Goal: Information Seeking & Learning: Learn about a topic

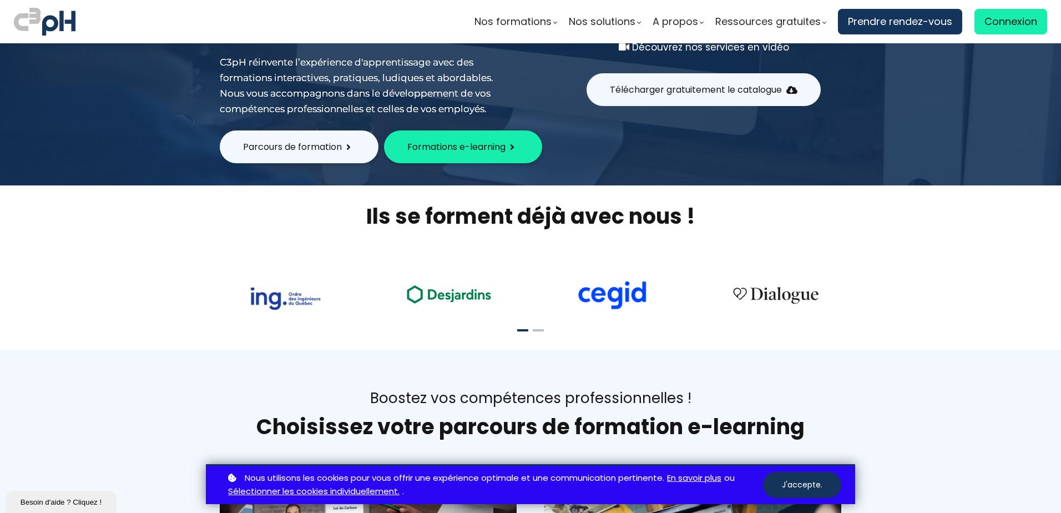
scroll to position [166, 0]
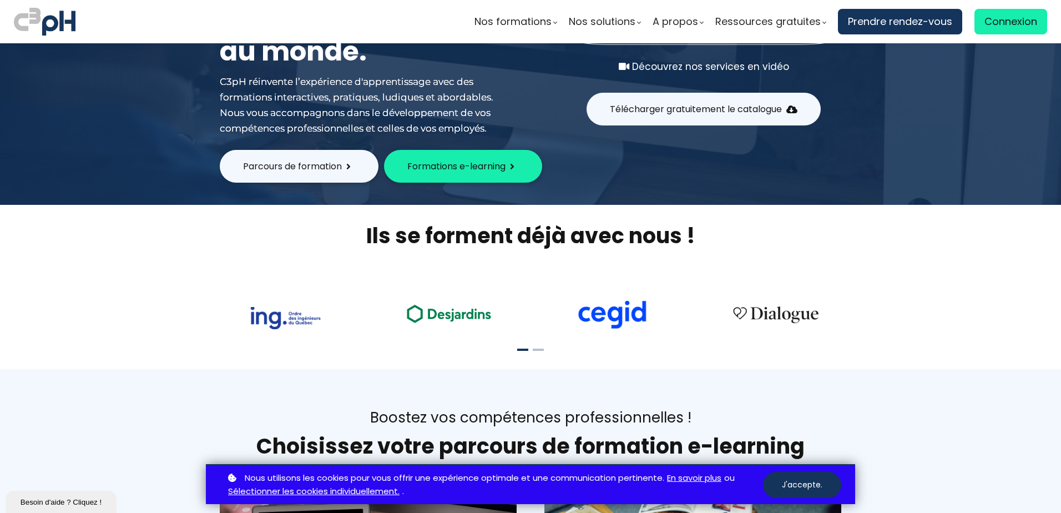
click at [309, 164] on span "Parcours de formation" at bounding box center [292, 166] width 99 height 14
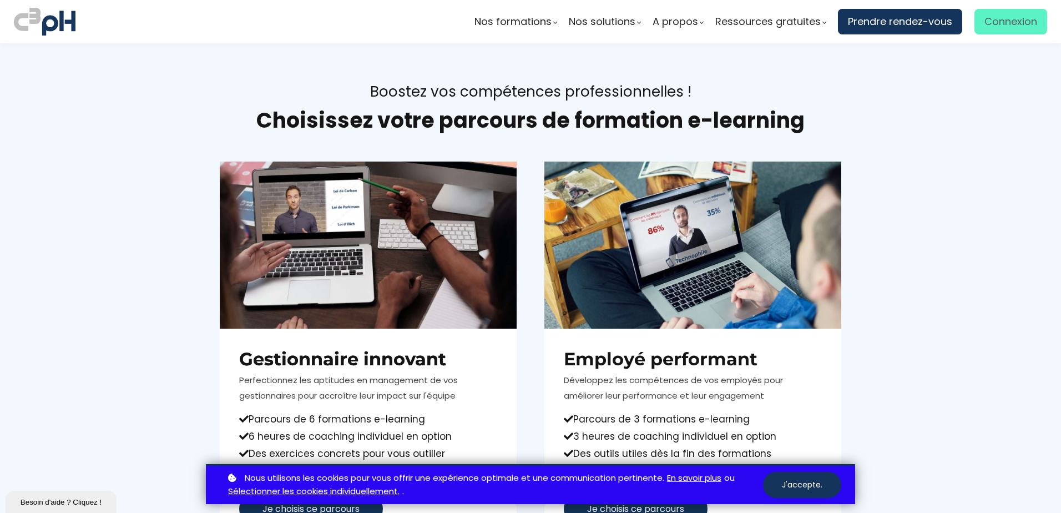
click at [991, 23] on span "Connexion" at bounding box center [1010, 21] width 53 height 17
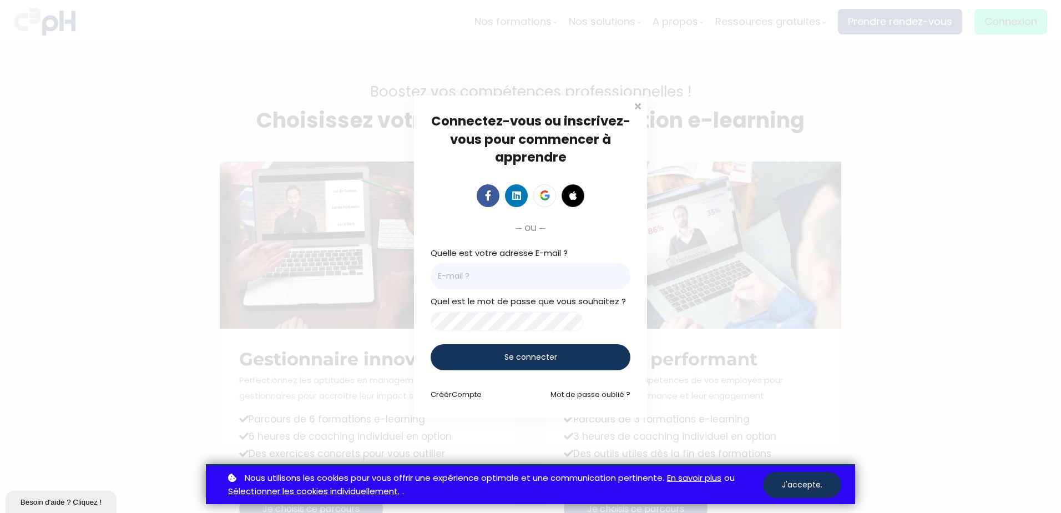
click at [514, 362] on span "Se connecter" at bounding box center [530, 357] width 53 height 12
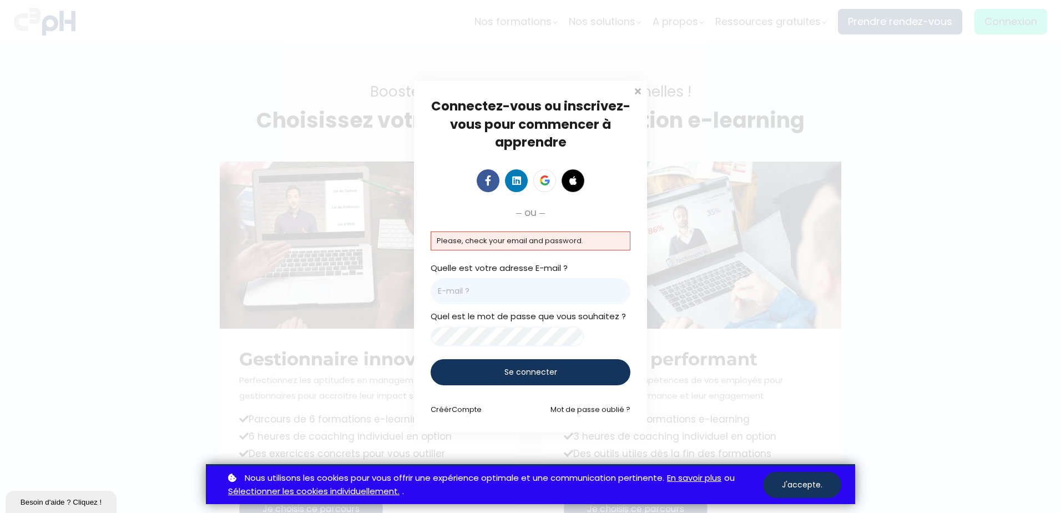
click at [454, 285] on input "email" at bounding box center [531, 291] width 200 height 26
type input "houleb@picheinc.com"
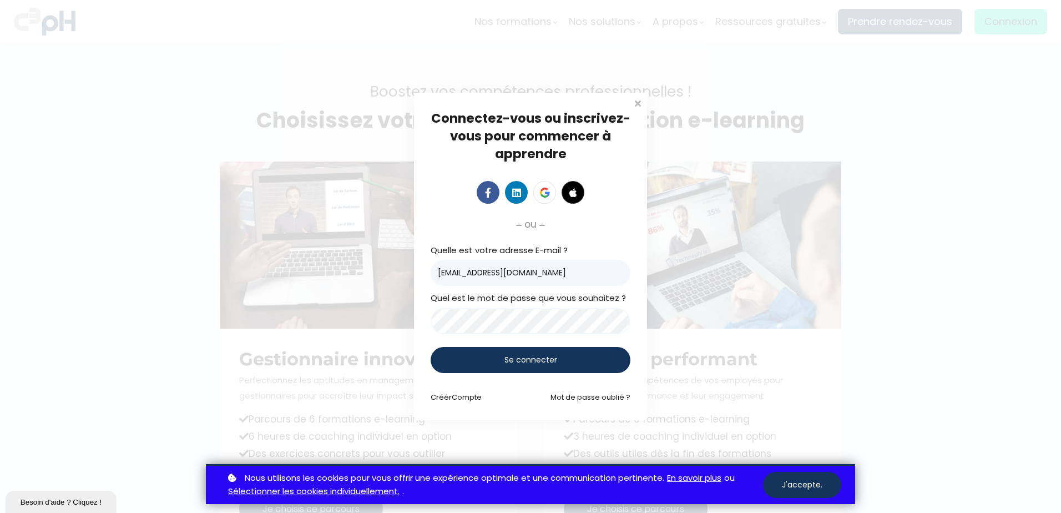
click at [529, 360] on span "Se connecter" at bounding box center [530, 360] width 53 height 12
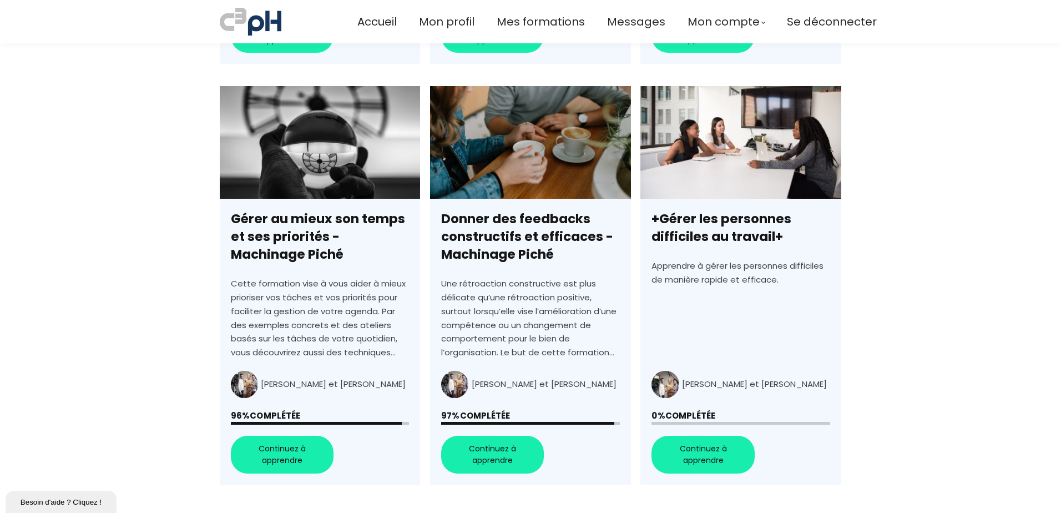
scroll to position [721, 0]
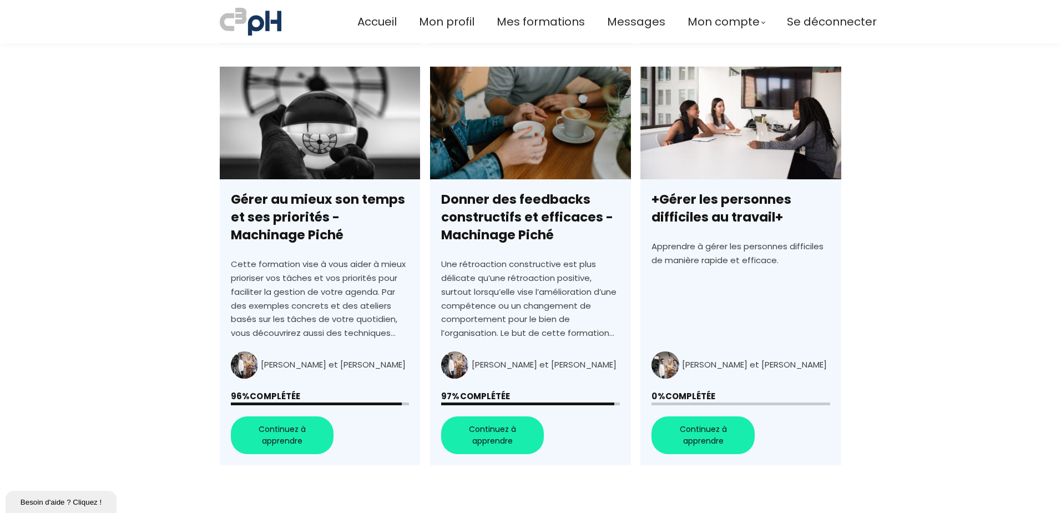
click at [285, 416] on link "Gérer au mieux son temps et ses priorités - Machinage Piché" at bounding box center [320, 266] width 200 height 399
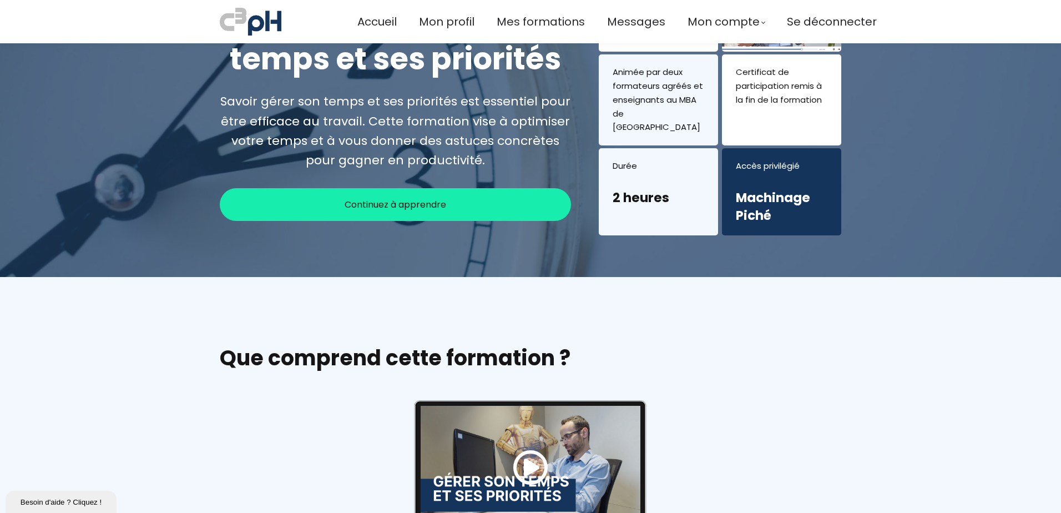
scroll to position [55, 0]
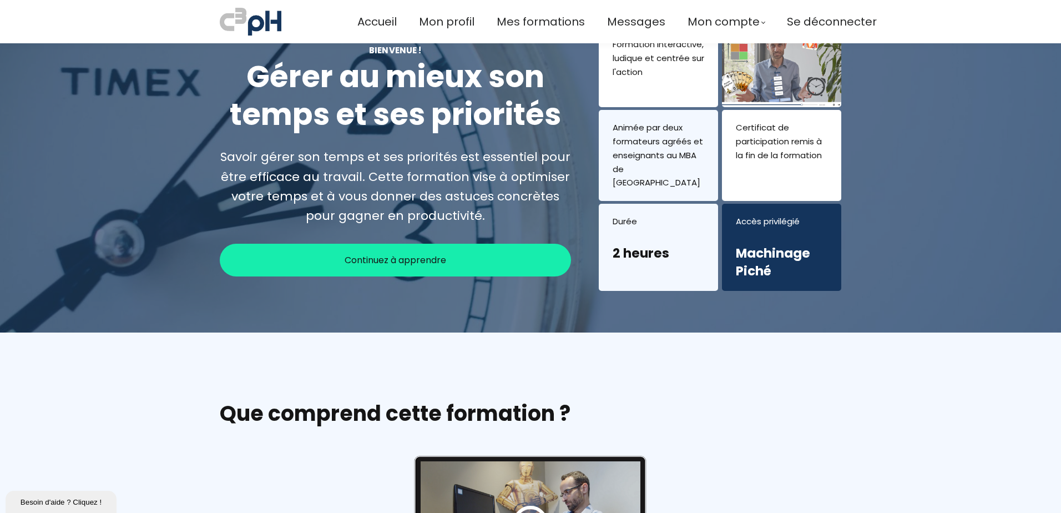
click at [398, 253] on span "Continuez à apprendre" at bounding box center [396, 260] width 102 height 14
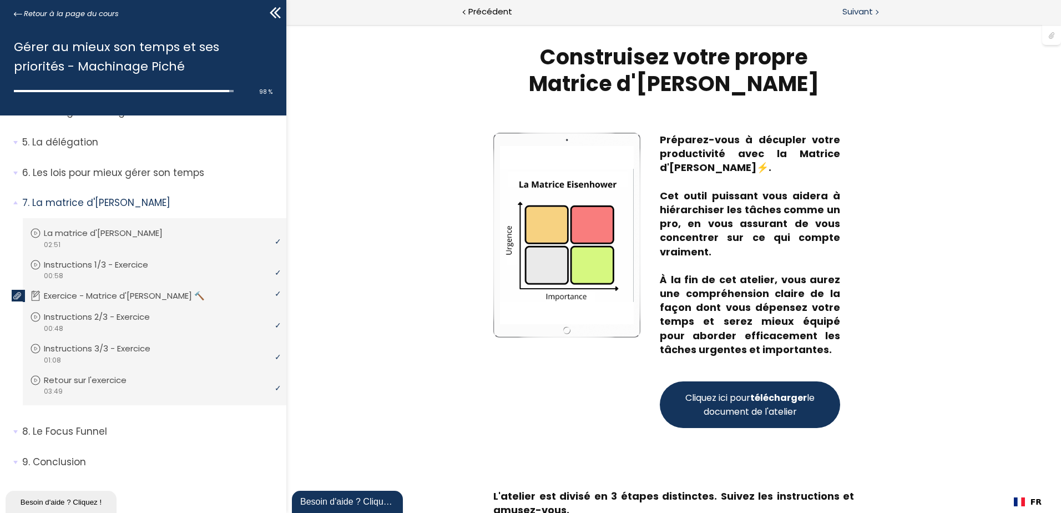
click at [867, 8] on span "Suivant" at bounding box center [857, 12] width 31 height 14
click at [847, 10] on span "Suivant" at bounding box center [857, 12] width 31 height 14
click at [848, 10] on span "Suivant" at bounding box center [857, 12] width 31 height 14
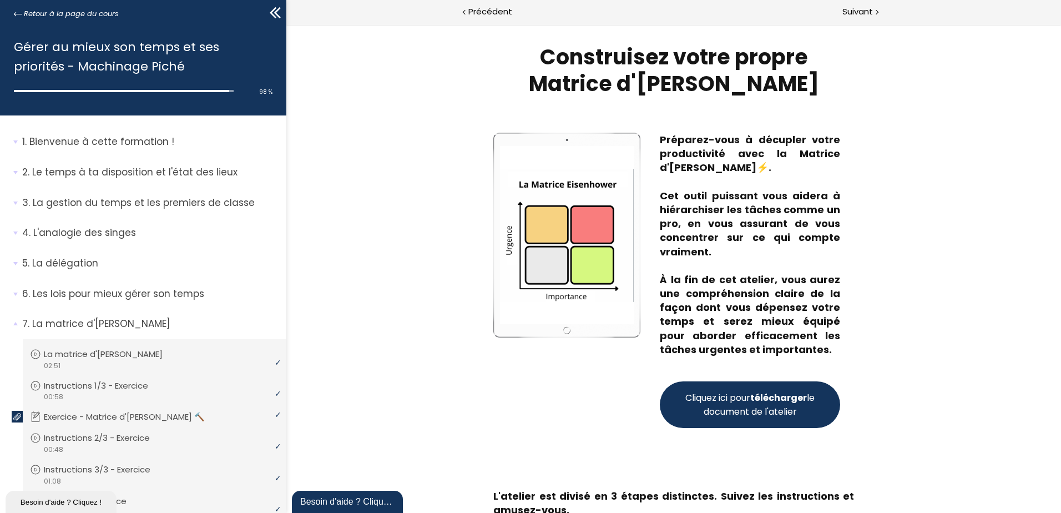
drag, startPoint x: 281, startPoint y: 173, endPoint x: 281, endPoint y: 233, distance: 59.4
click at [281, 233] on div "1. Bienvenue à cette formation ! Vous devez avoir terminé l'unité (Présentation…" at bounding box center [143, 313] width 286 height 397
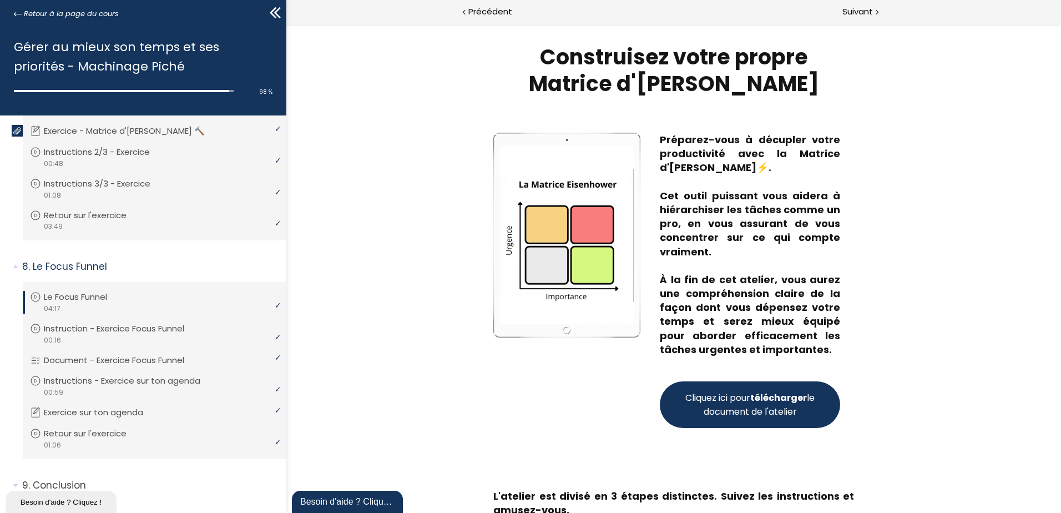
scroll to position [309, 0]
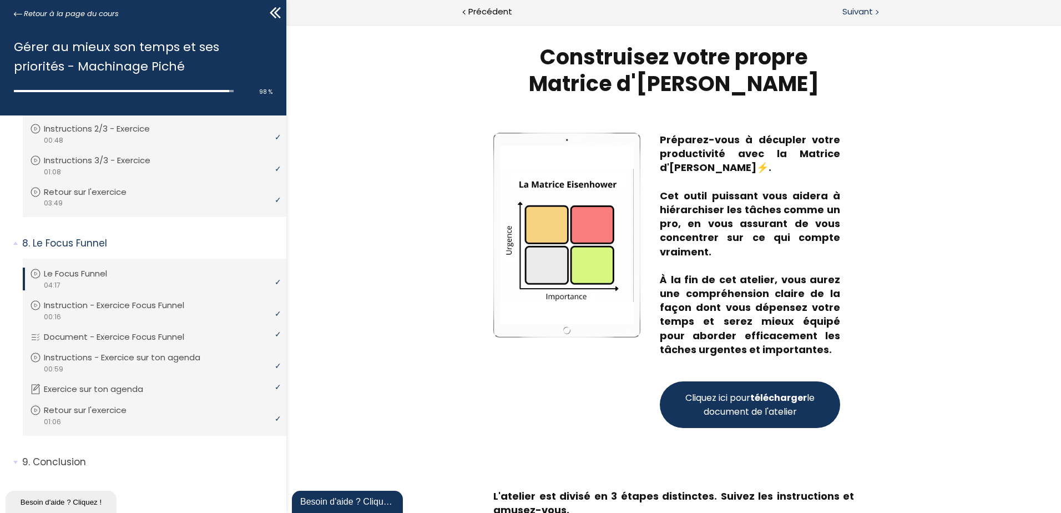
click at [865, 12] on span "Suivant" at bounding box center [857, 12] width 31 height 14
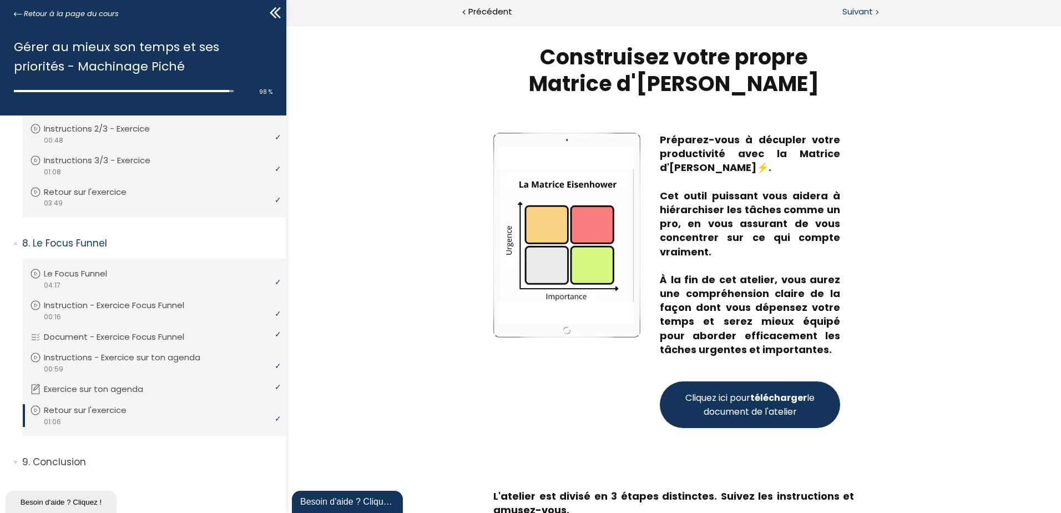
click at [865, 12] on span "Suivant" at bounding box center [857, 12] width 31 height 14
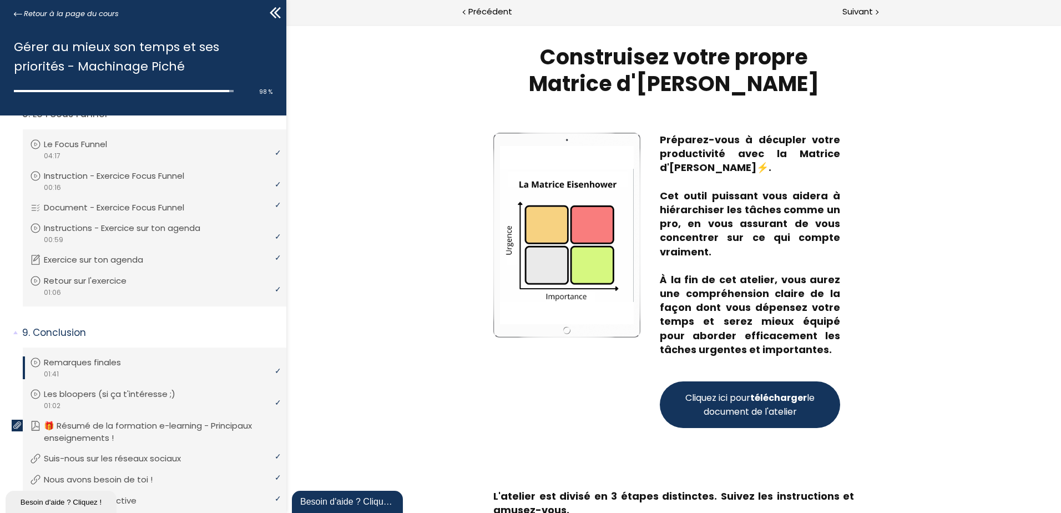
scroll to position [511, 0]
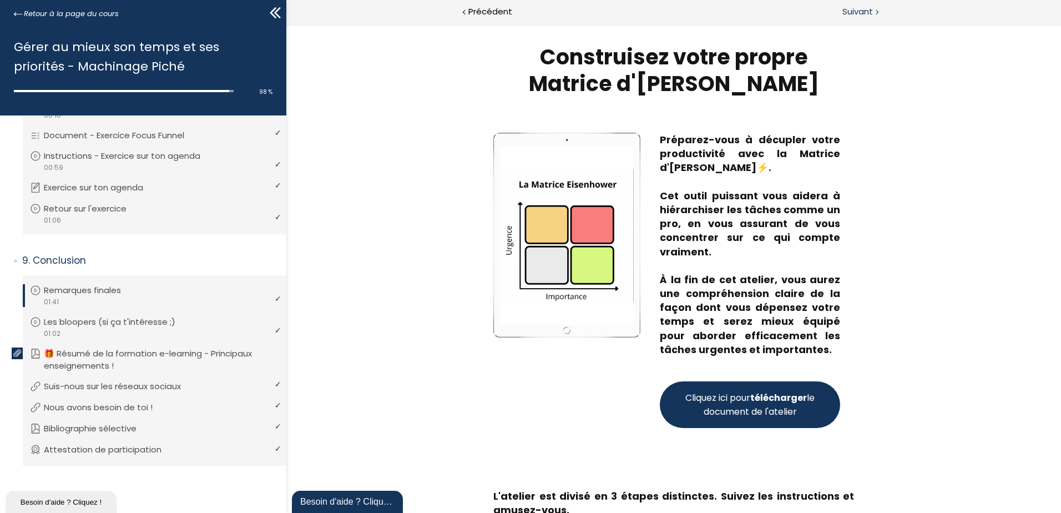
click at [847, 8] on span "Suivant" at bounding box center [857, 12] width 31 height 14
click at [865, 11] on span "Suivant" at bounding box center [857, 12] width 31 height 14
drag, startPoint x: 281, startPoint y: 374, endPoint x: 281, endPoint y: 310, distance: 64.4
click at [281, 310] on ul "Vous devez avoir terminé l'unité (Remarques finales) pour pouvoir continuer. Re…" at bounding box center [155, 370] width 264 height 190
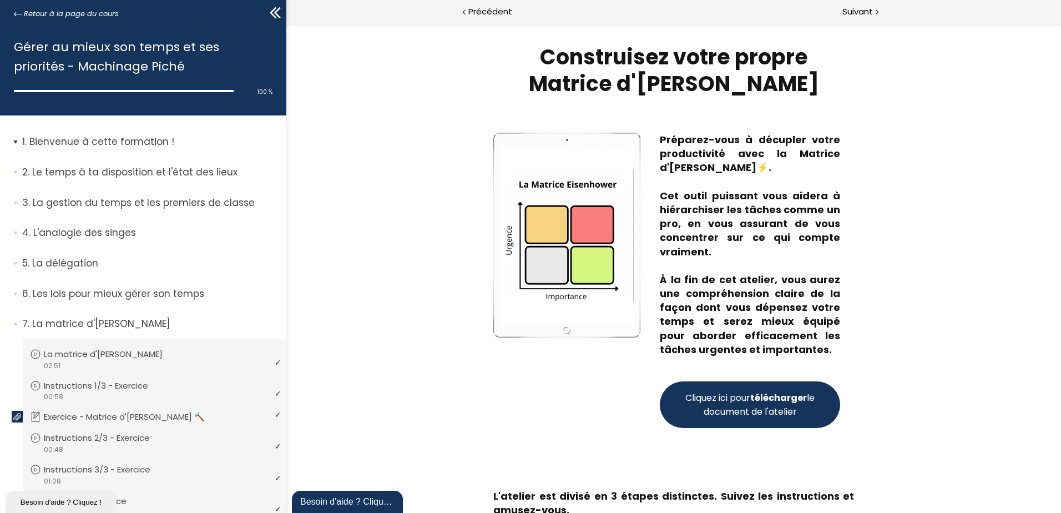
click at [22, 138] on span "1. Bienvenue à cette formation !" at bounding box center [150, 146] width 272 height 22
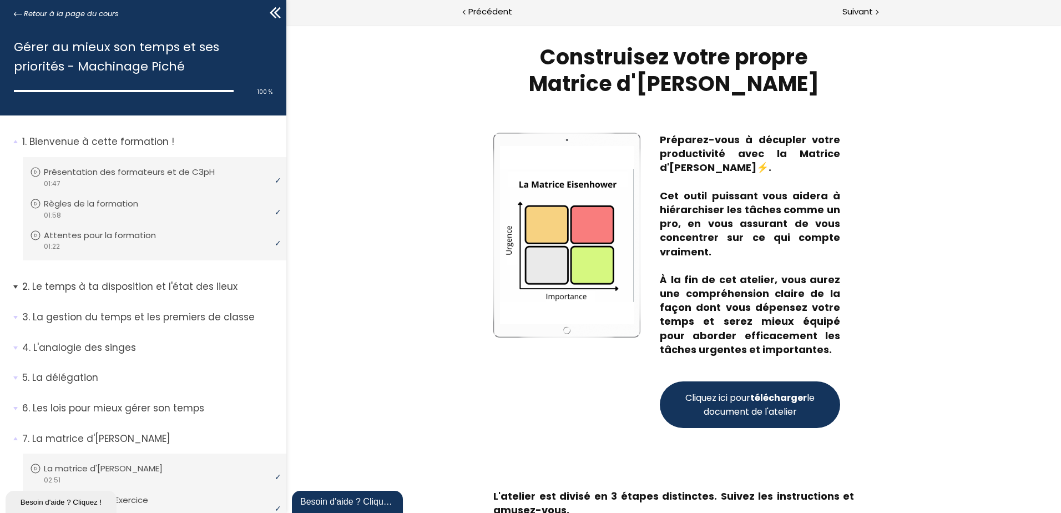
click at [18, 281] on span "2. Le temps à ta disposition et l'état des lieux" at bounding box center [150, 291] width 272 height 22
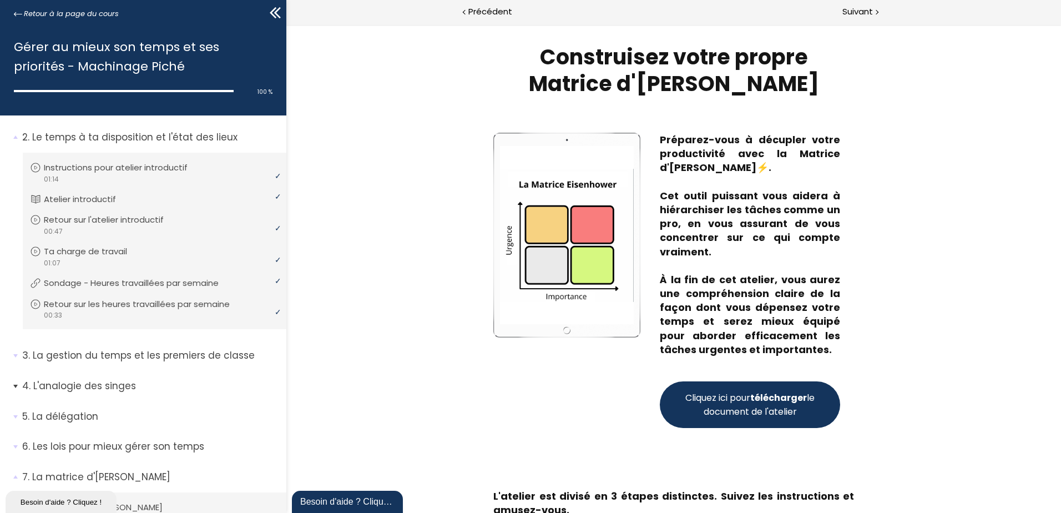
scroll to position [222, 0]
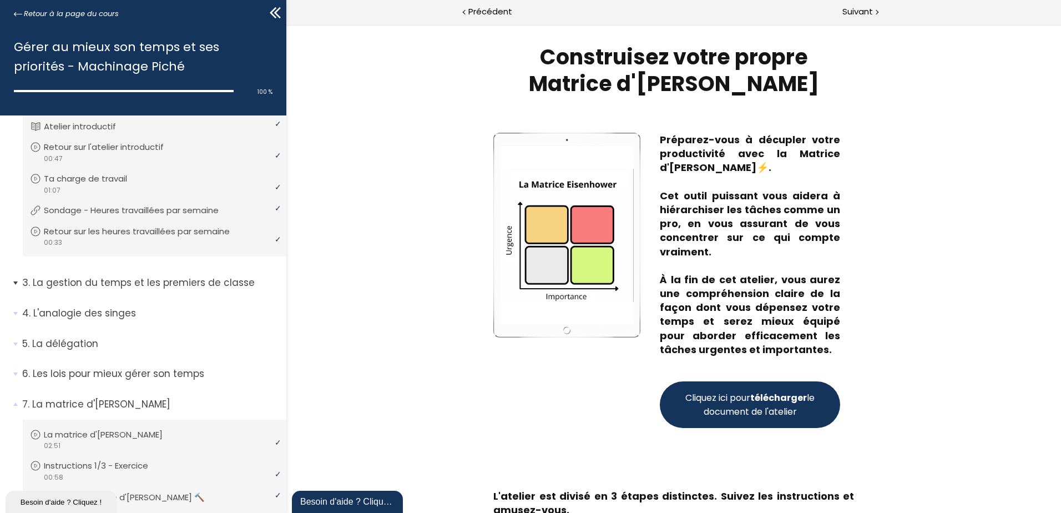
click at [16, 284] on span "3. La gestion du temps et les premiers de classe" at bounding box center [150, 287] width 272 height 22
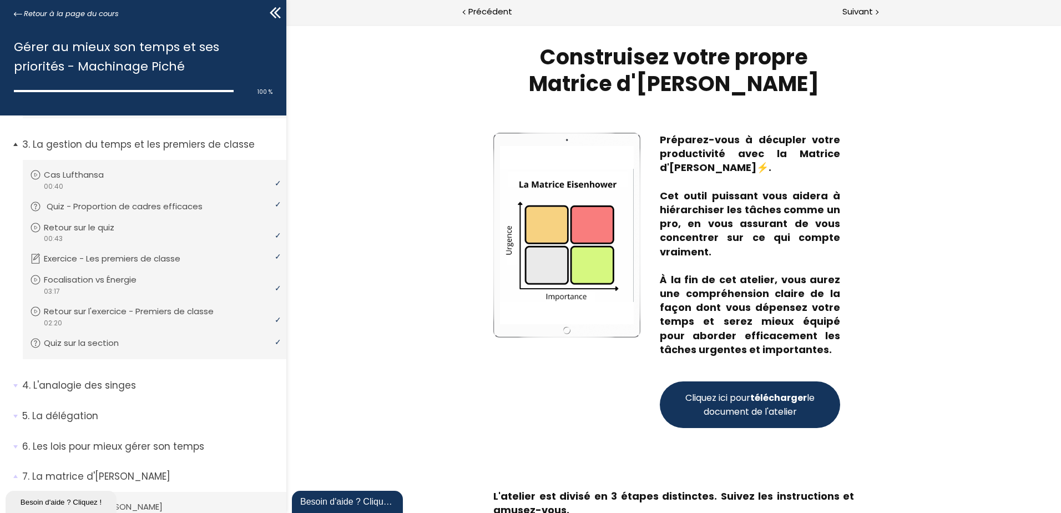
scroll to position [388, 0]
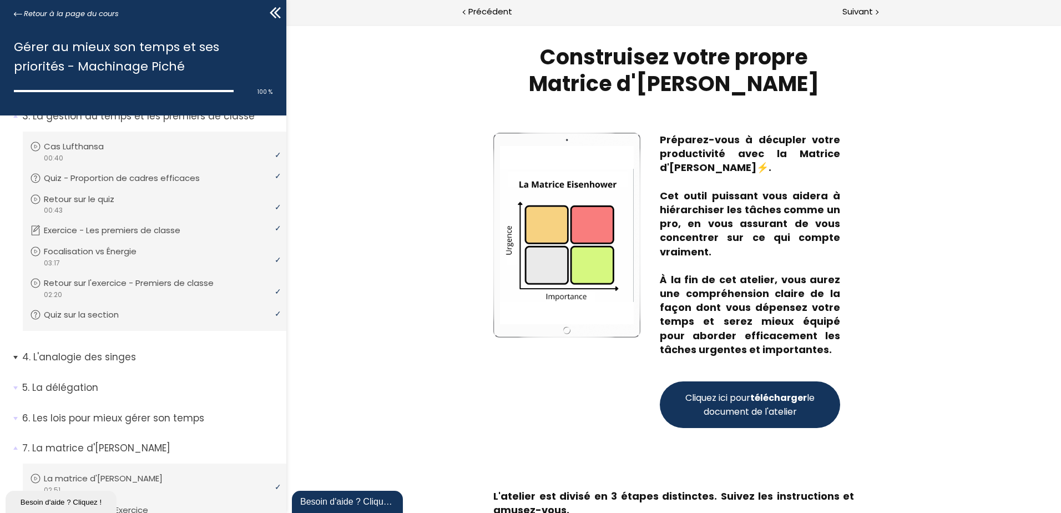
click at [17, 356] on span "4. L'analogie des singes" at bounding box center [150, 361] width 272 height 22
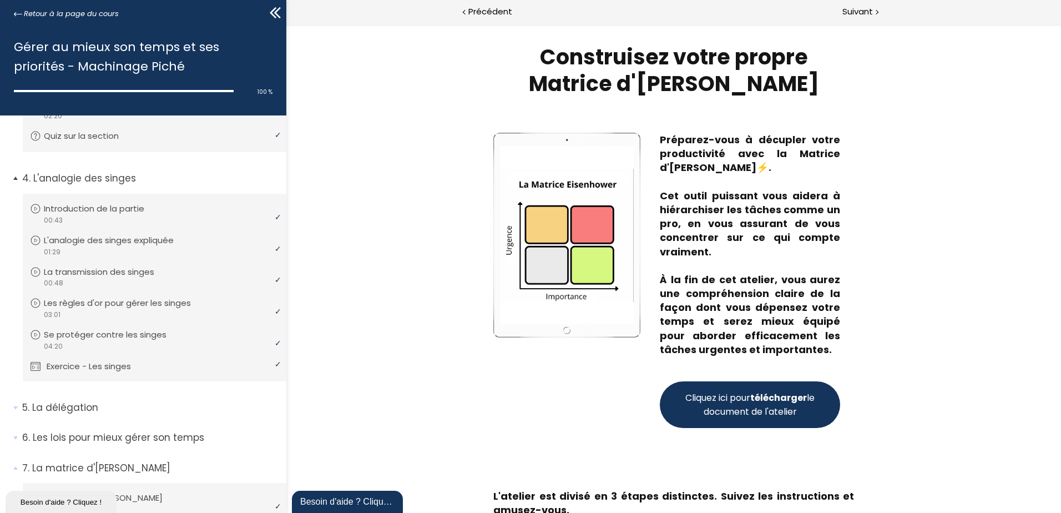
scroll to position [610, 0]
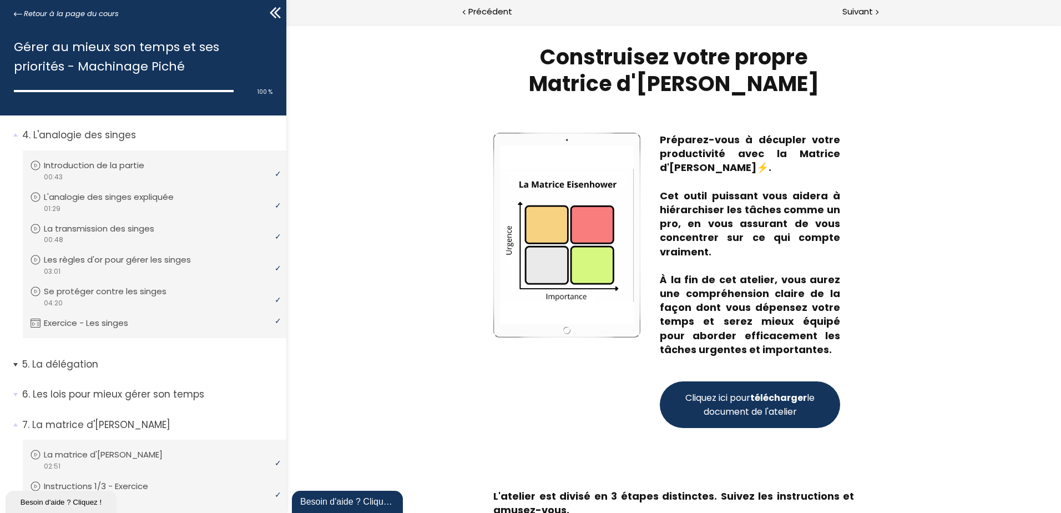
click at [19, 365] on span "5. La délégation" at bounding box center [150, 368] width 272 height 22
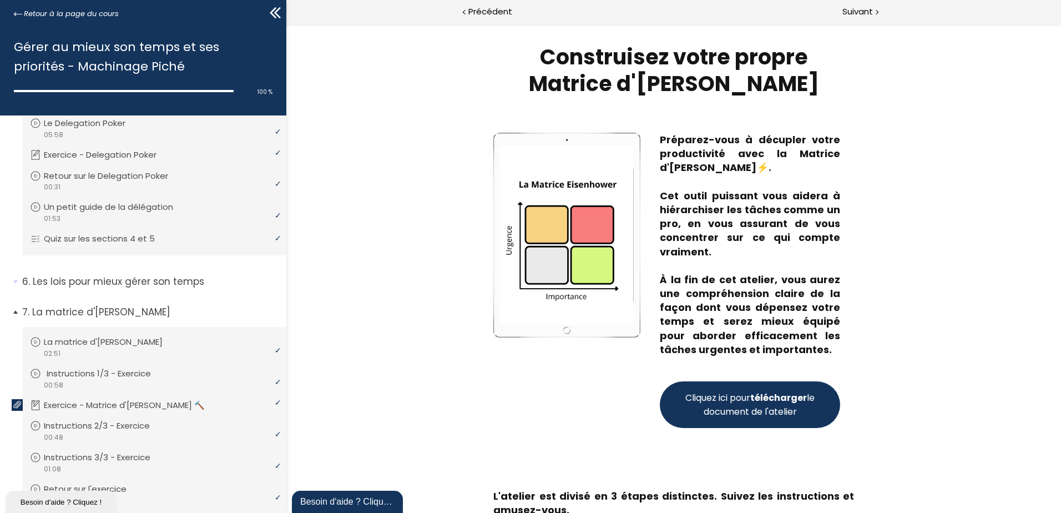
scroll to position [888, 0]
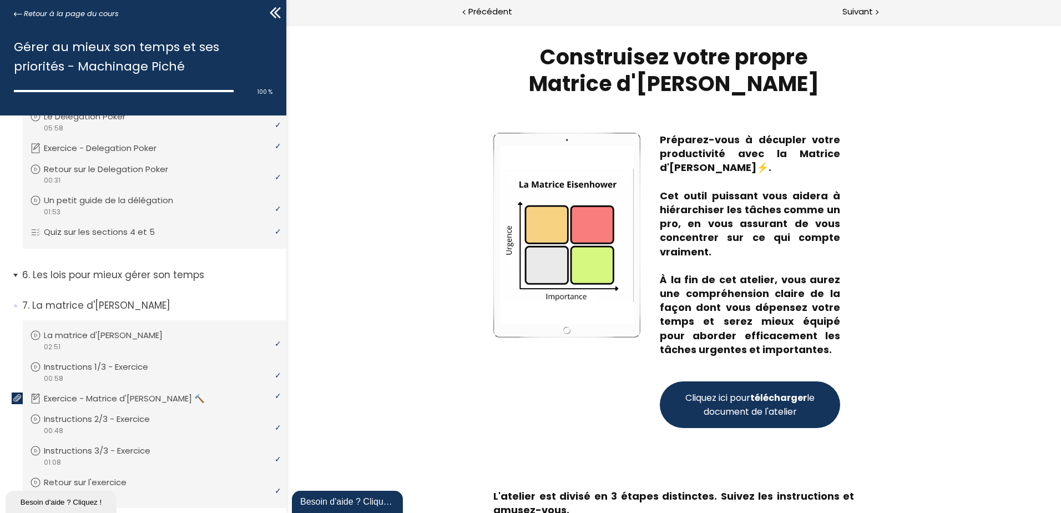
click at [17, 274] on span "6. Les lois pour mieux gérer son temps" at bounding box center [150, 279] width 272 height 22
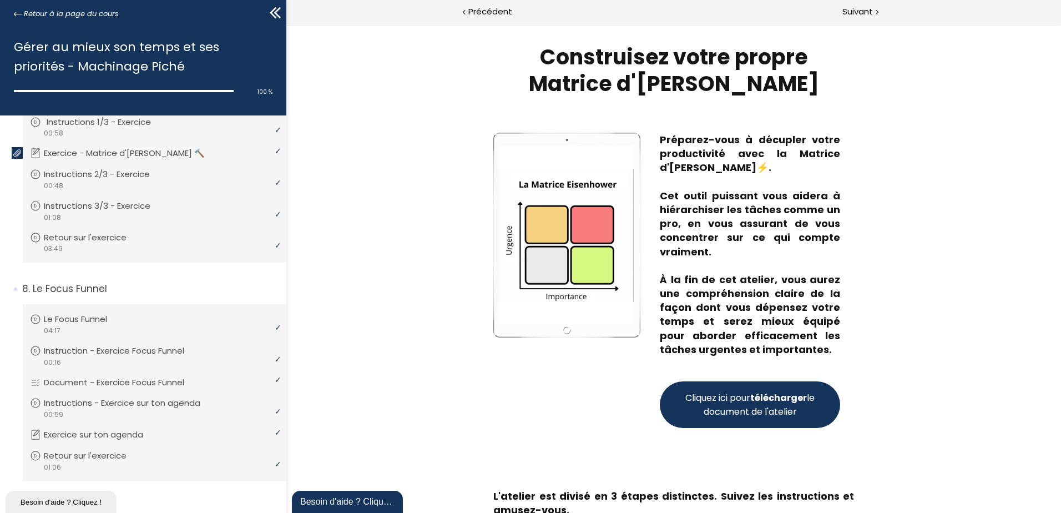
scroll to position [1441, 0]
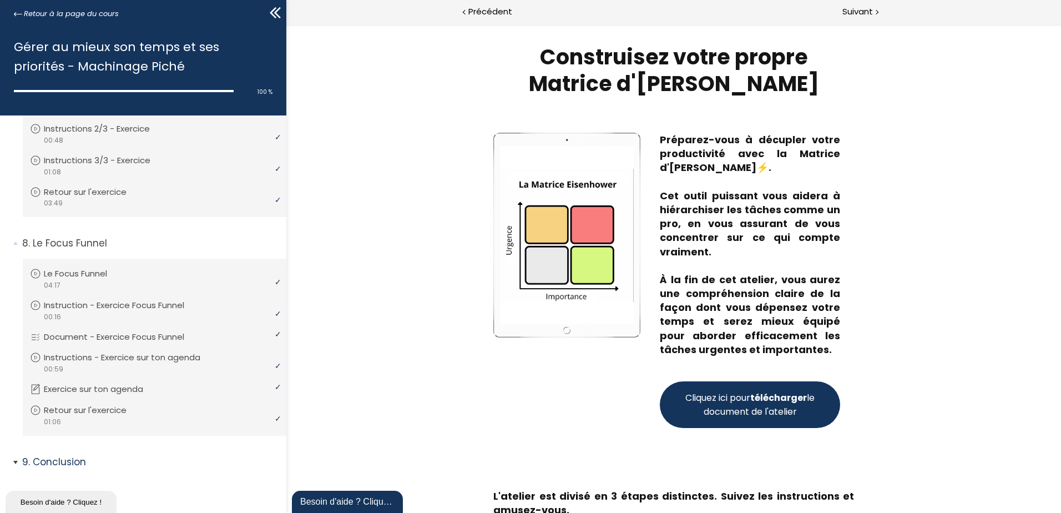
click at [52, 462] on p "Conclusion" at bounding box center [150, 462] width 256 height 14
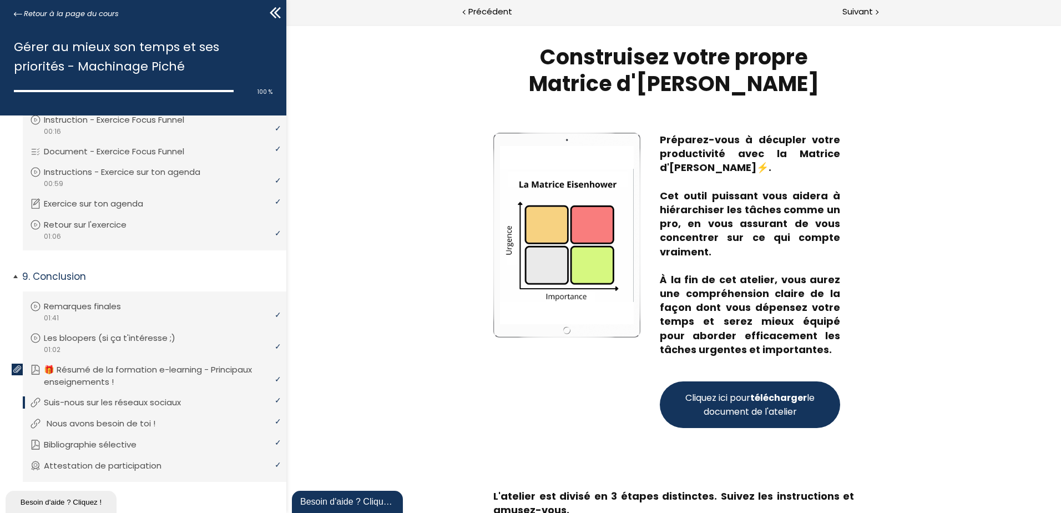
scroll to position [1643, 0]
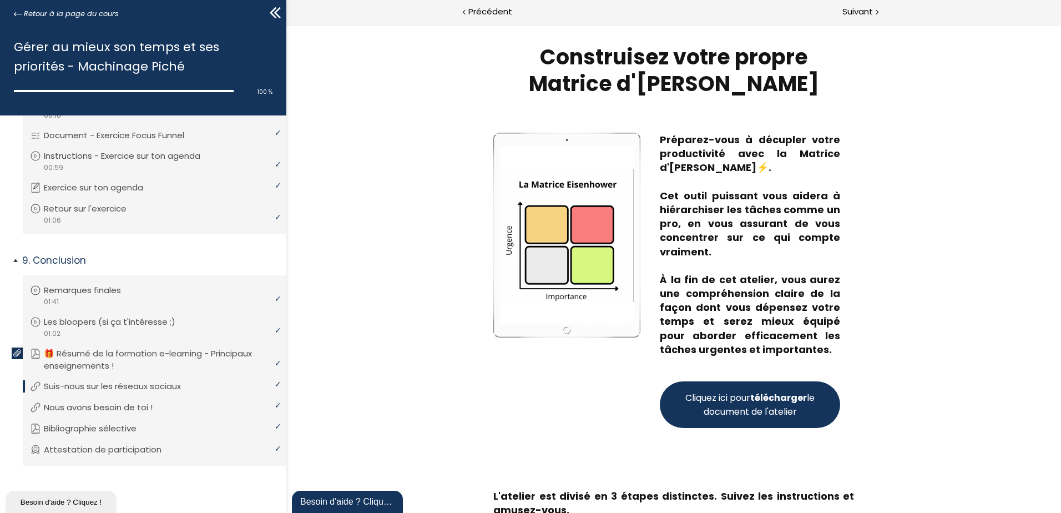
click at [93, 388] on p "Suis-nous sur les réseaux sociaux" at bounding box center [121, 386] width 154 height 12
click at [60, 383] on p "Suis-nous sur les réseaux sociaux" at bounding box center [121, 386] width 154 height 12
click at [59, 411] on p "Nous avons besoin de toi !" at bounding box center [109, 407] width 125 height 12
click at [59, 411] on p "Nous avons besoin de toi !" at bounding box center [106, 407] width 125 height 12
click at [100, 450] on p "Attestation de participation" at bounding box center [114, 449] width 134 height 12
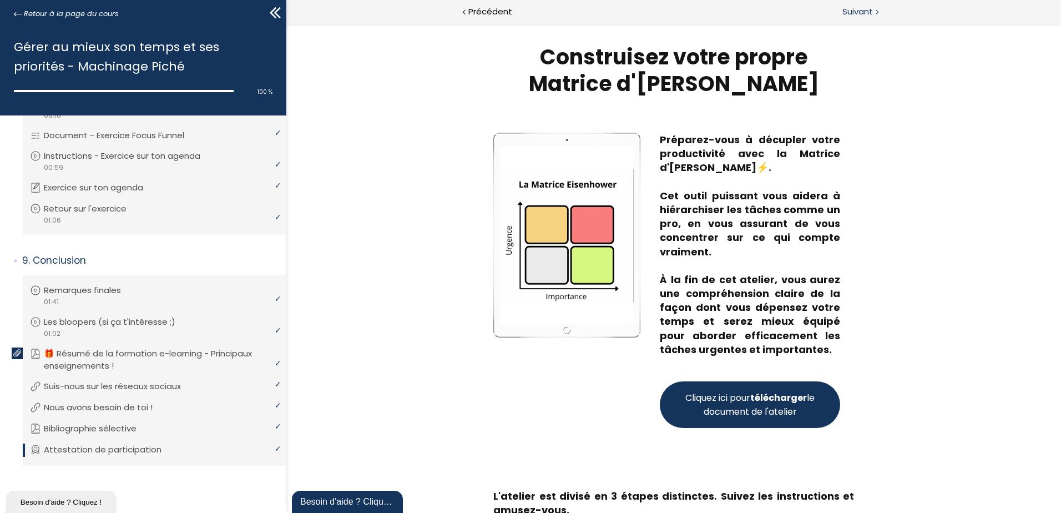
click at [872, 12] on span "Suivant" at bounding box center [857, 12] width 31 height 14
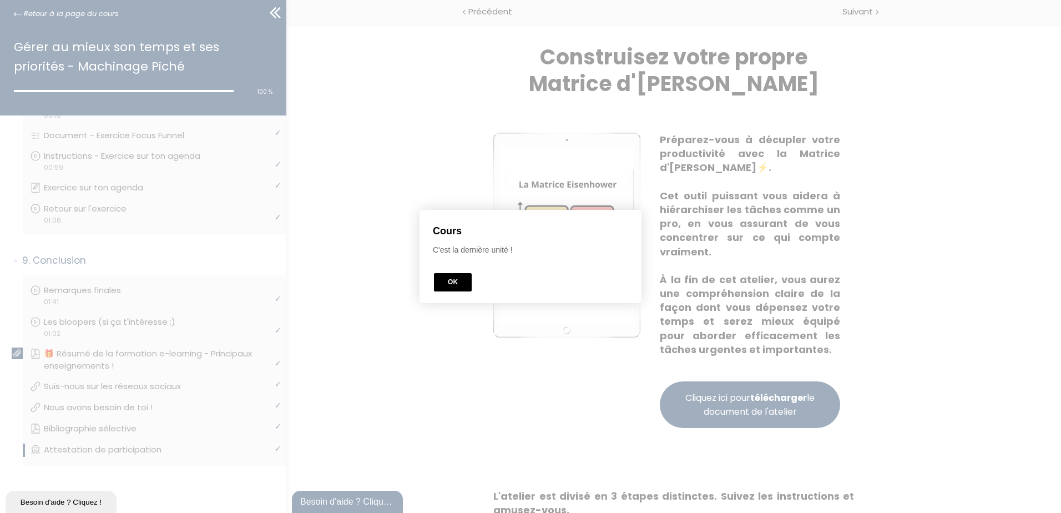
click at [451, 286] on button "OK" at bounding box center [453, 282] width 38 height 18
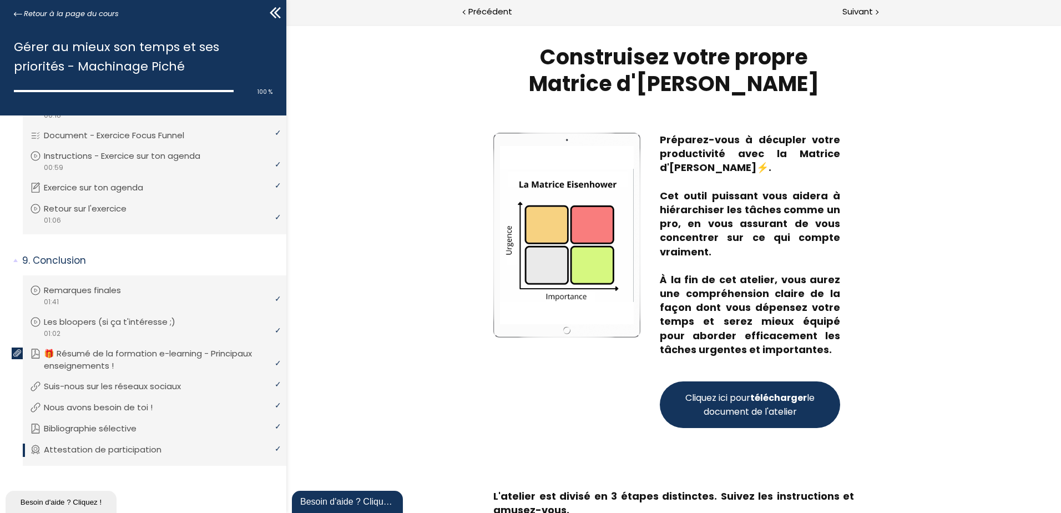
click at [279, 13] on icon at bounding box center [275, 12] width 17 height 17
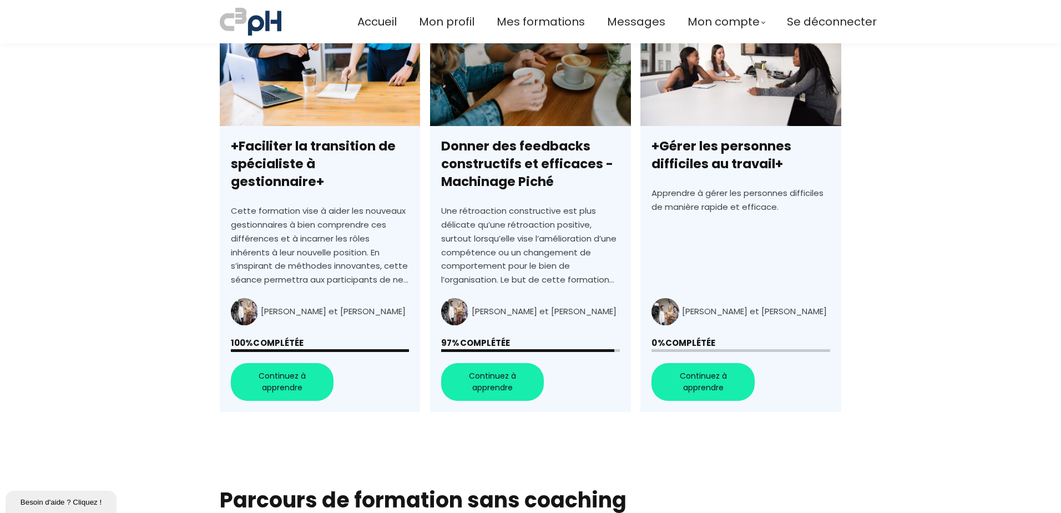
scroll to position [777, 0]
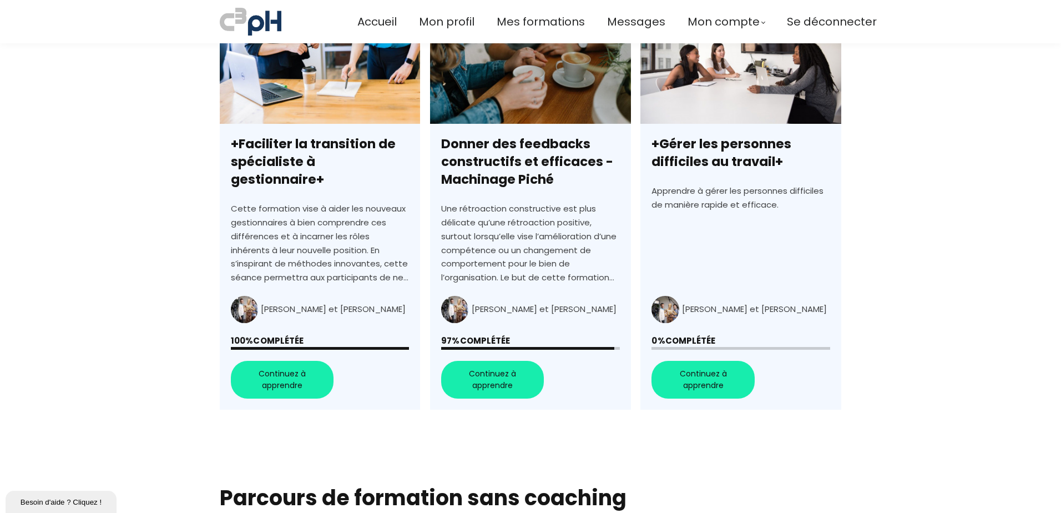
click at [497, 377] on link "Donner des feedbacks constructifs et efficaces - Machinage Piché" at bounding box center [530, 210] width 200 height 399
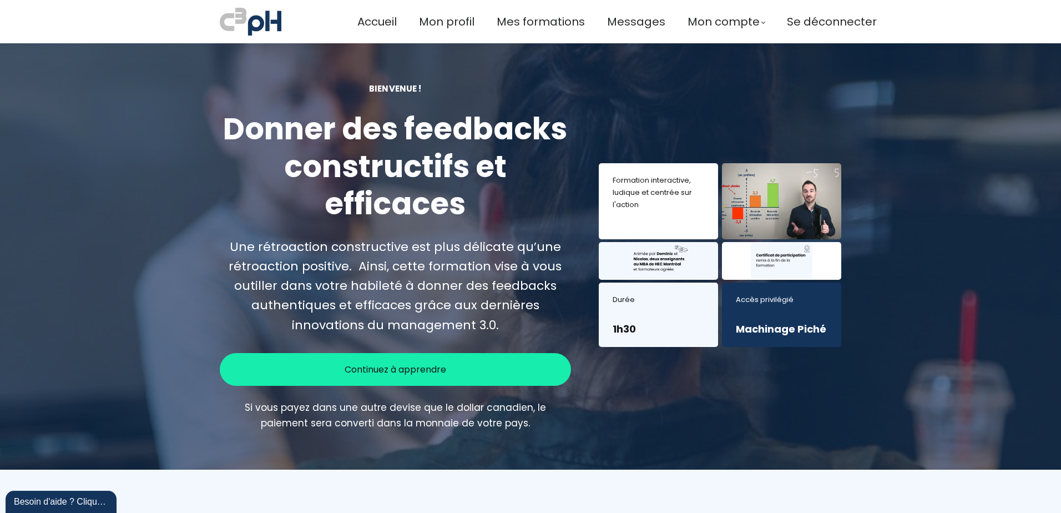
click at [386, 370] on span "Continuez à apprendre" at bounding box center [396, 369] width 102 height 14
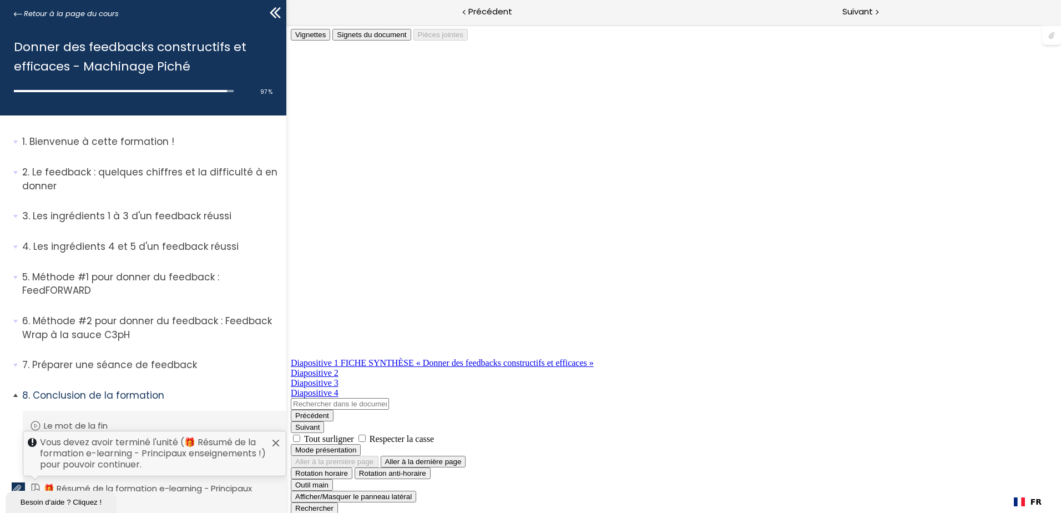
scroll to position [6, 0]
click at [15, 141] on span "1. Bienvenue à cette formation !" at bounding box center [150, 146] width 272 height 22
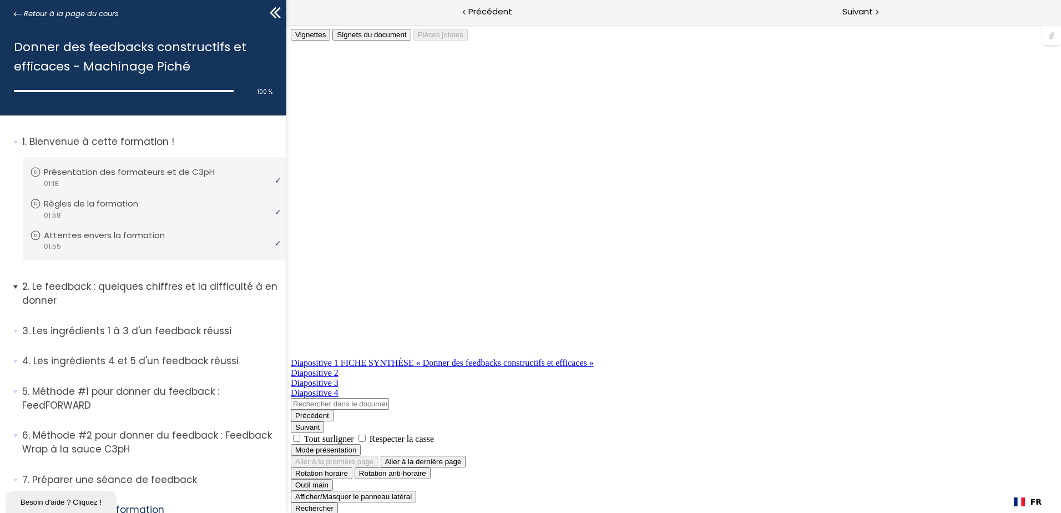
click at [17, 287] on span "2. Le feedback : quelques chiffres et la difficulté à en donner" at bounding box center [150, 298] width 272 height 36
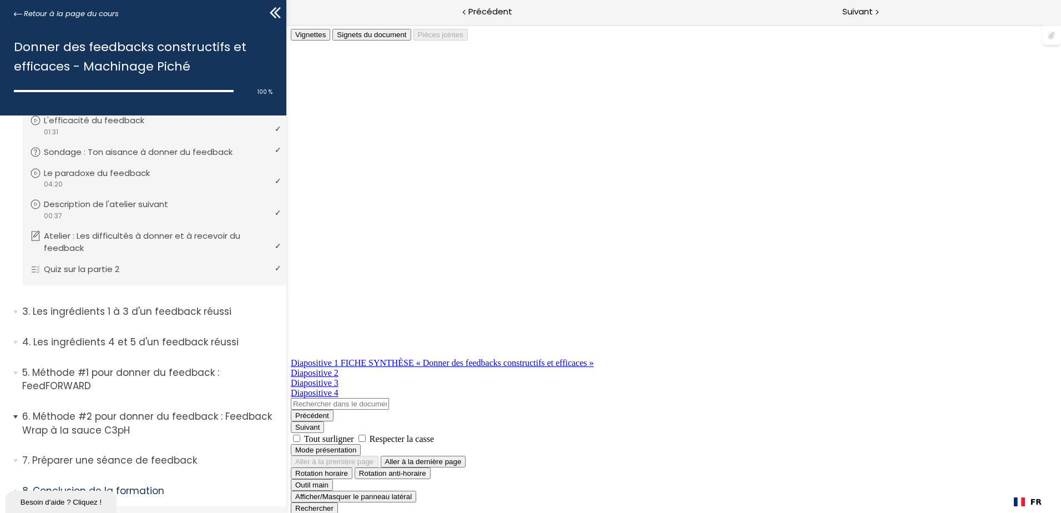
scroll to position [388, 0]
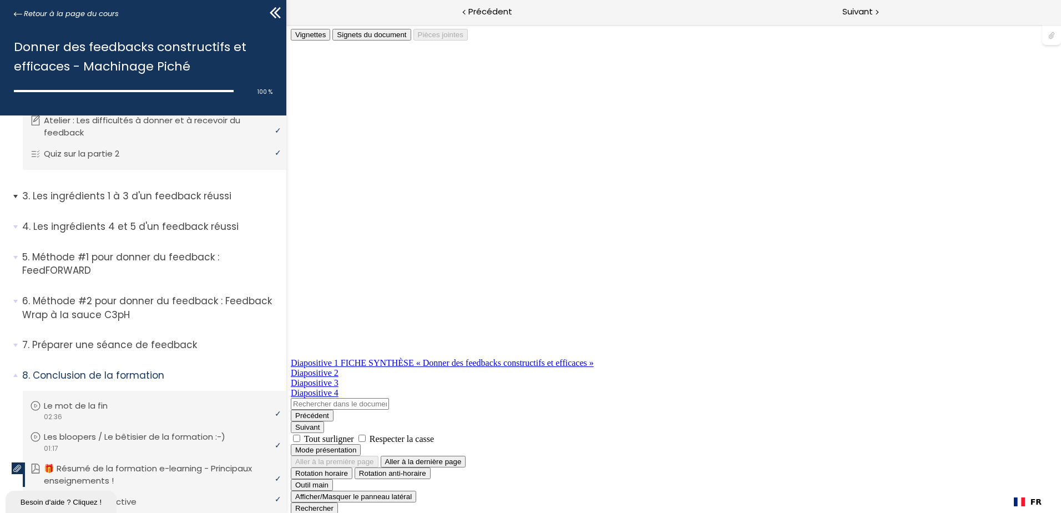
click at [14, 195] on span "3. Les ingrédients 1 à 3 d'un feedback réussi" at bounding box center [150, 200] width 272 height 22
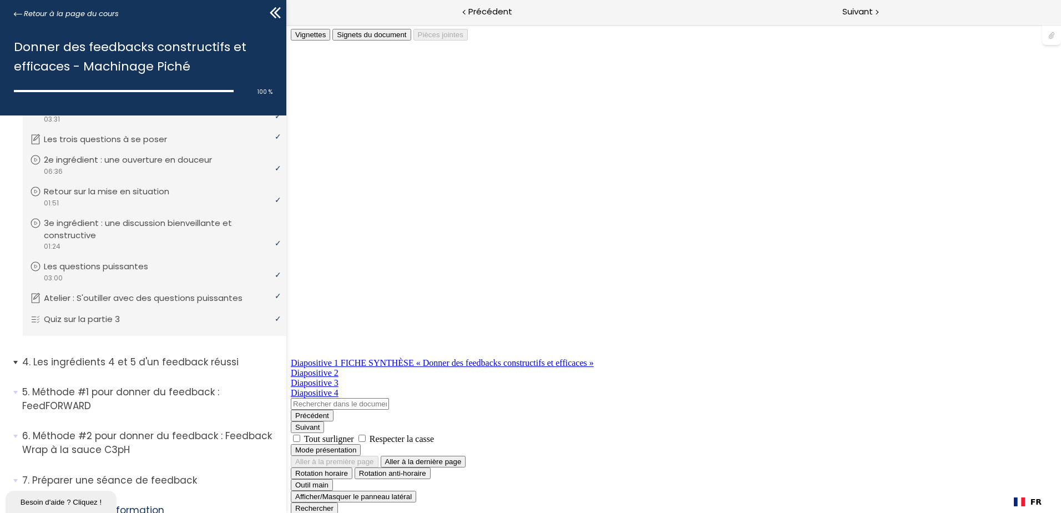
scroll to position [610, 0]
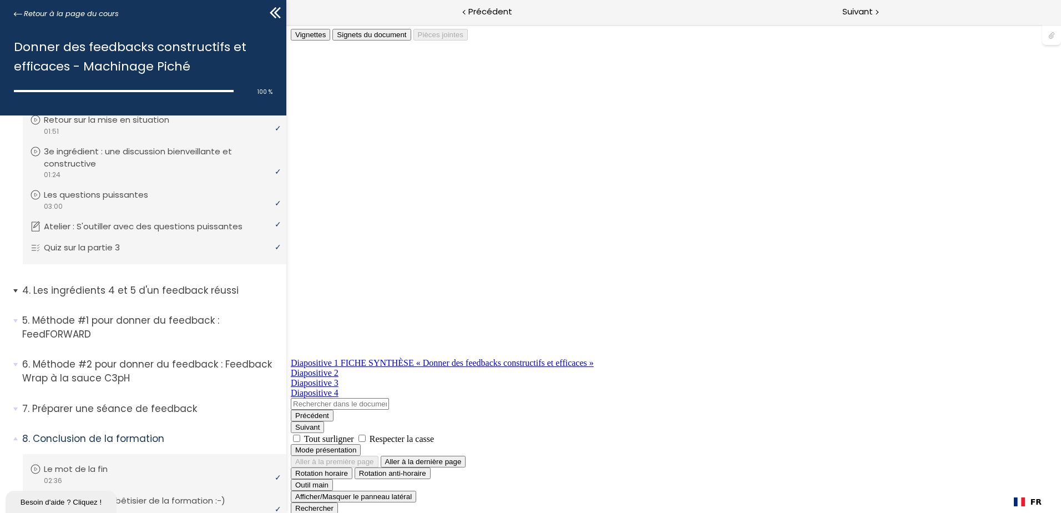
click at [14, 289] on span "4. Les ingrédients 4 et 5 d'un feedback réussi" at bounding box center [150, 295] width 272 height 22
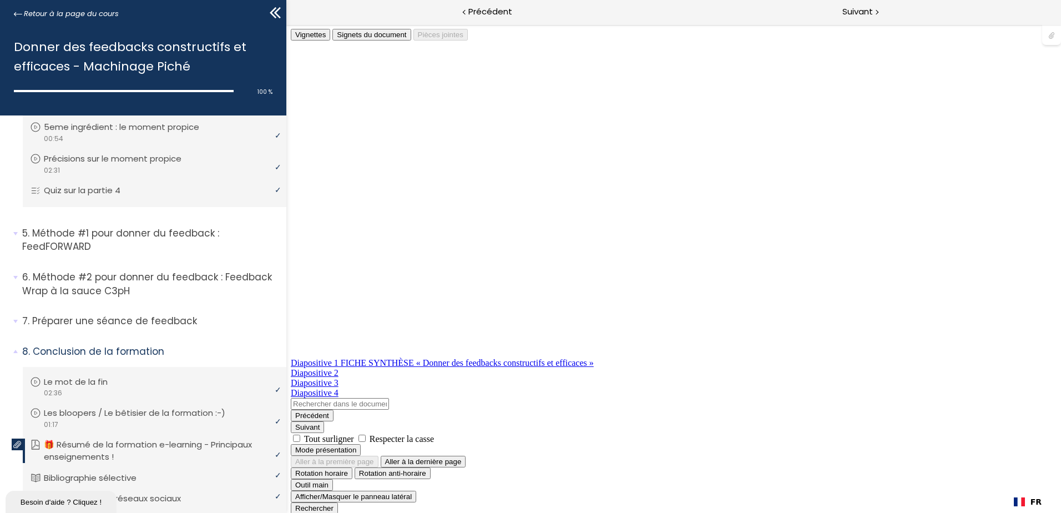
scroll to position [888, 0]
click at [14, 233] on span "5. Méthode #1 pour donner du feedback : FeedFORWARD" at bounding box center [150, 244] width 272 height 36
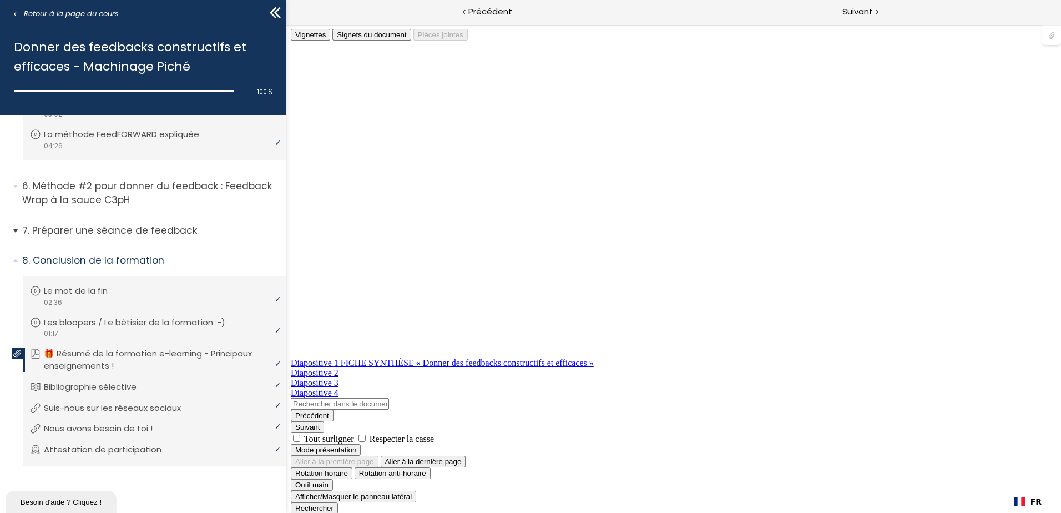
scroll to position [1105, 0]
click at [17, 185] on span "6. Méthode #2 pour donner du feedback : Feedback Wrap à la sauce C3pH" at bounding box center [150, 197] width 272 height 36
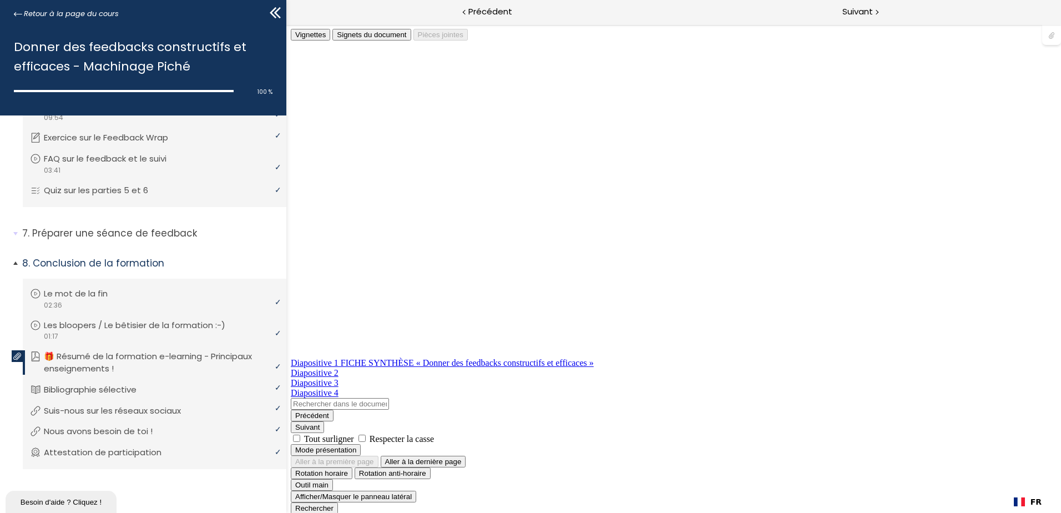
scroll to position [1231, 0]
click at [16, 231] on span "7. Préparer une séance de feedback" at bounding box center [150, 235] width 272 height 22
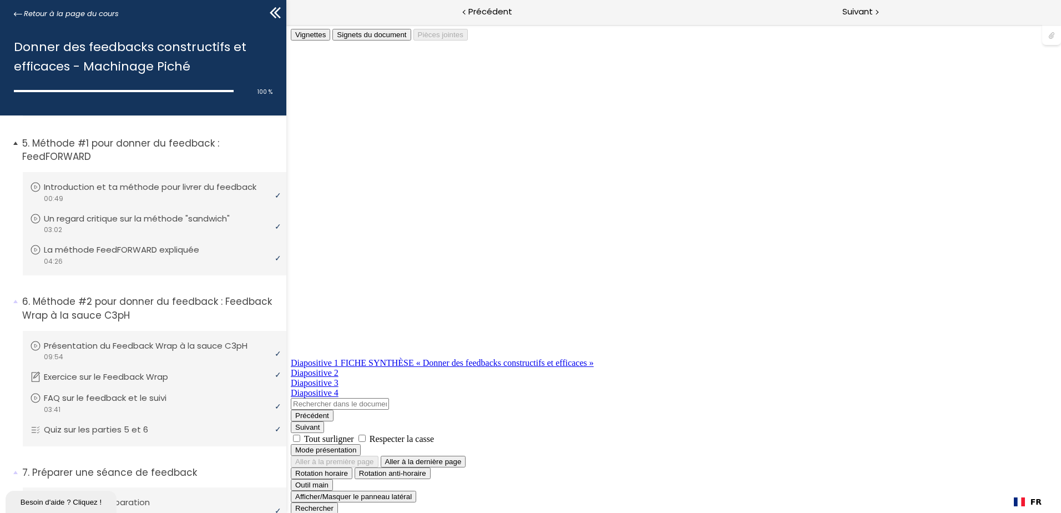
scroll to position [935, 0]
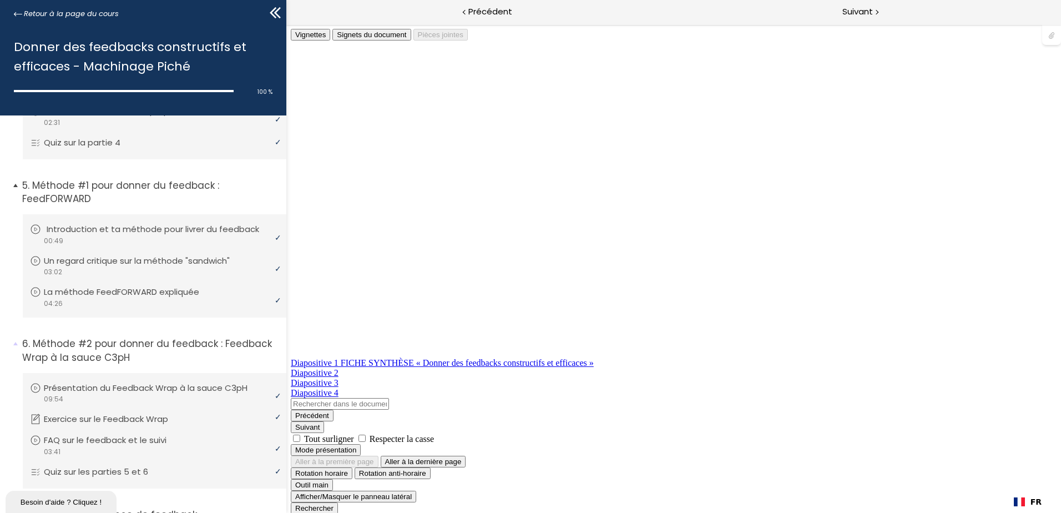
click at [84, 230] on p "Introduction et ta méthode pour livrer du feedback" at bounding box center [161, 229] width 229 height 12
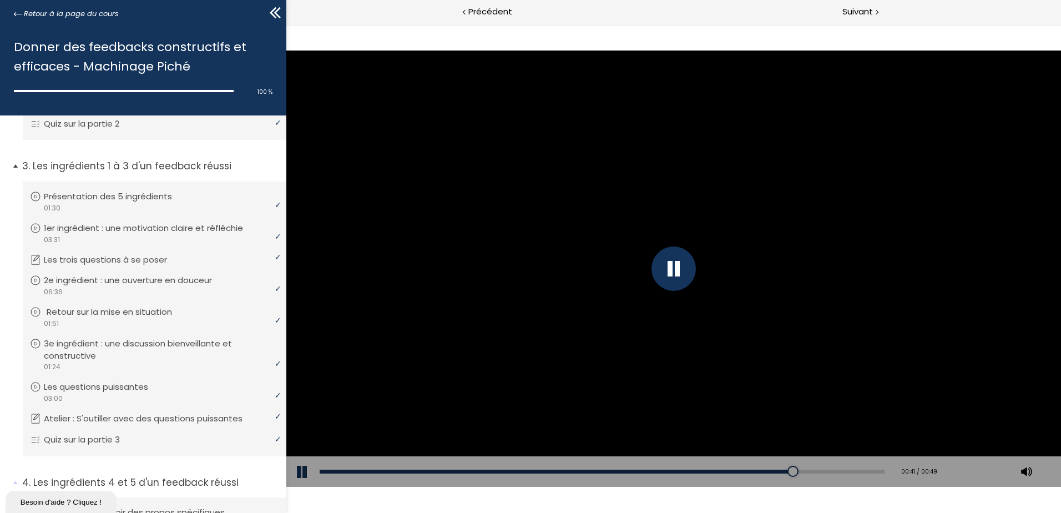
scroll to position [444, 0]
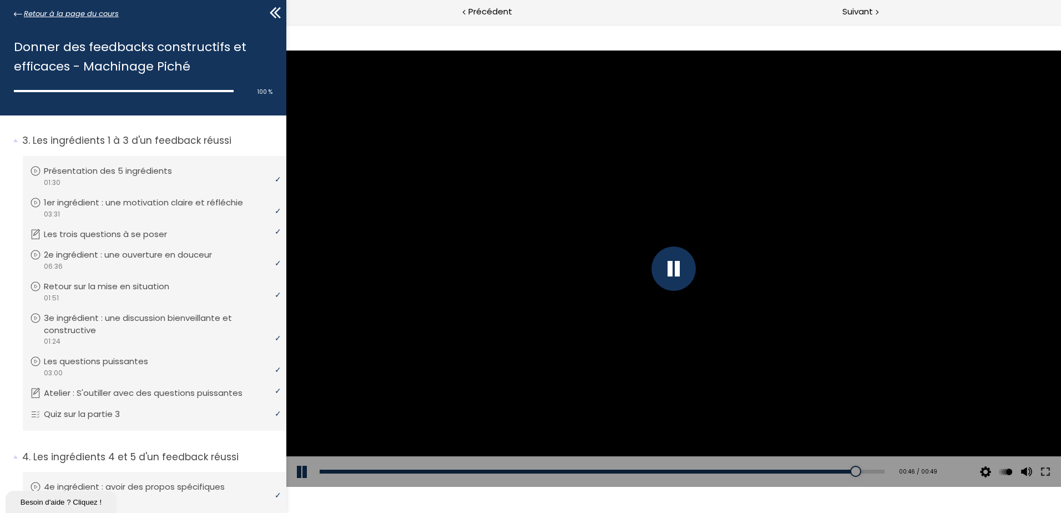
click at [63, 9] on span "Retour à la page du cours" at bounding box center [71, 14] width 95 height 12
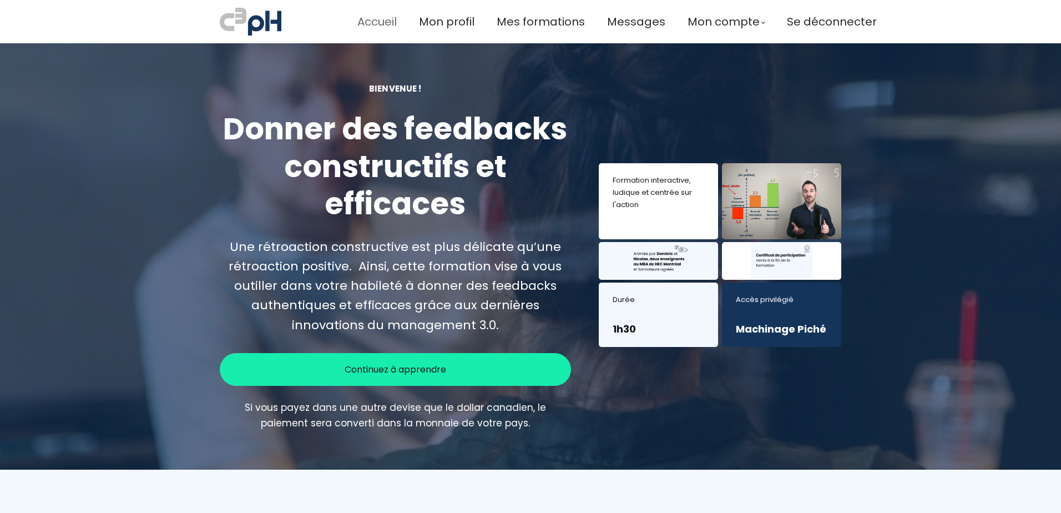
click at [367, 23] on span "Accueil" at bounding box center [376, 22] width 39 height 18
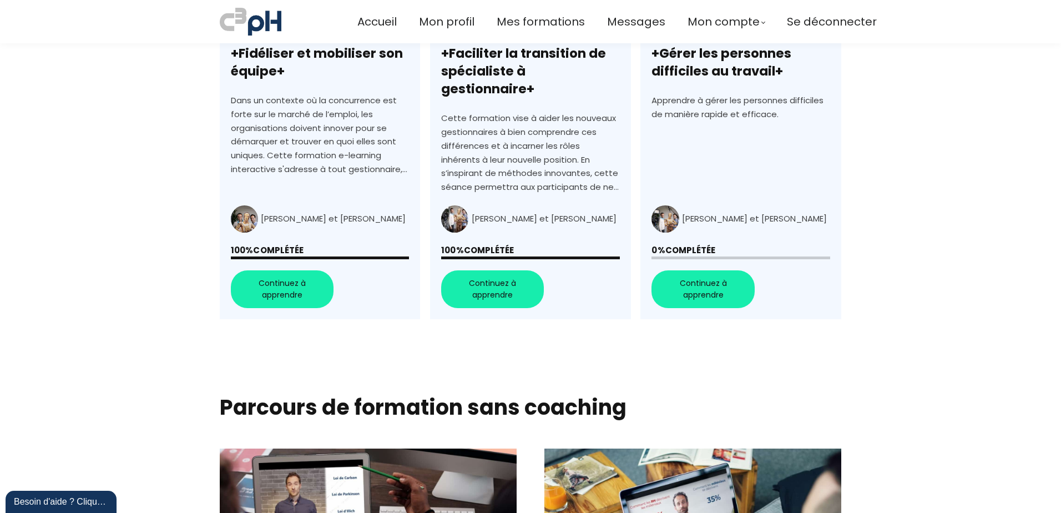
scroll to position [888, 0]
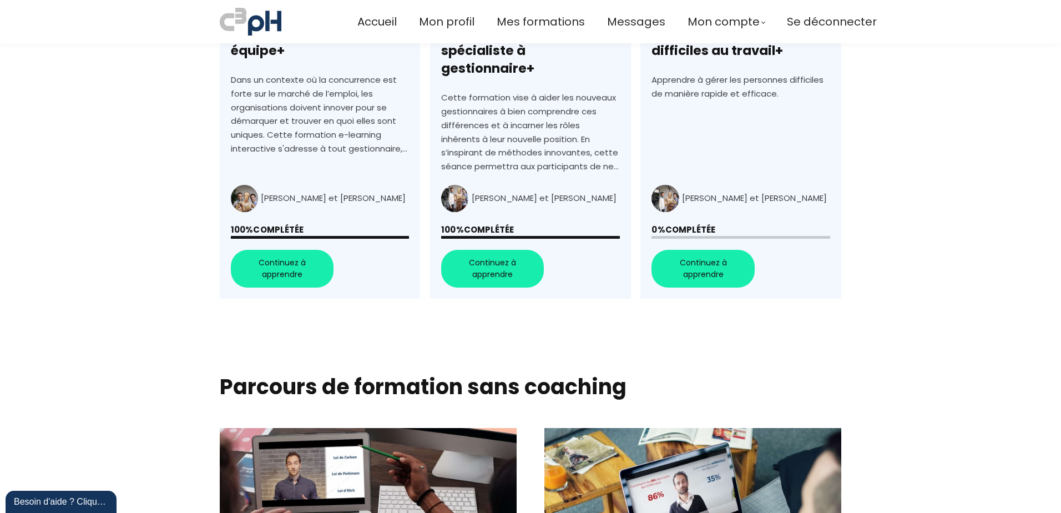
click at [698, 252] on link "+Gérer les personnes difficiles au travail+" at bounding box center [740, 99] width 200 height 399
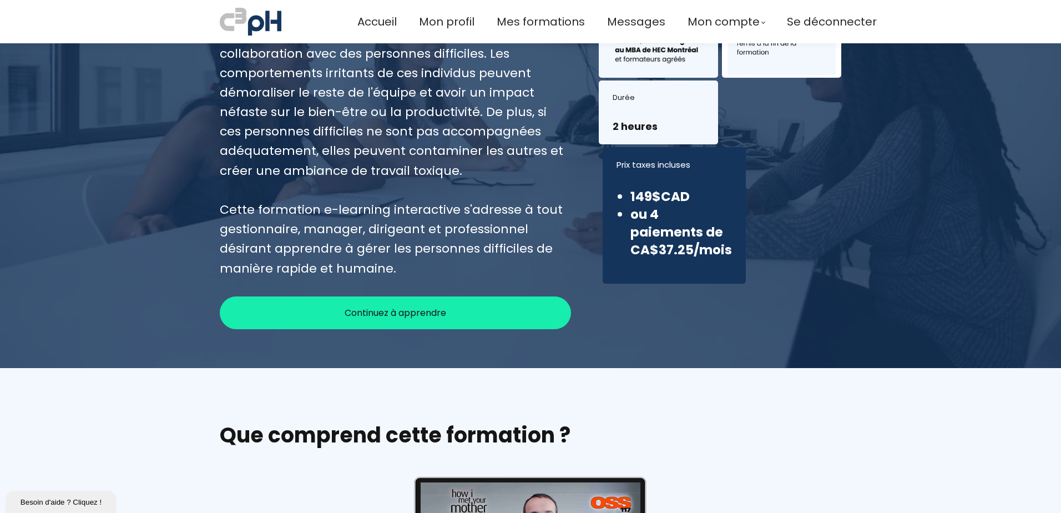
scroll to position [222, 0]
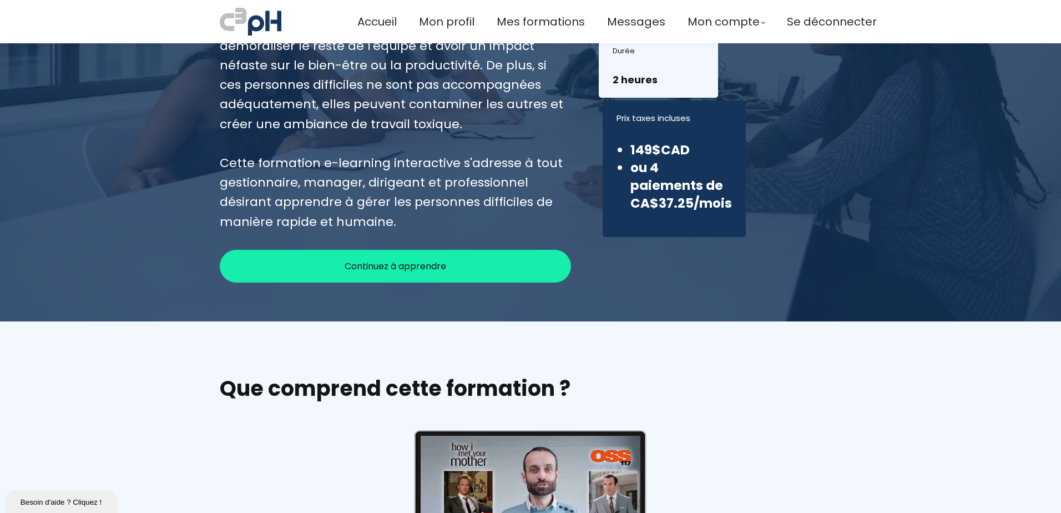
click at [405, 265] on span "Continuez à apprendre" at bounding box center [396, 266] width 102 height 14
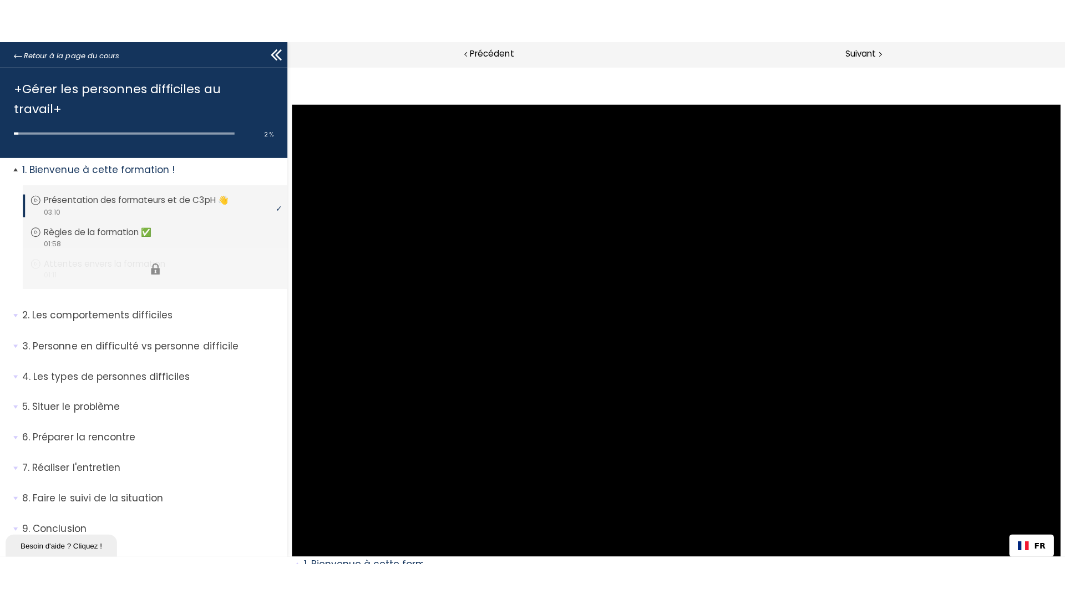
scroll to position [18, 0]
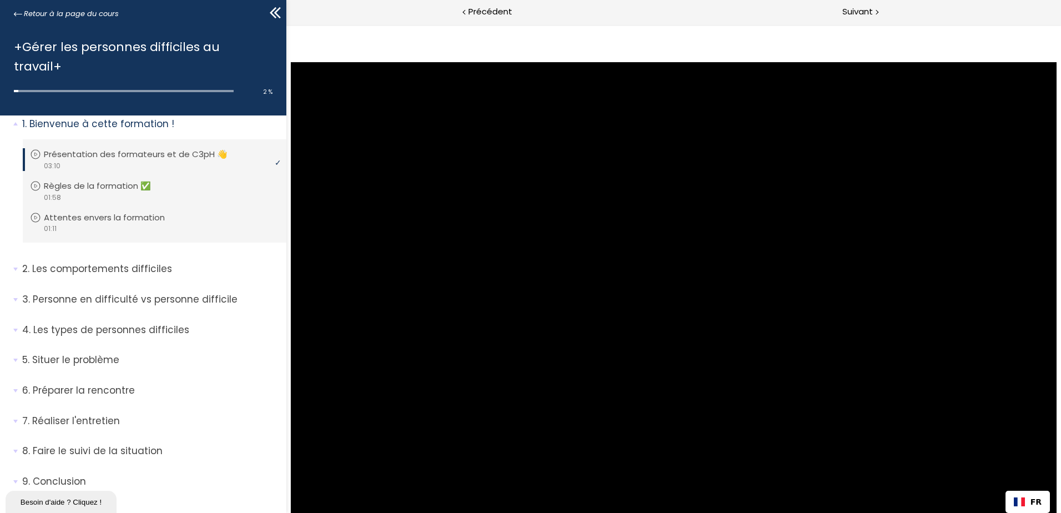
drag, startPoint x: 1027, startPoint y: 421, endPoint x: 1027, endPoint y: 413, distance: 8.3
click at [291, 161] on div at bounding box center [291, 161] width 0 height 0
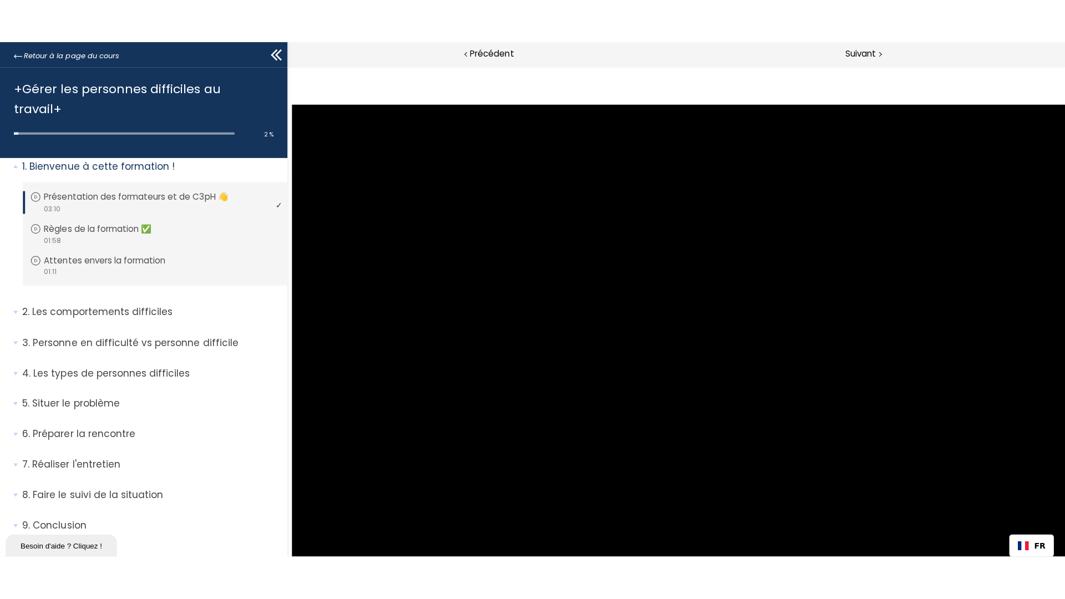
scroll to position [0, 0]
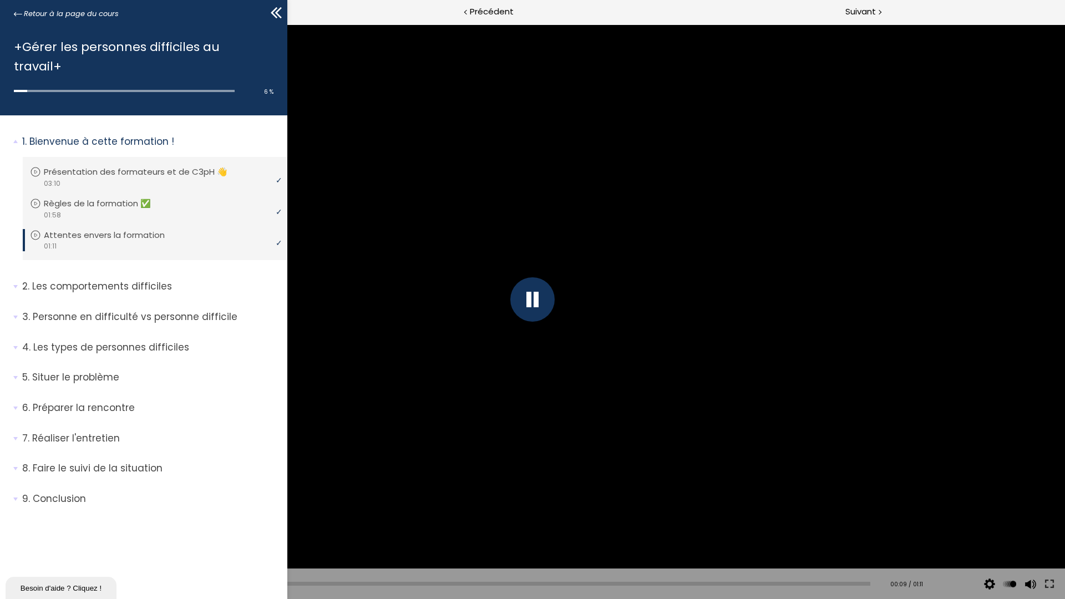
click at [534, 297] on div at bounding box center [533, 299] width 44 height 44
click at [529, 239] on div at bounding box center [532, 299] width 1065 height 599
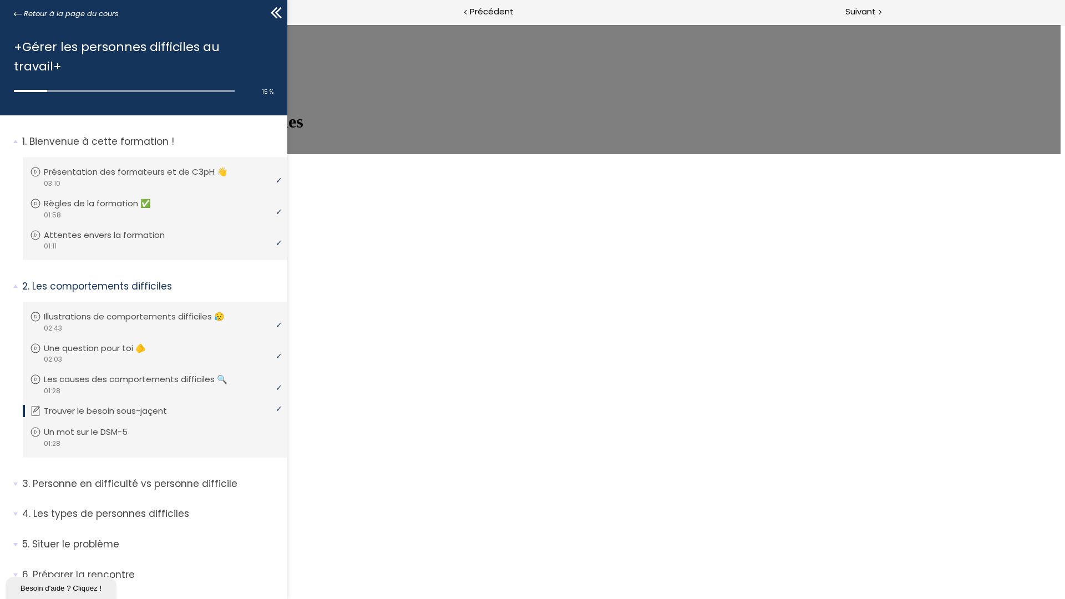
click at [115, 154] on link "COMMENCER LE MODULE" at bounding box center [59, 148] width 110 height 9
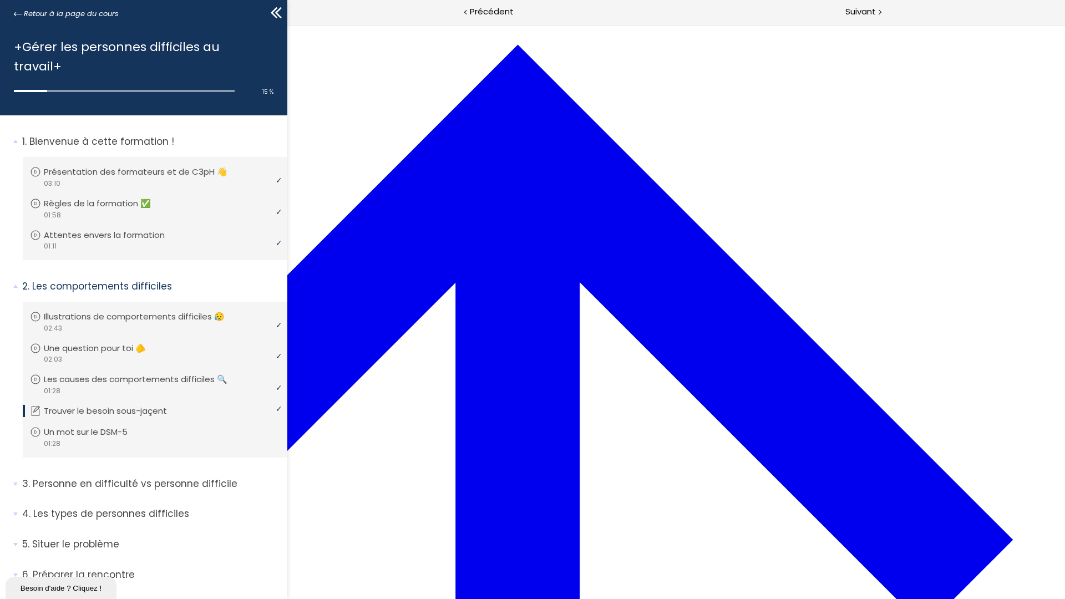
scroll to position [483, 0]
drag, startPoint x: 445, startPoint y: 286, endPoint x: 444, endPoint y: 136, distance: 150.4
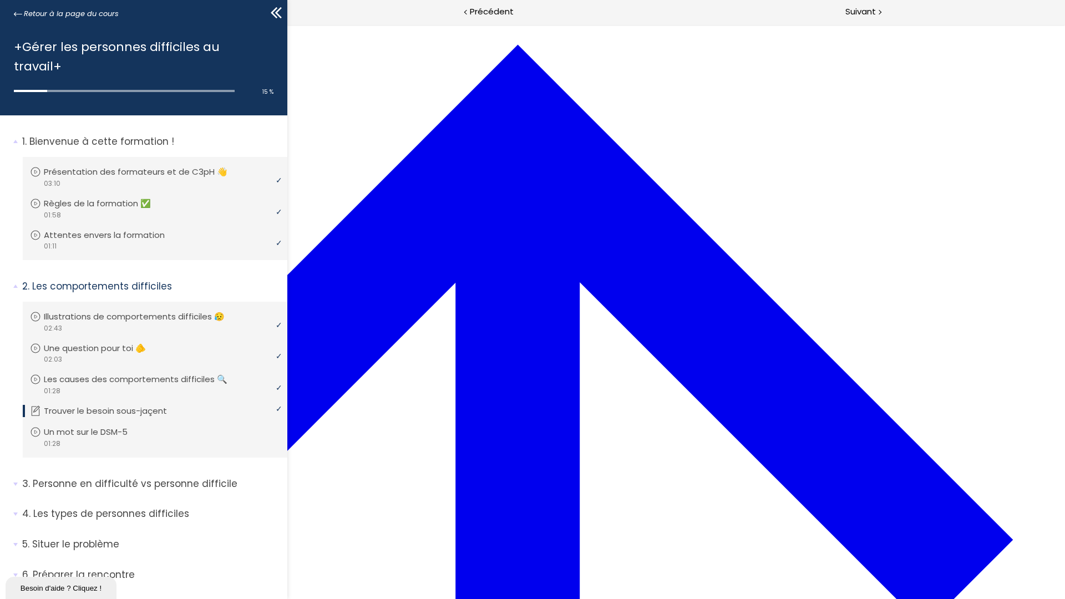
drag, startPoint x: 458, startPoint y: 289, endPoint x: 655, endPoint y: 139, distance: 247.5
drag, startPoint x: 454, startPoint y: 185, endPoint x: 473, endPoint y: 436, distance: 252.1
drag, startPoint x: 437, startPoint y: 185, endPoint x: 475, endPoint y: 434, distance: 252.0
drag, startPoint x: 427, startPoint y: 240, endPoint x: 464, endPoint y: 188, distance: 64.1
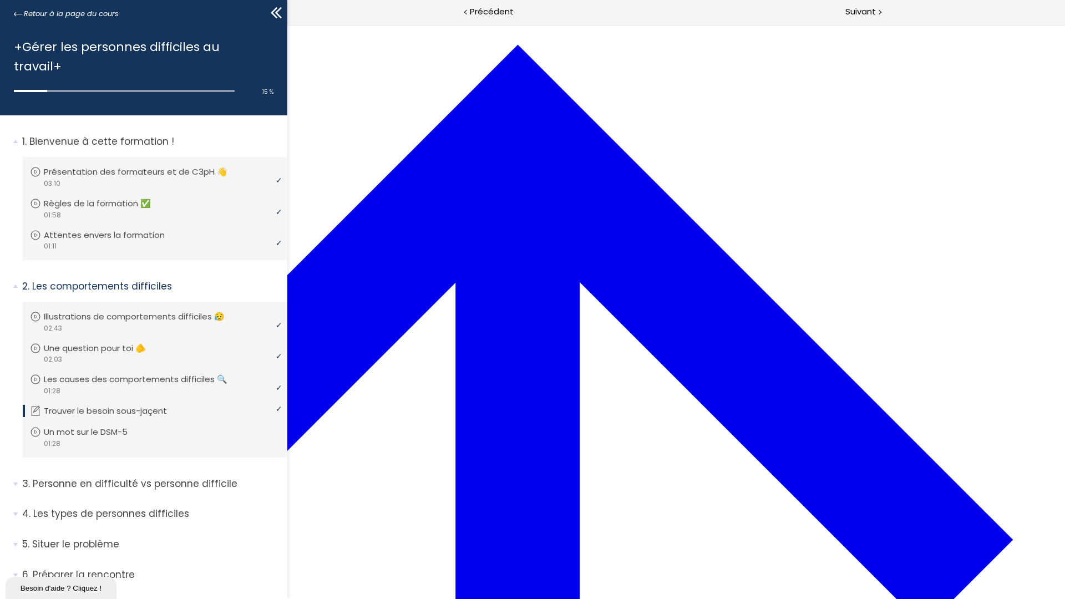
drag, startPoint x: 453, startPoint y: 238, endPoint x: 498, endPoint y: 388, distance: 156.6
drag, startPoint x: 460, startPoint y: 337, endPoint x: 504, endPoint y: 340, distance: 43.9
drag, startPoint x: 472, startPoint y: 235, endPoint x: 550, endPoint y: 238, distance: 78.3
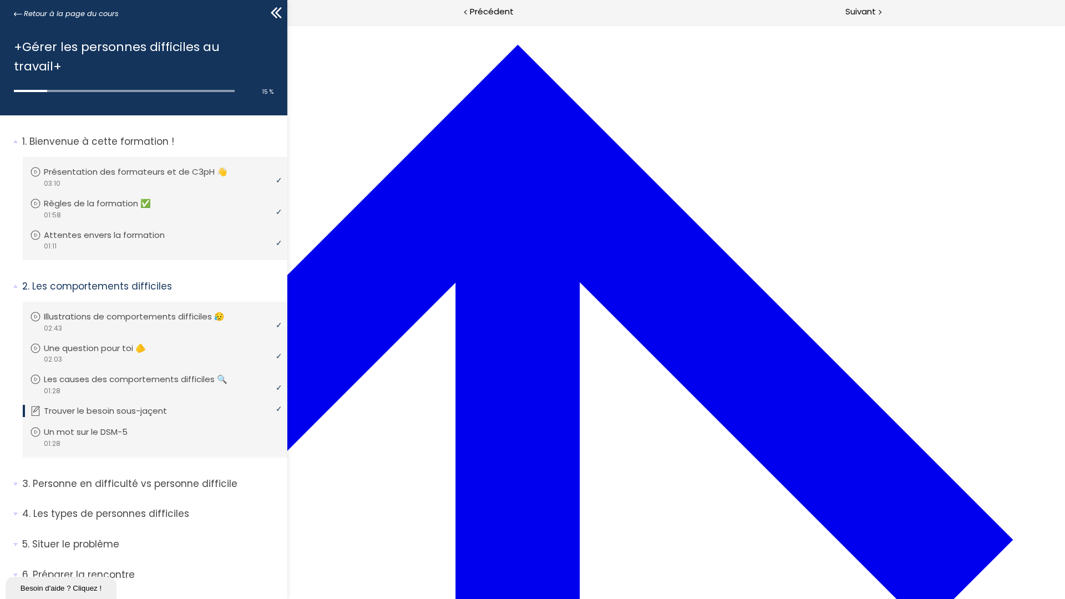
drag, startPoint x: 492, startPoint y: 279, endPoint x: 543, endPoint y: 281, distance: 51.1
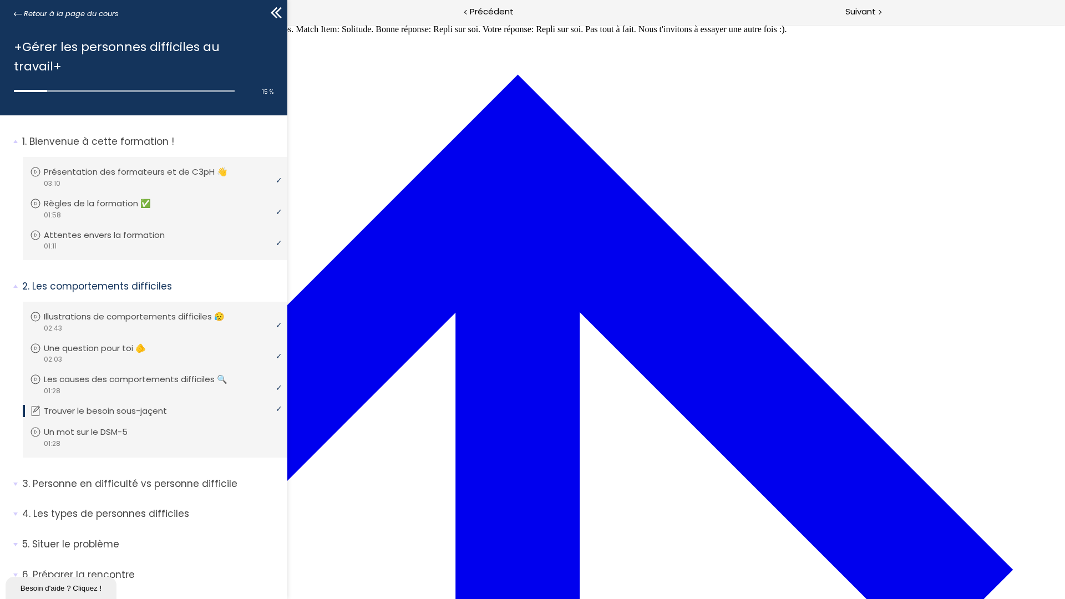
drag, startPoint x: 400, startPoint y: 386, endPoint x: 396, endPoint y: 337, distance: 48.4
drag, startPoint x: 395, startPoint y: 384, endPoint x: 392, endPoint y: 375, distance: 9.2
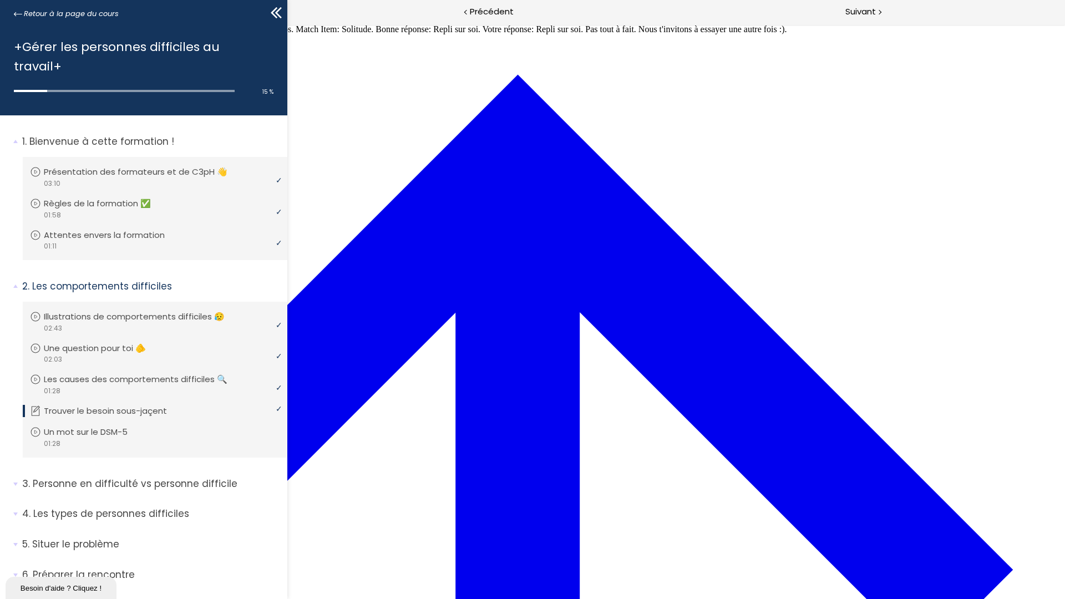
drag, startPoint x: 392, startPoint y: 375, endPoint x: 402, endPoint y: 357, distance: 20.9
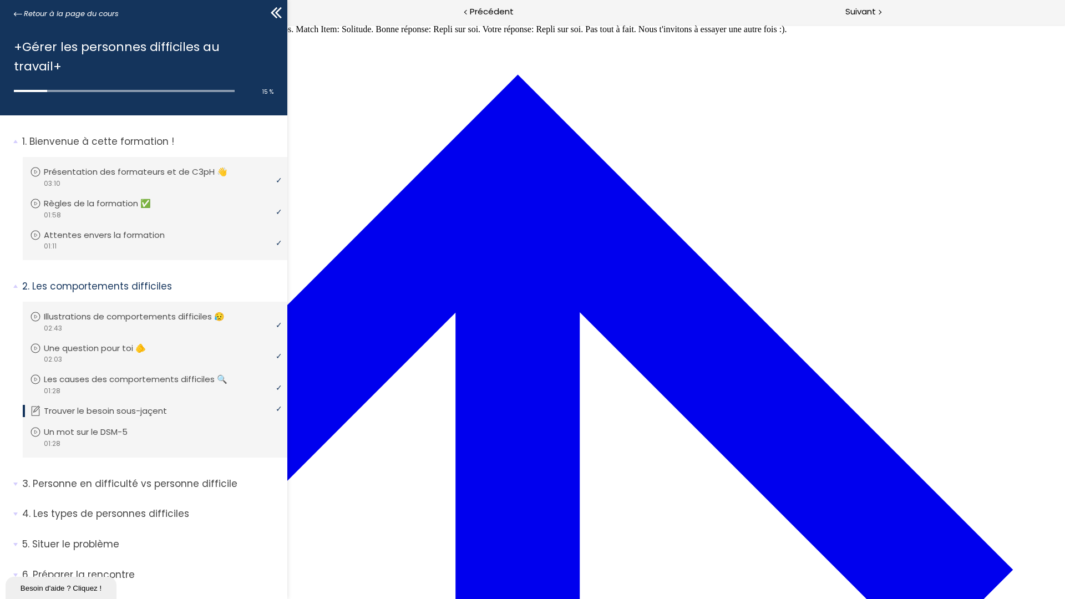
drag, startPoint x: 447, startPoint y: 356, endPoint x: 477, endPoint y: 409, distance: 61.1
drag, startPoint x: 445, startPoint y: 101, endPoint x: 493, endPoint y: 152, distance: 70.3
drag, startPoint x: 456, startPoint y: 210, endPoint x: 507, endPoint y: 105, distance: 116.4
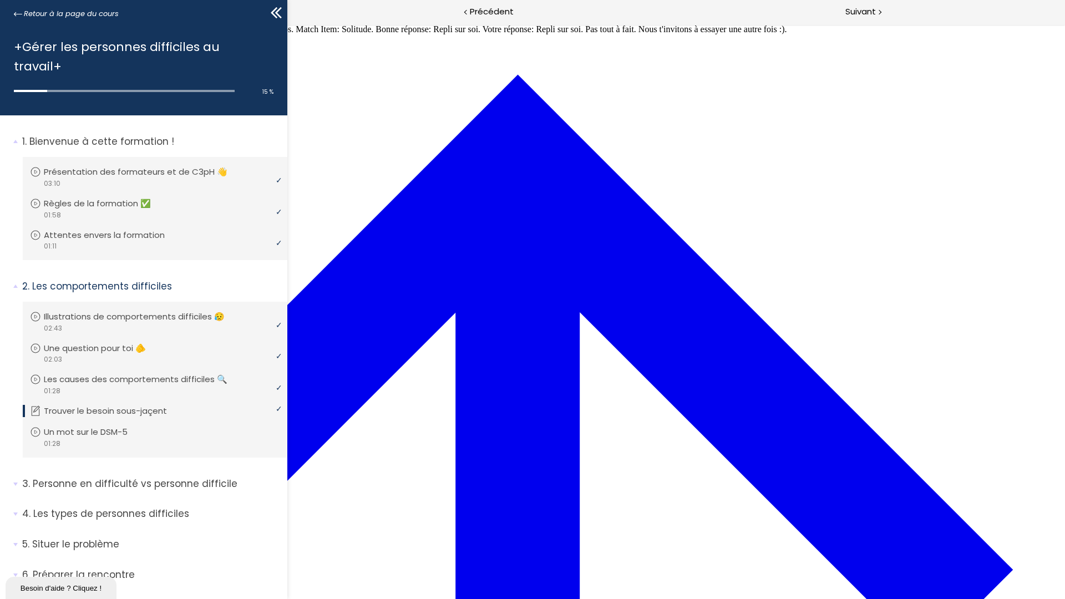
drag, startPoint x: 449, startPoint y: 205, endPoint x: 489, endPoint y: 265, distance: 72.5
drag, startPoint x: 452, startPoint y: 205, endPoint x: 493, endPoint y: 311, distance: 113.5
drag, startPoint x: 472, startPoint y: 334, endPoint x: 499, endPoint y: 209, distance: 127.8
drag, startPoint x: 475, startPoint y: 361, endPoint x: 519, endPoint y: 360, distance: 43.9
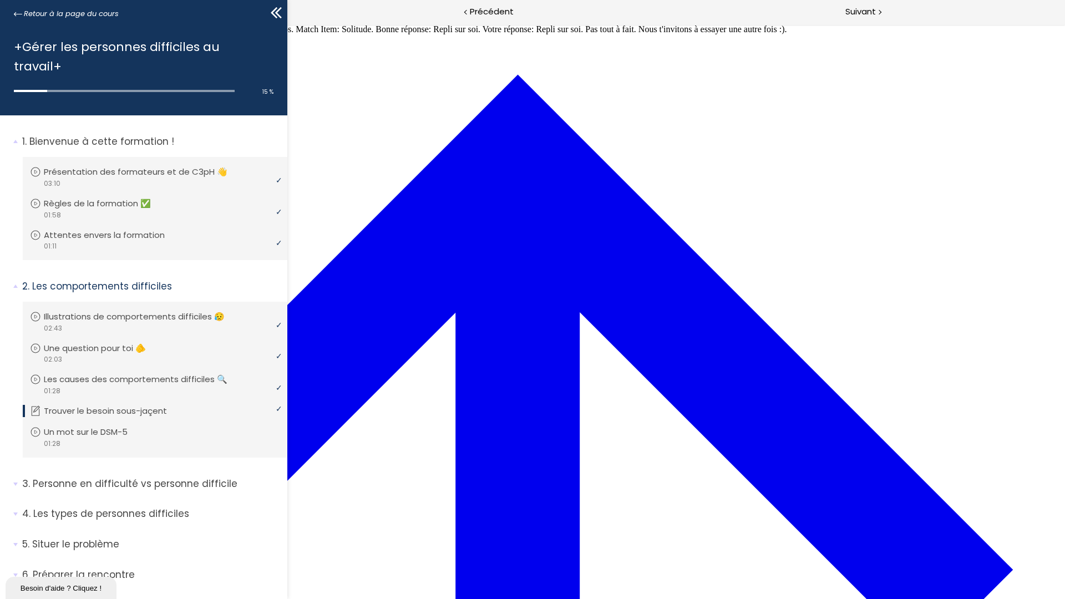
drag, startPoint x: 433, startPoint y: 152, endPoint x: 460, endPoint y: 354, distance: 203.7
drag, startPoint x: 459, startPoint y: 94, endPoint x: 488, endPoint y: 299, distance: 206.8
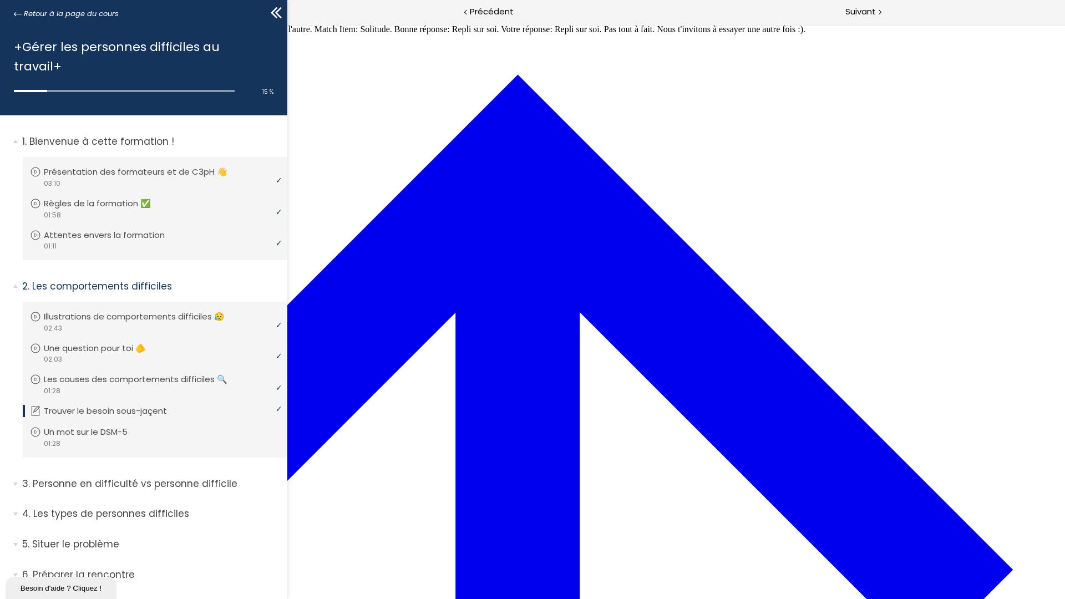
drag, startPoint x: 469, startPoint y: 99, endPoint x: 500, endPoint y: 252, distance: 155.6
drag, startPoint x: 458, startPoint y: 153, endPoint x: 495, endPoint y: 209, distance: 67.3
drag, startPoint x: 469, startPoint y: 47, endPoint x: 508, endPoint y: 98, distance: 64.2
drag, startPoint x: 488, startPoint y: 153, endPoint x: 518, endPoint y: 151, distance: 30.0
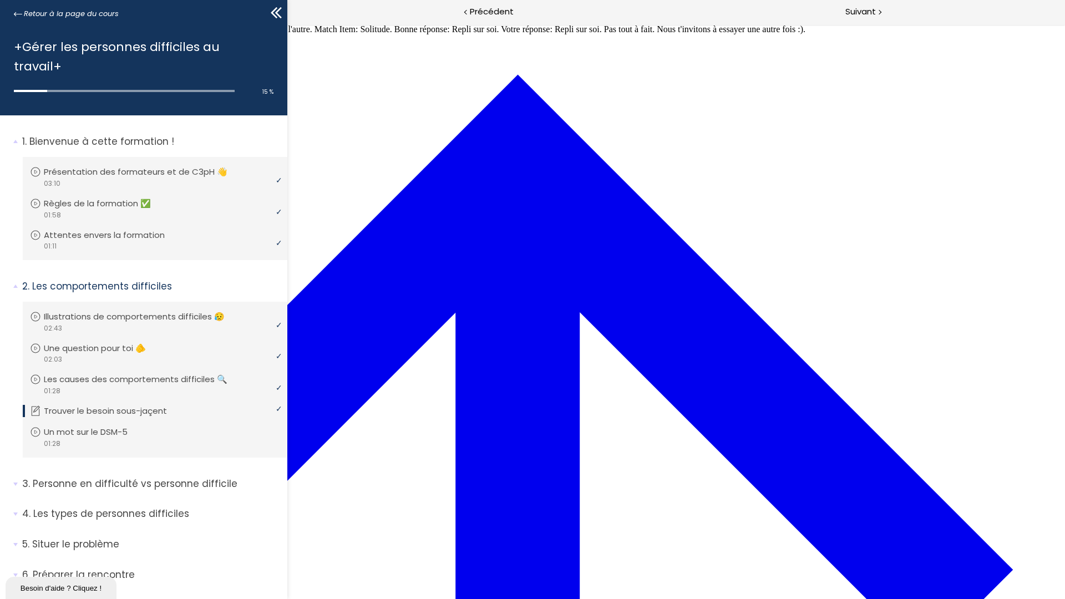
drag, startPoint x: 479, startPoint y: 56, endPoint x: 516, endPoint y: 57, distance: 37.2
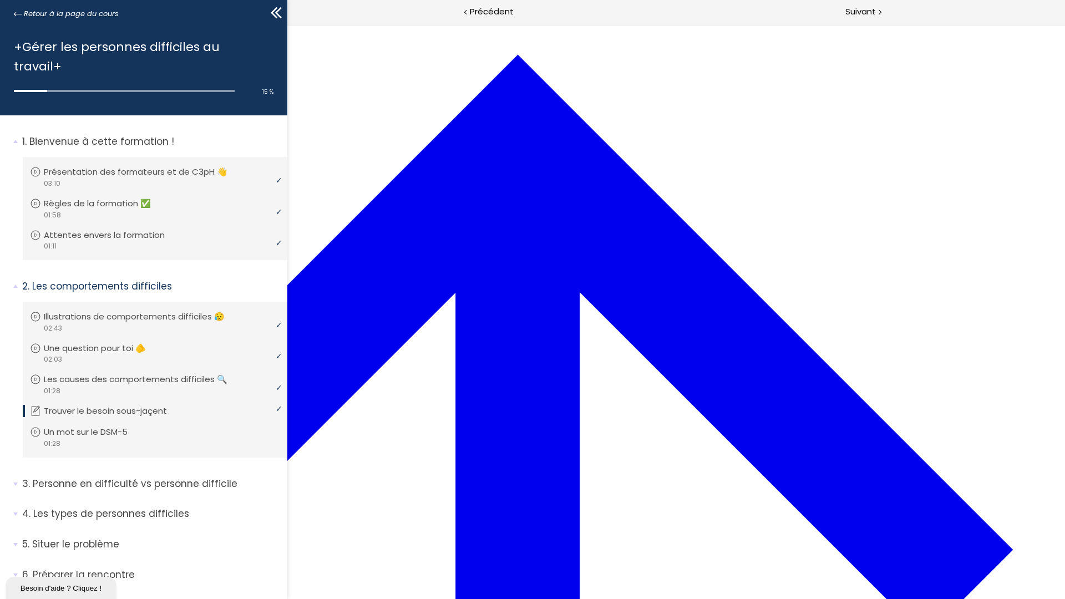
scroll to position [0, 0]
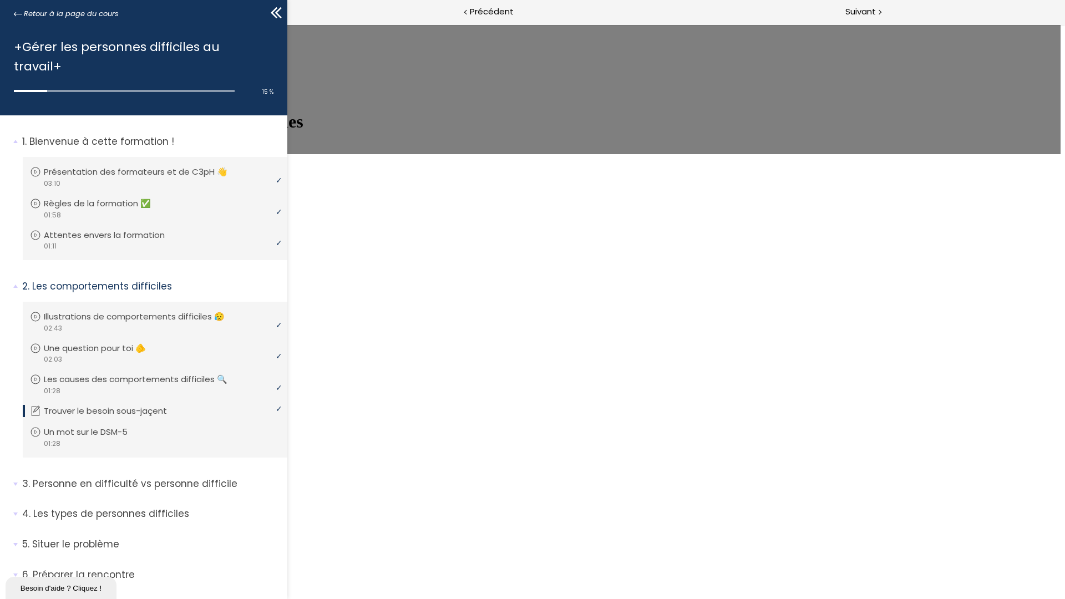
click at [109, 154] on span "REPRENDRE LE MODULE" at bounding box center [56, 148] width 105 height 9
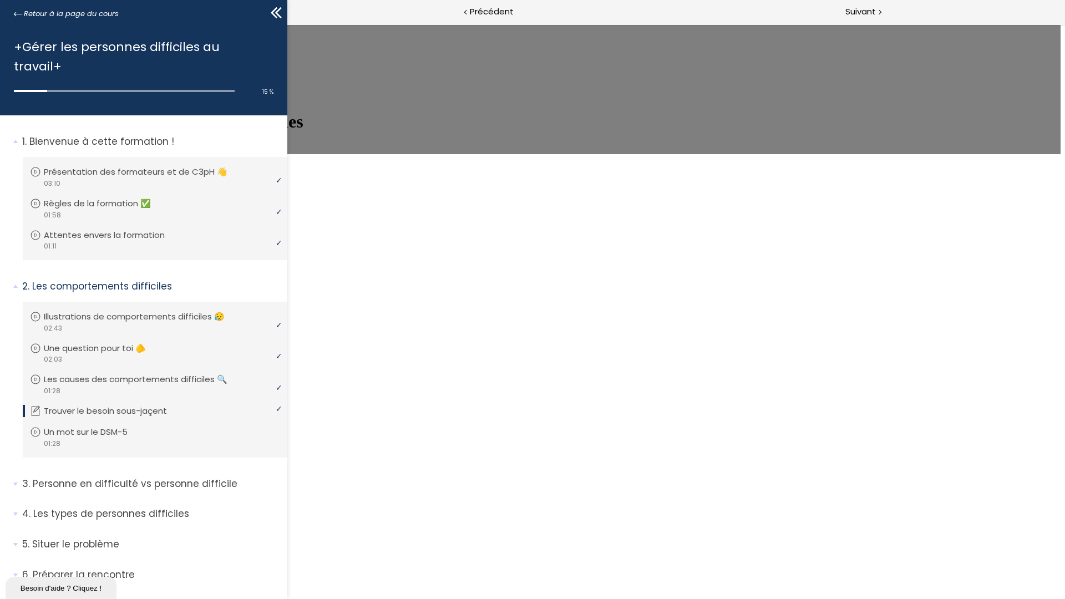
click at [1024, 20] on div "Les causes des comportements difficiles REPRENDRE LE MODULE" at bounding box center [532, 84] width 1057 height 140
click at [1024, 192] on div at bounding box center [532, 173] width 1057 height 38
drag, startPoint x: 977, startPoint y: 361, endPoint x: 857, endPoint y: 372, distance: 120.4
click at [954, 192] on div at bounding box center [532, 173] width 1057 height 38
click at [731, 192] on div "Les causes des comportements difficiles REPRENDRE LE MODULE" at bounding box center [532, 103] width 1057 height 178
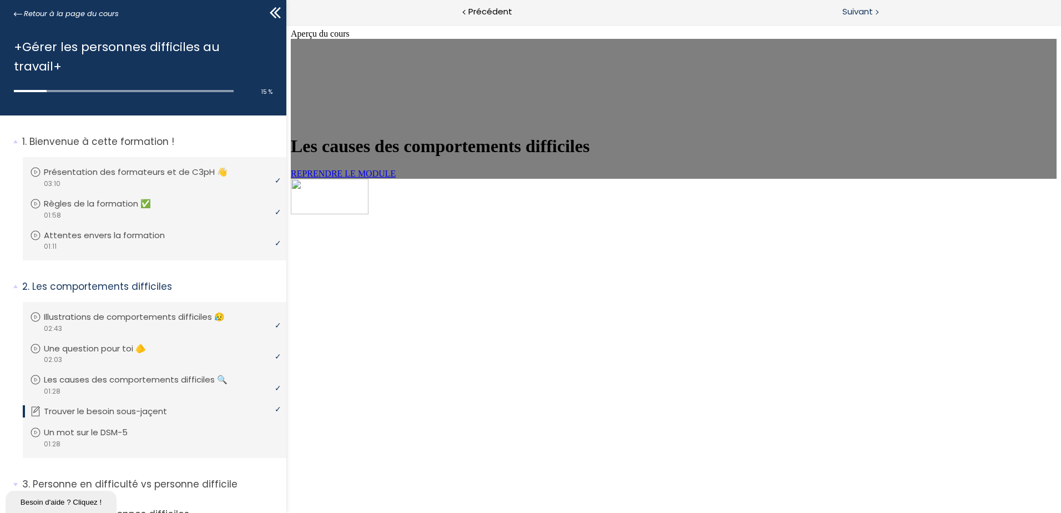
click at [863, 9] on span "Suivant" at bounding box center [857, 12] width 31 height 14
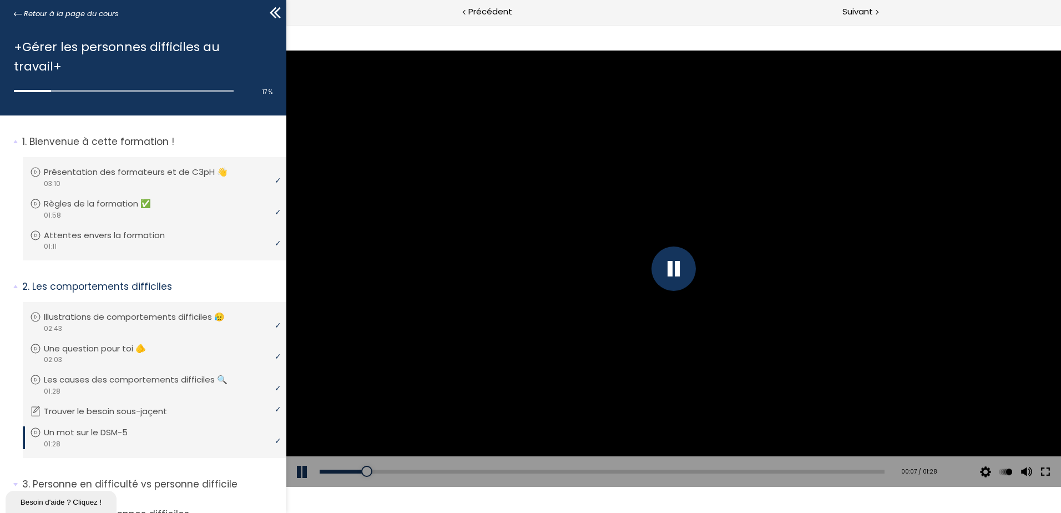
click at [1043, 468] on button at bounding box center [1046, 471] width 20 height 31
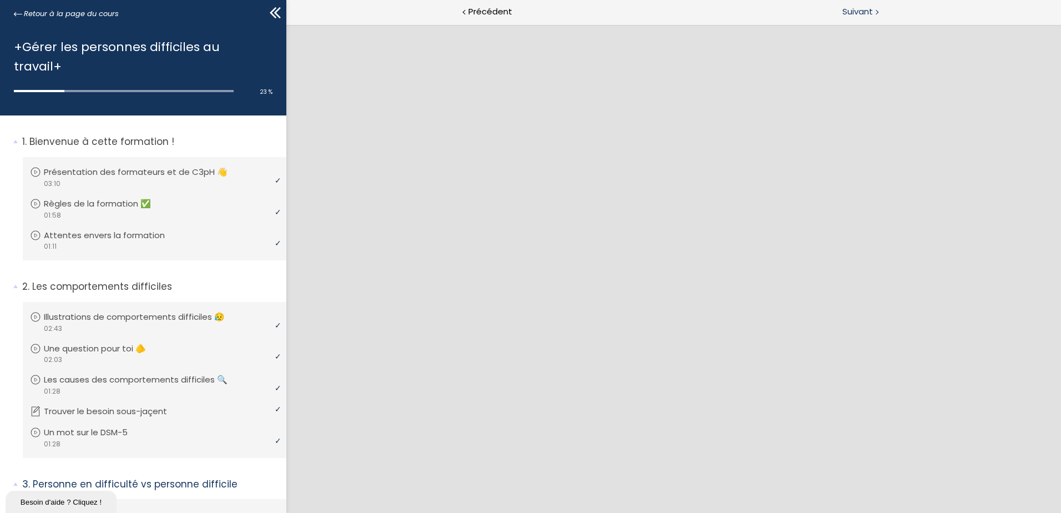
click at [850, 9] on span "Suivant" at bounding box center [857, 12] width 31 height 14
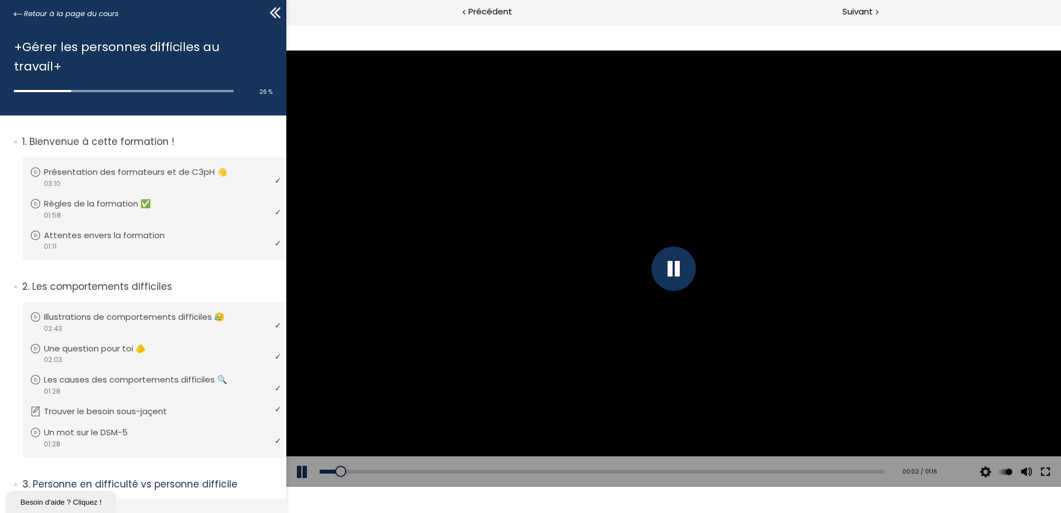
click at [1042, 467] on button at bounding box center [1046, 471] width 20 height 31
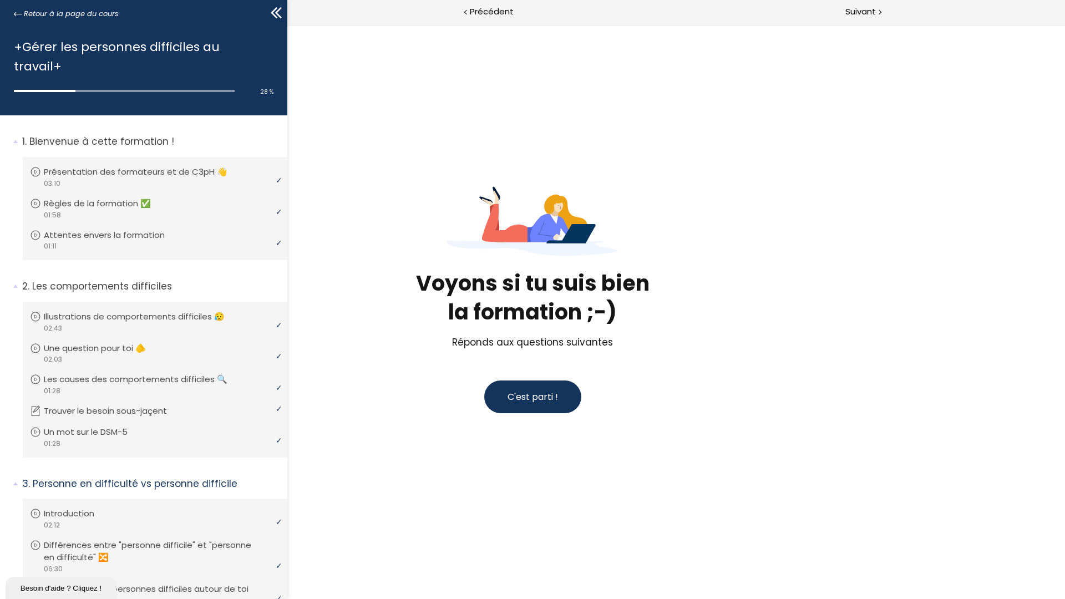
click at [550, 402] on span "C'est parti !" at bounding box center [533, 397] width 50 height 13
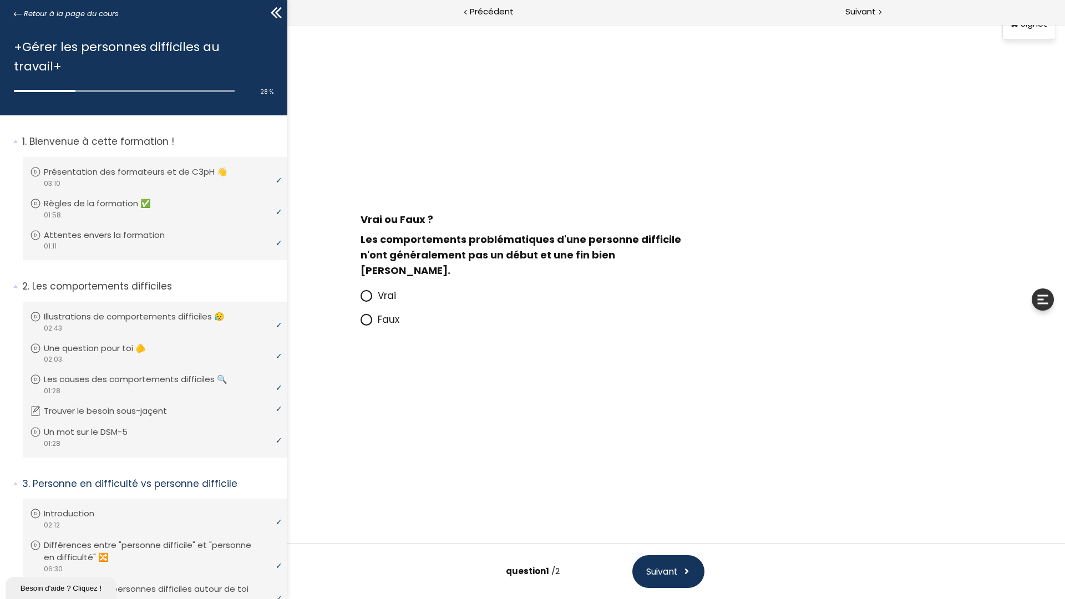
click at [367, 316] on icon at bounding box center [366, 319] width 7 height 7
click at [361, 323] on input "Faux" at bounding box center [361, 323] width 0 height 0
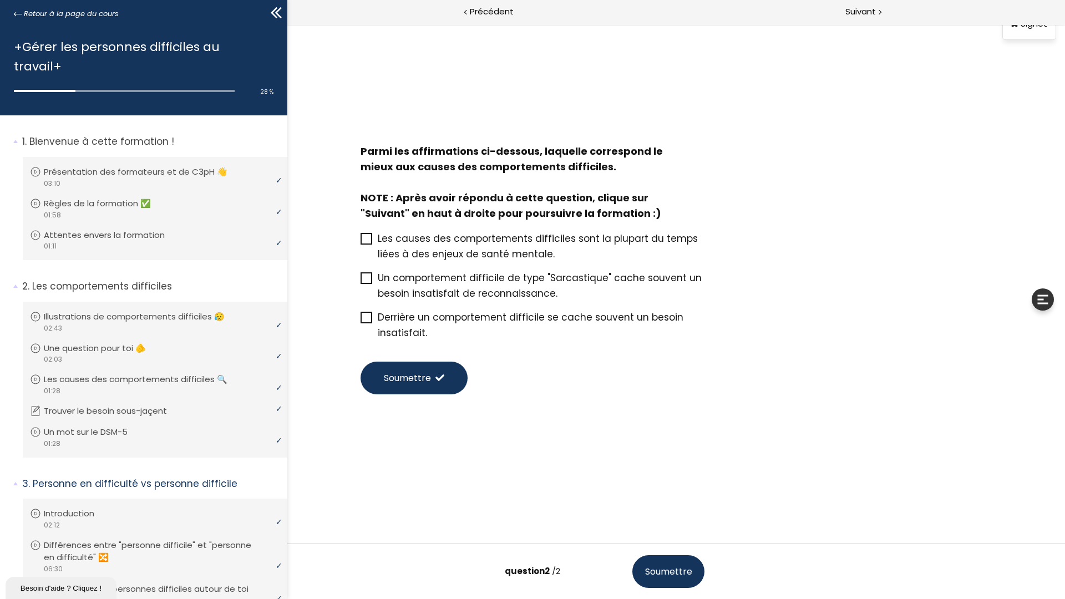
click at [365, 317] on icon at bounding box center [366, 318] width 9 height 9
click at [361, 321] on input "Derrière un comportement difficile se cache souvent un besoin insatisfait." at bounding box center [361, 321] width 0 height 0
click at [419, 382] on span "Soumettre" at bounding box center [407, 378] width 47 height 14
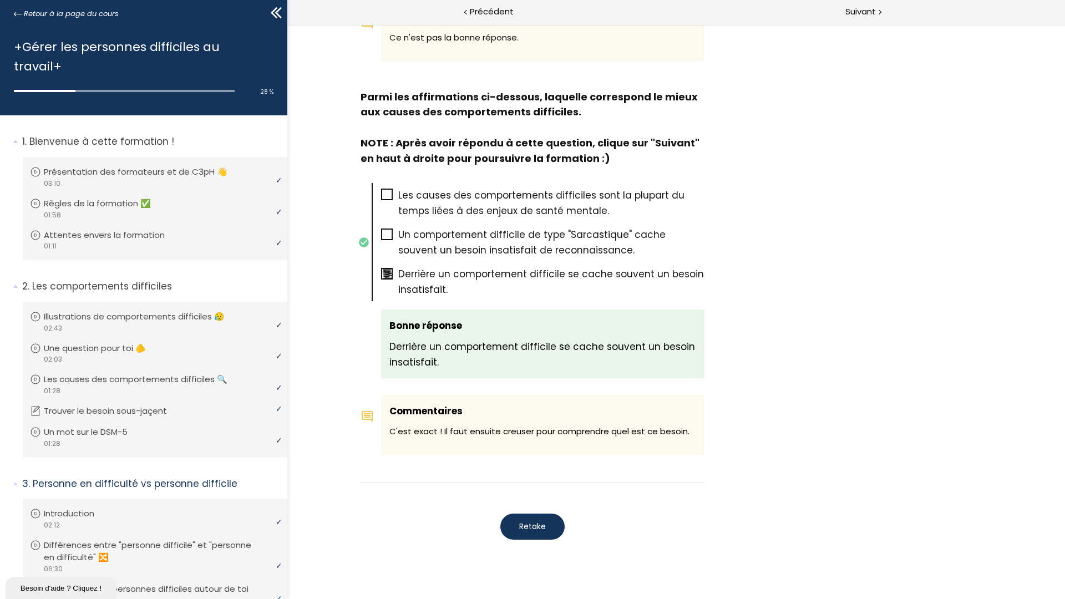
scroll to position [442, 0]
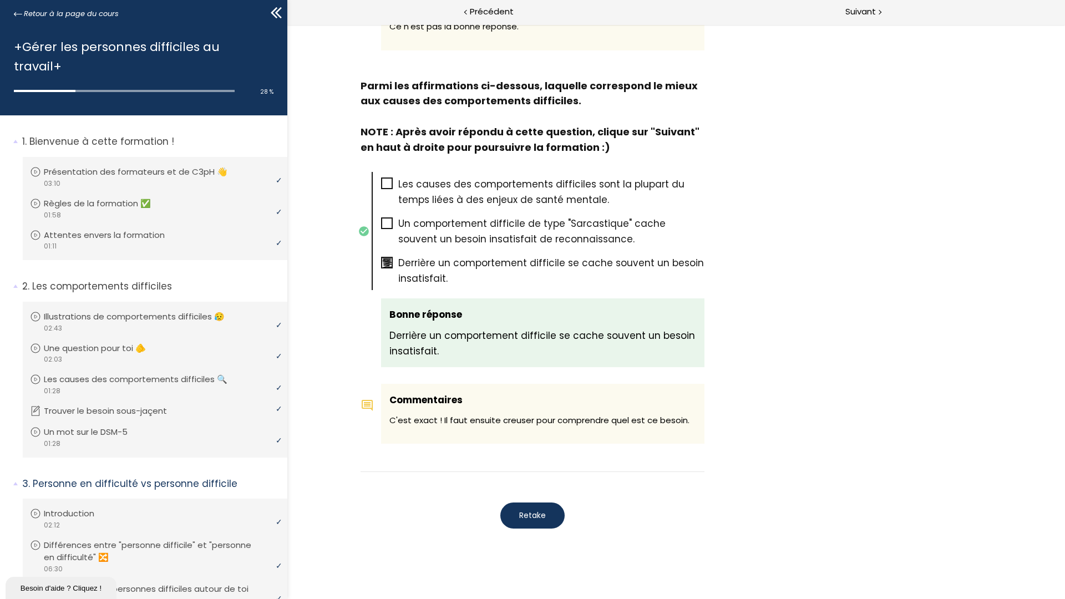
click at [531, 510] on span "Retake" at bounding box center [532, 516] width 27 height 12
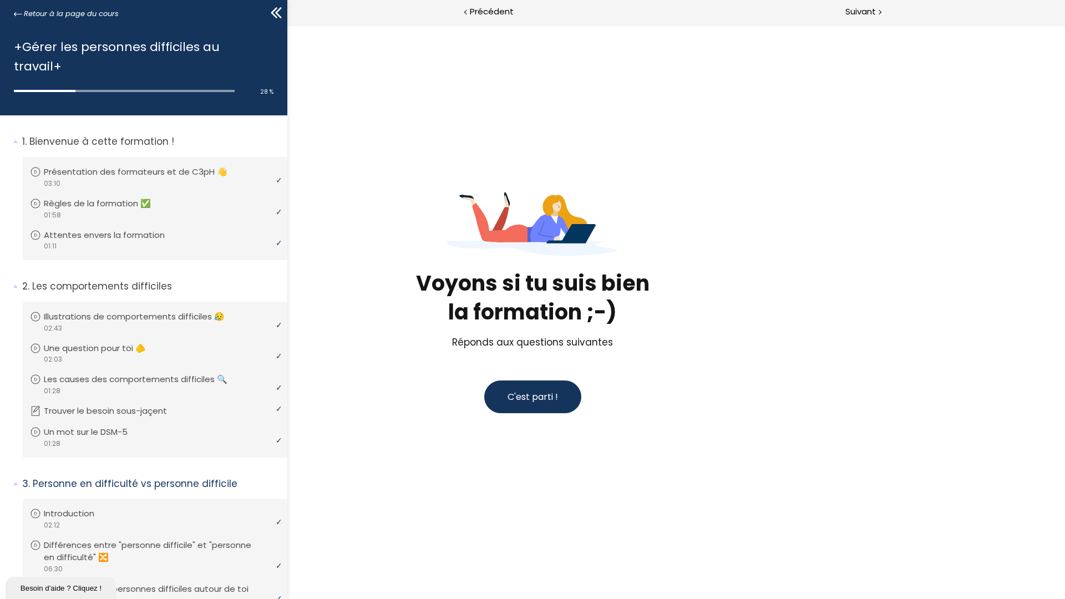
click at [543, 402] on span "C'est parti !" at bounding box center [533, 397] width 50 height 13
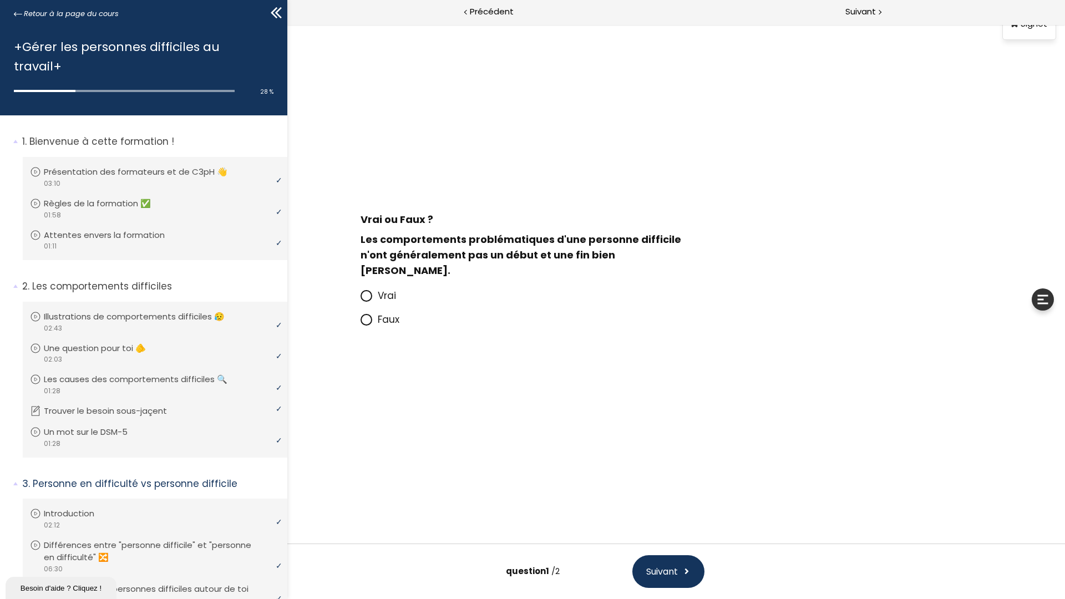
click at [372, 290] on span at bounding box center [367, 296] width 12 height 12
click at [361, 299] on input "Vrai" at bounding box center [361, 299] width 0 height 0
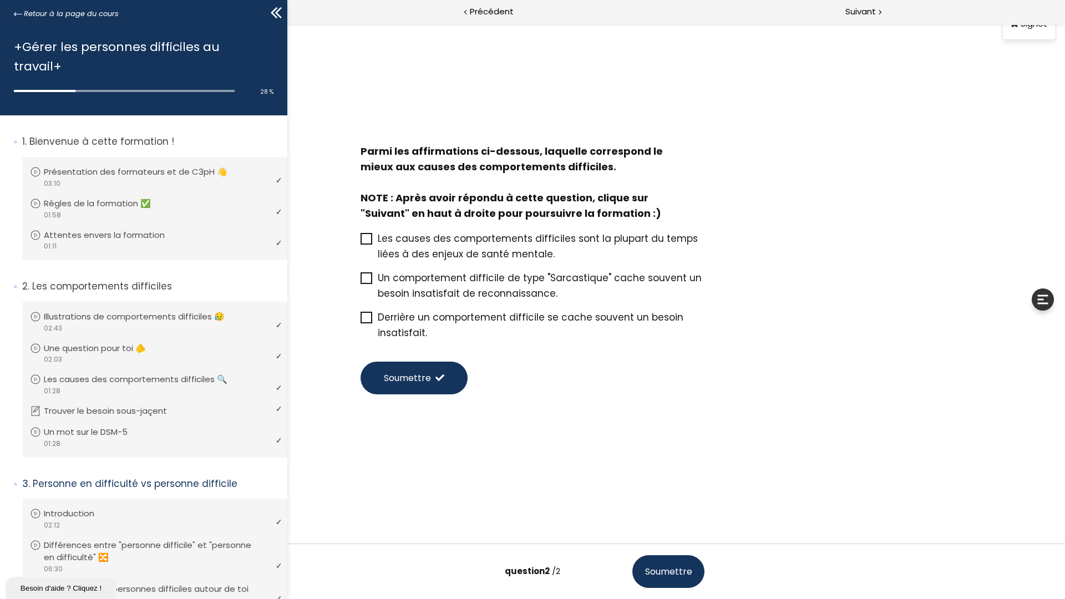
click at [362, 314] on icon at bounding box center [366, 317] width 9 height 9
click at [361, 321] on input "Derrière un comportement difficile se cache souvent un besoin insatisfait." at bounding box center [361, 321] width 0 height 0
click at [421, 382] on span "Soumettre" at bounding box center [407, 378] width 47 height 14
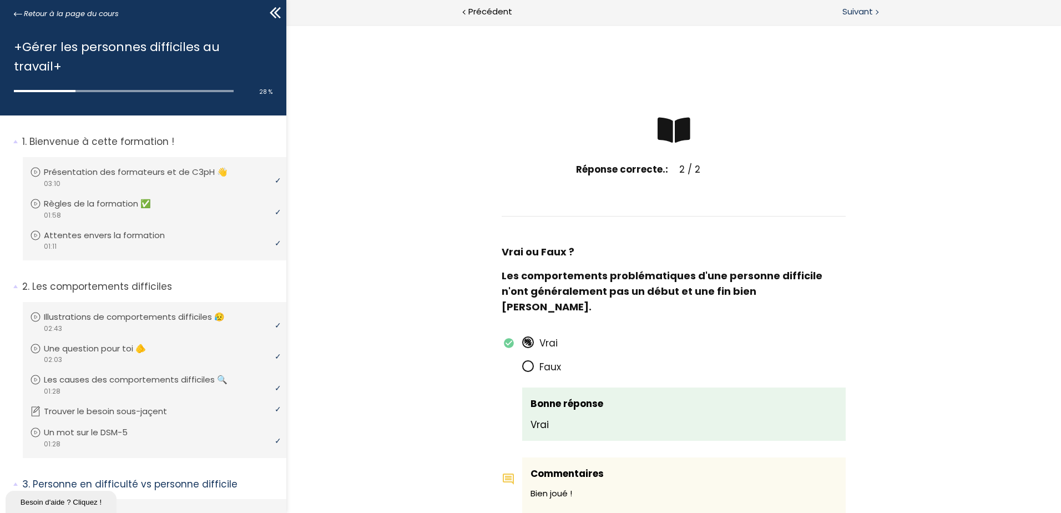
click at [860, 8] on span "Suivant" at bounding box center [857, 12] width 31 height 14
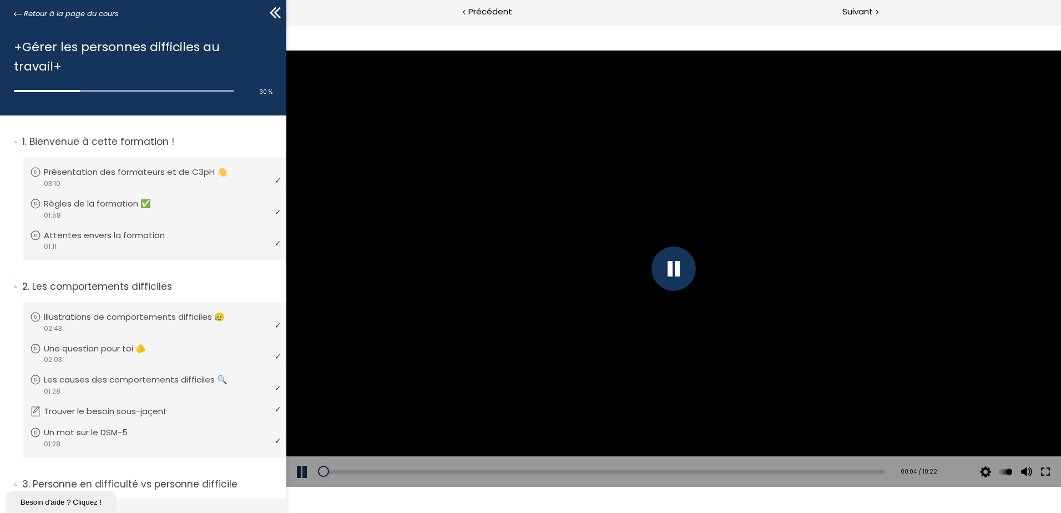
click at [1043, 469] on button at bounding box center [1046, 471] width 20 height 31
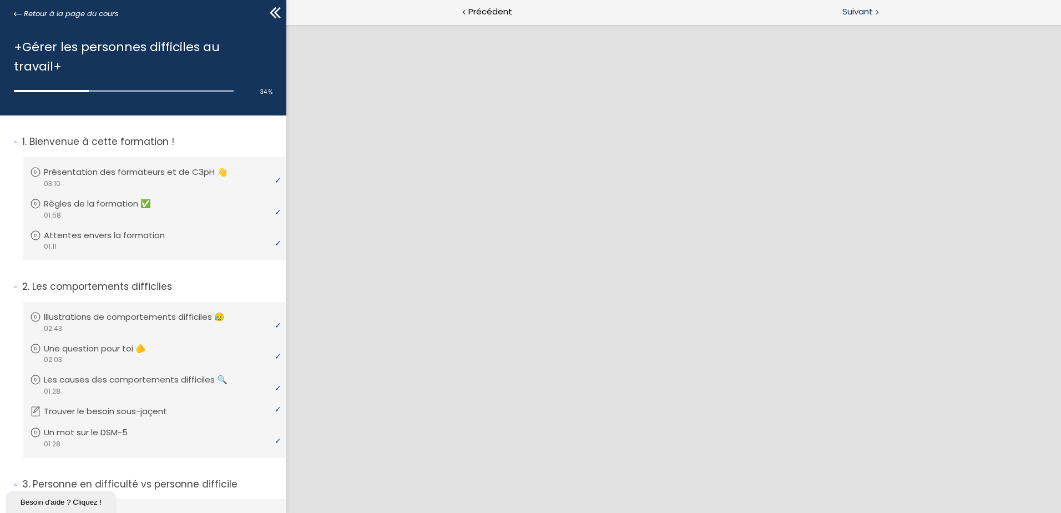
click at [862, 13] on span "Suivant" at bounding box center [857, 12] width 31 height 14
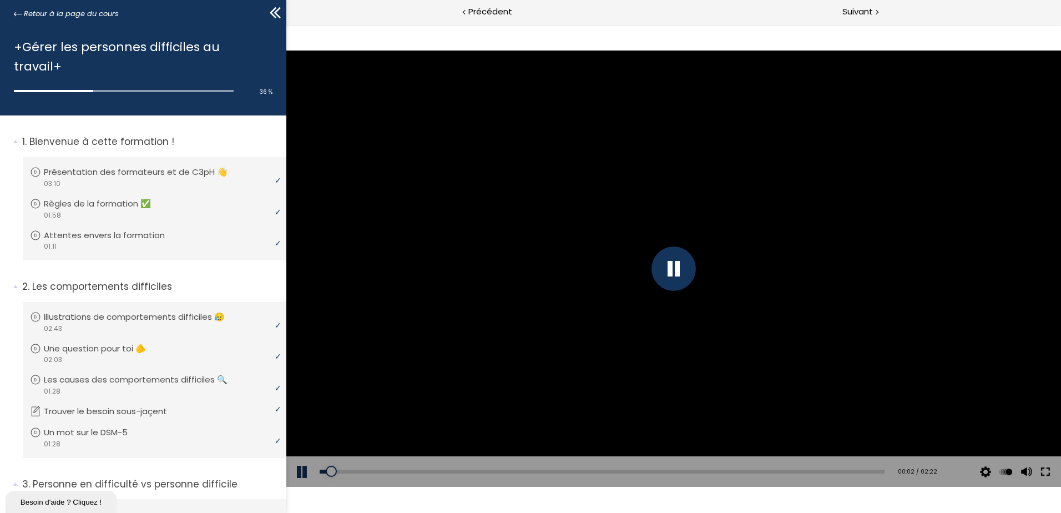
click at [1046, 468] on button at bounding box center [1046, 471] width 20 height 31
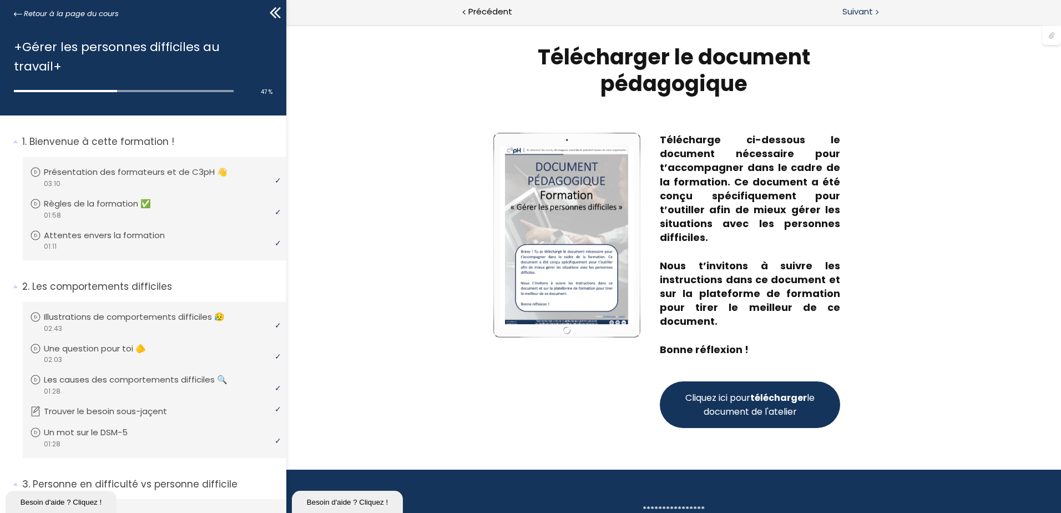
click at [863, 14] on span "Suivant" at bounding box center [857, 12] width 31 height 14
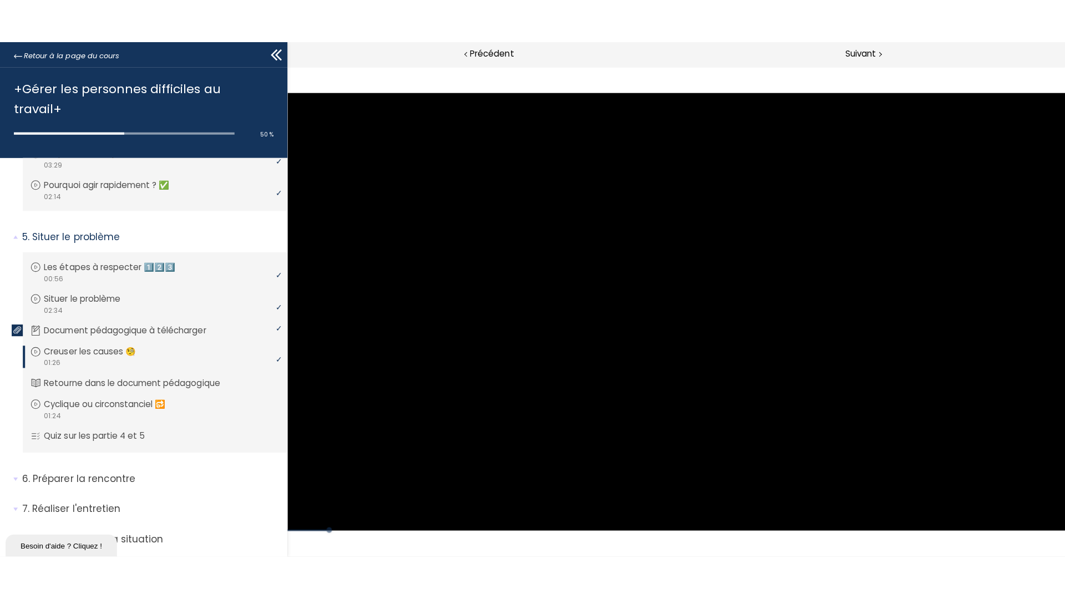
scroll to position [776, 0]
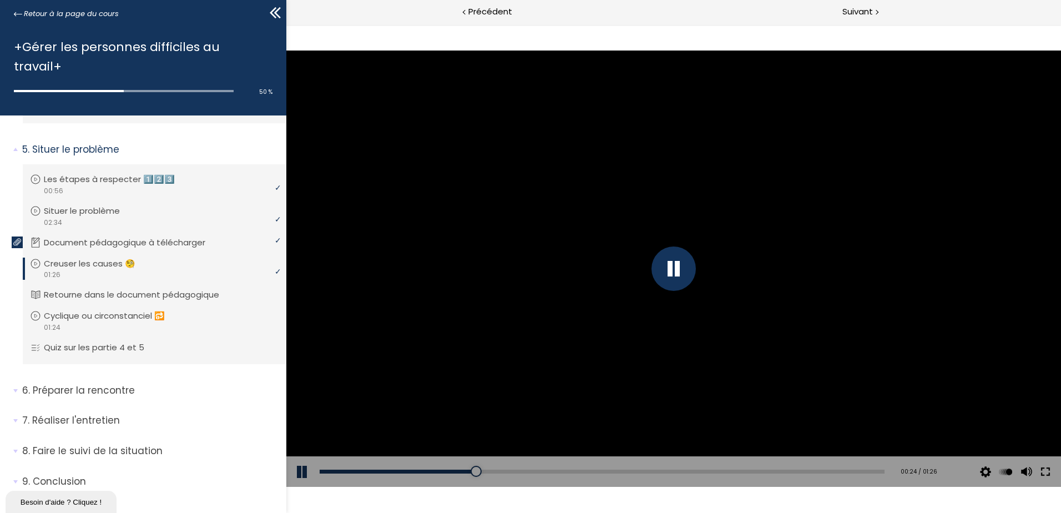
click at [1046, 473] on button at bounding box center [1046, 471] width 20 height 31
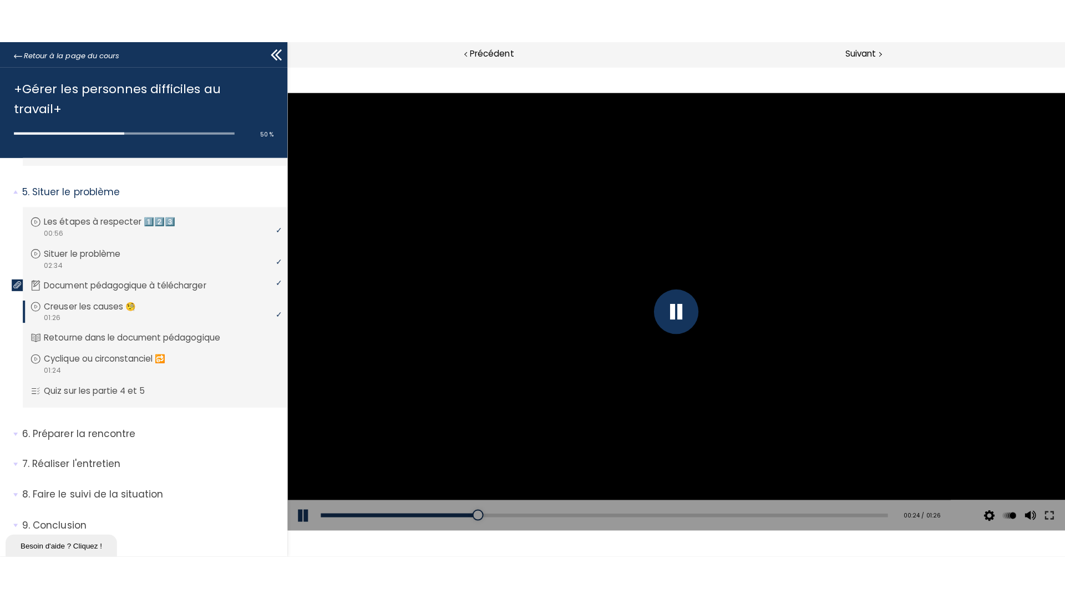
scroll to position [689, 0]
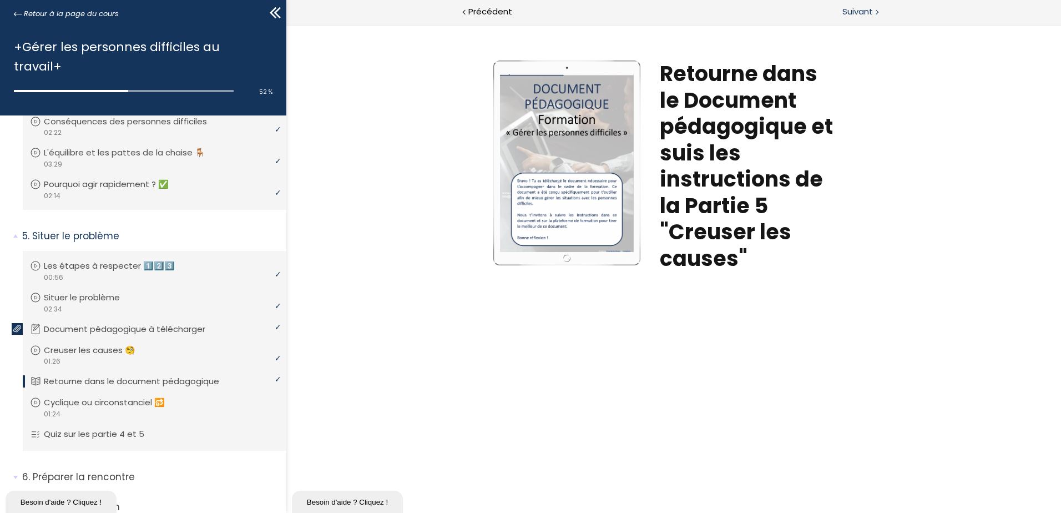
click at [872, 10] on span "Suivant" at bounding box center [857, 12] width 31 height 14
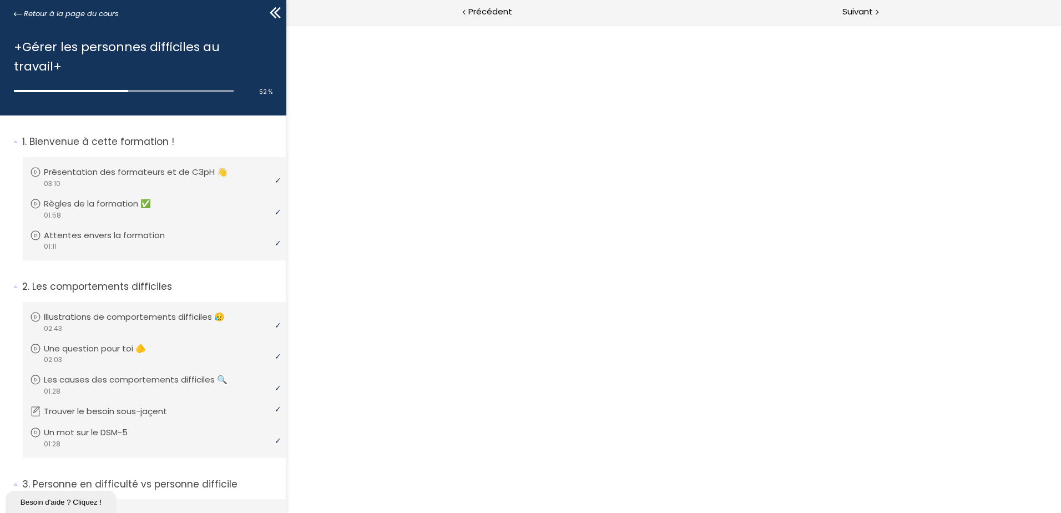
scroll to position [689, 0]
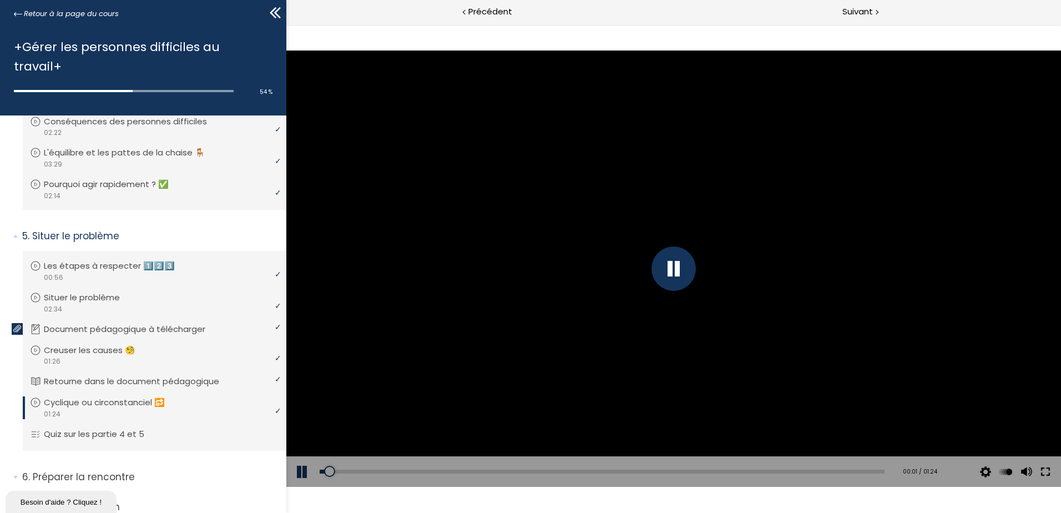
click at [1041, 470] on button at bounding box center [1046, 471] width 20 height 31
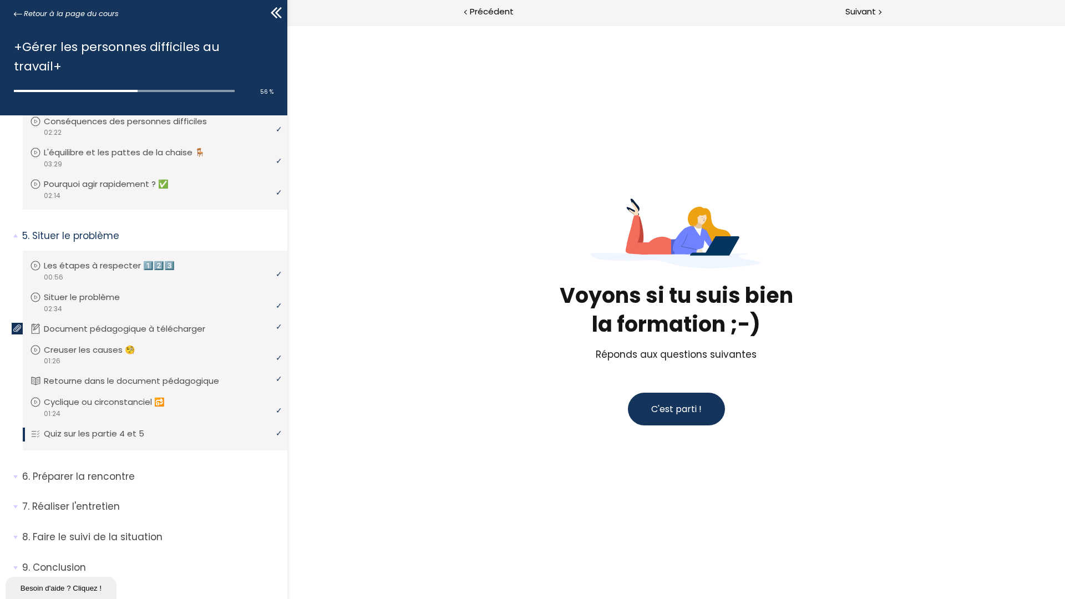
click at [702, 416] on span "C'est parti !" at bounding box center [676, 409] width 50 height 13
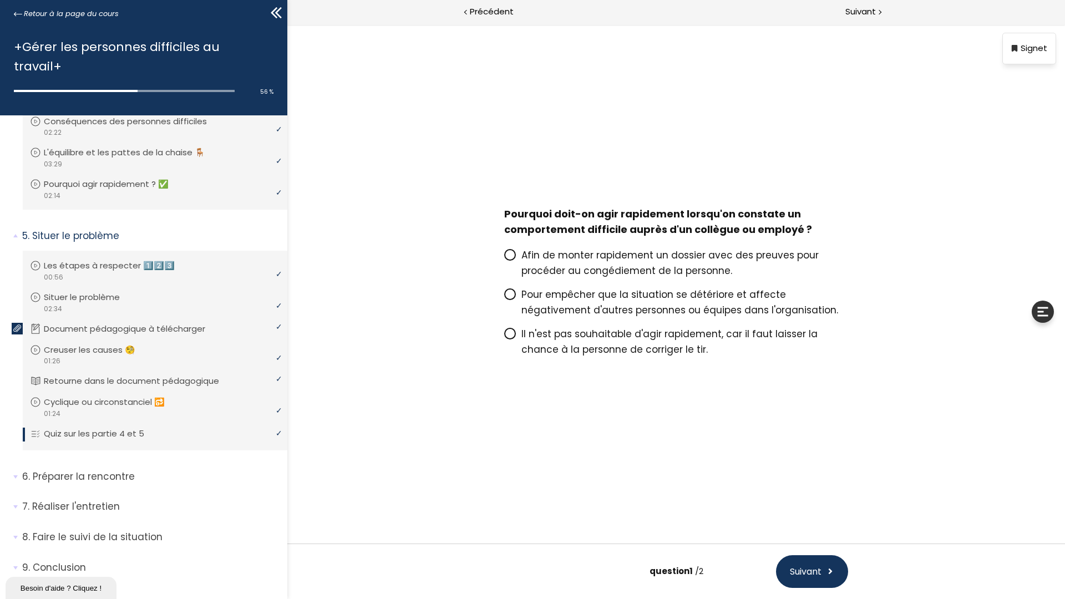
click at [515, 299] on icon at bounding box center [510, 294] width 9 height 9
click at [504, 298] on input "Pour empêcher que la situation se détériore et affecte négativement d'autres pe…" at bounding box center [504, 298] width 0 height 0
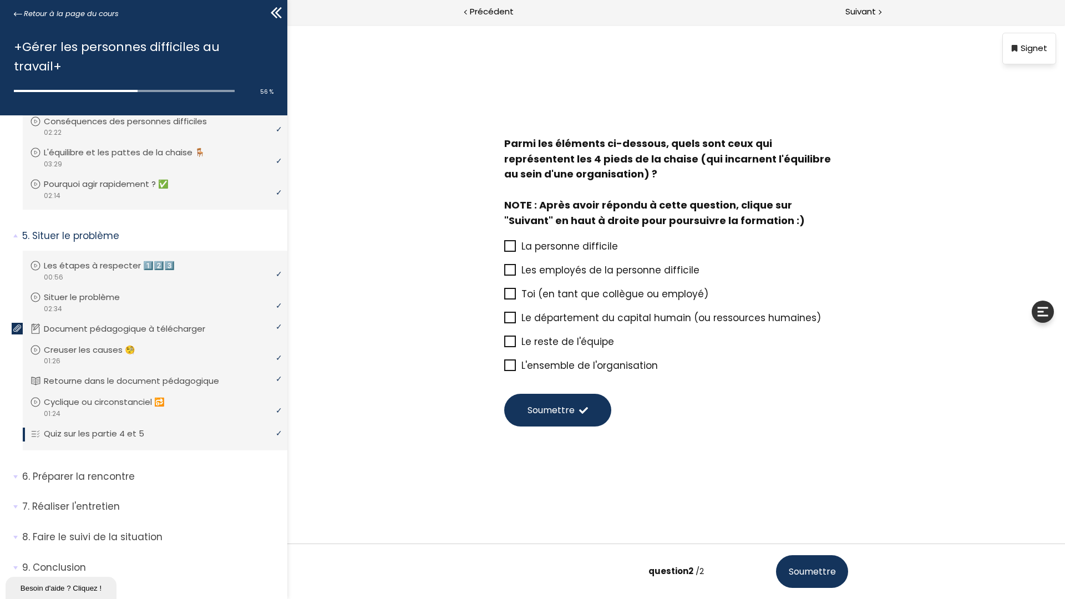
click at [515, 251] on icon at bounding box center [510, 246] width 9 height 9
click at [504, 250] on input "La personne difficile" at bounding box center [504, 250] width 0 height 0
click at [515, 346] on icon at bounding box center [510, 341] width 9 height 9
click at [504, 345] on input "Le reste de l'équipe" at bounding box center [504, 345] width 0 height 0
click at [516, 300] on span at bounding box center [510, 294] width 12 height 12
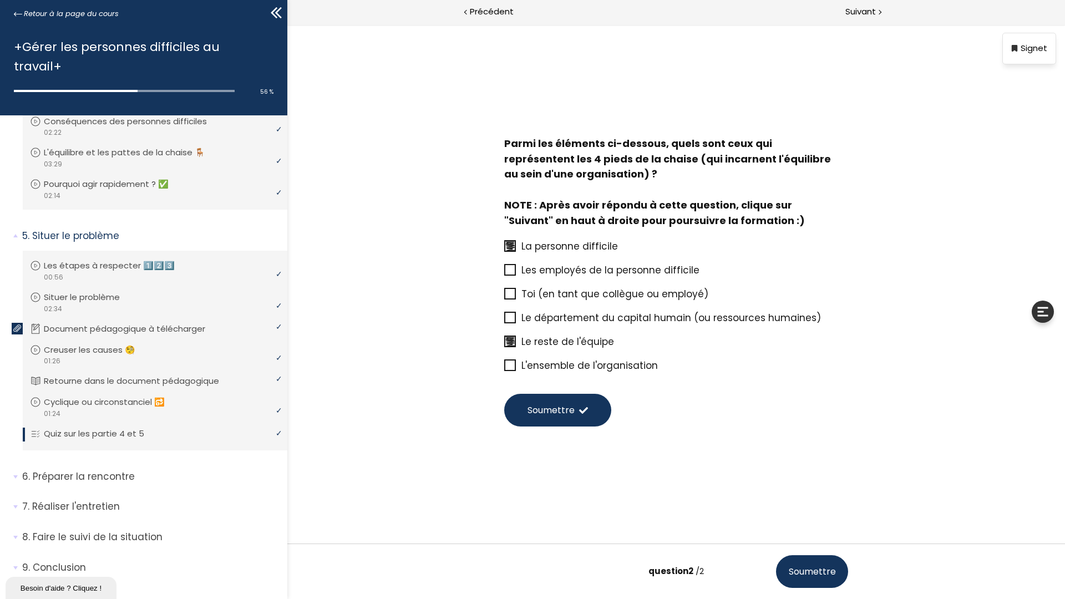
click at [504, 297] on input "Toi (en tant que collègue ou employé)" at bounding box center [504, 297] width 0 height 0
click at [515, 322] on icon at bounding box center [510, 317] width 9 height 9
click at [504, 321] on input "Le département du capital humain (ou ressources humaines)" at bounding box center [504, 321] width 0 height 0
click at [575, 417] on span "Soumettre" at bounding box center [551, 410] width 47 height 14
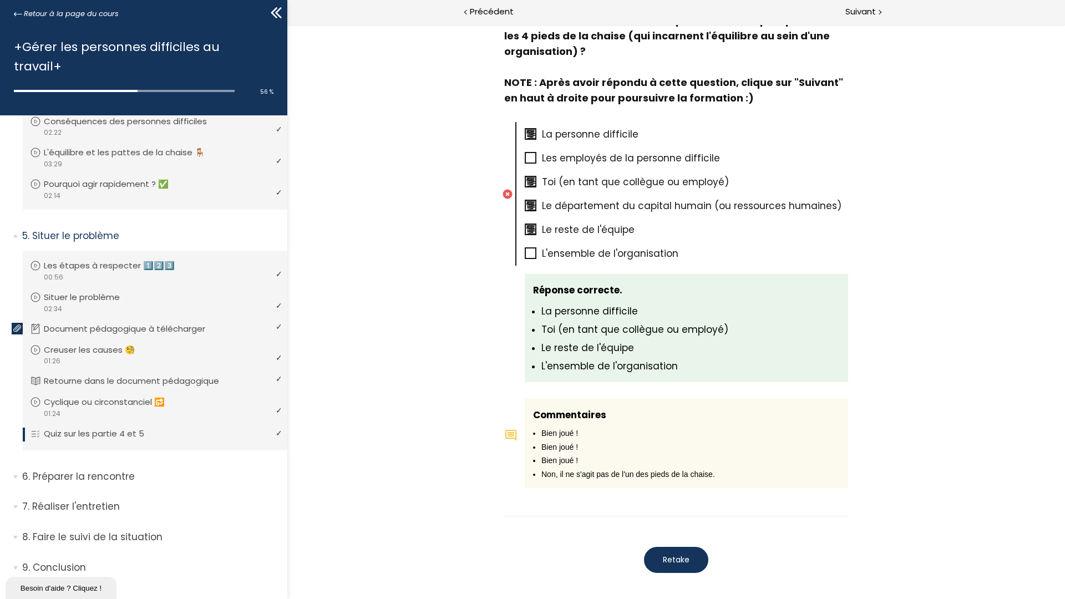
scroll to position [645, 0]
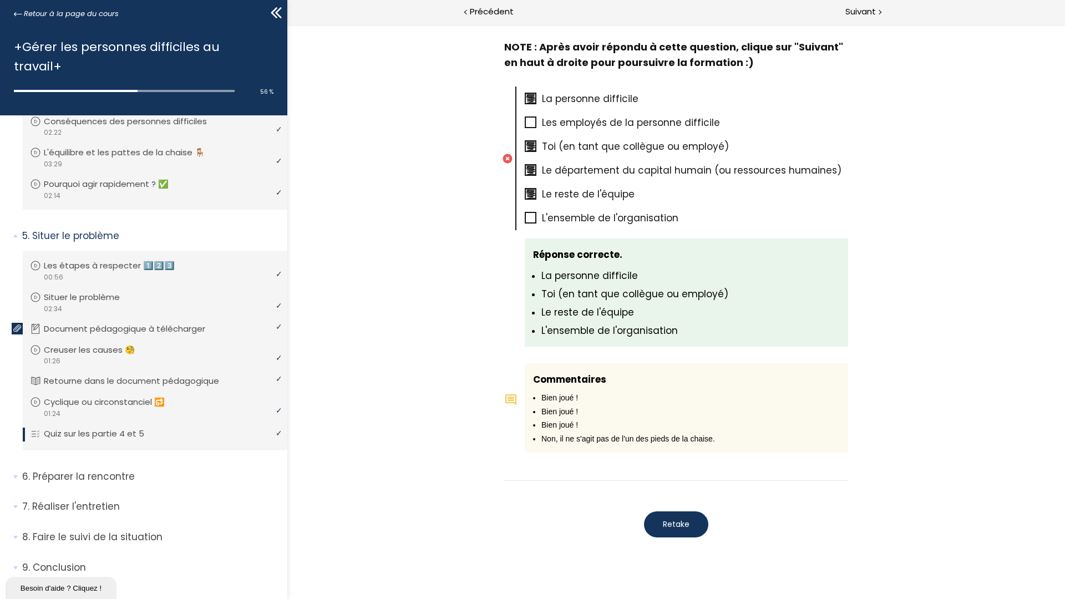
click at [690, 512] on span "Retake" at bounding box center [676, 525] width 27 height 12
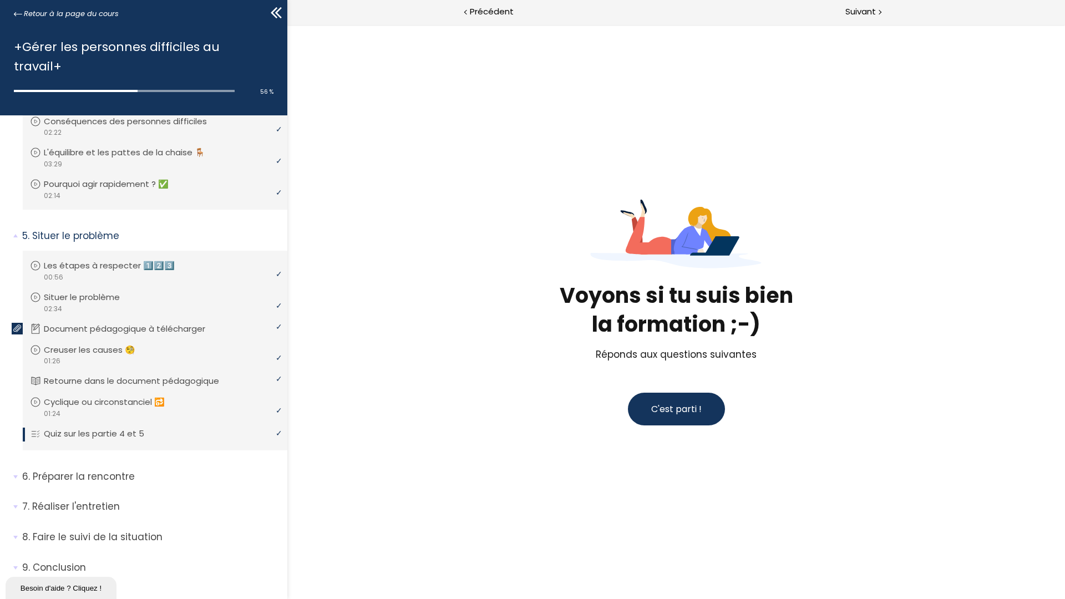
scroll to position [0, 0]
click at [702, 416] on span "C'est parti !" at bounding box center [676, 409] width 50 height 13
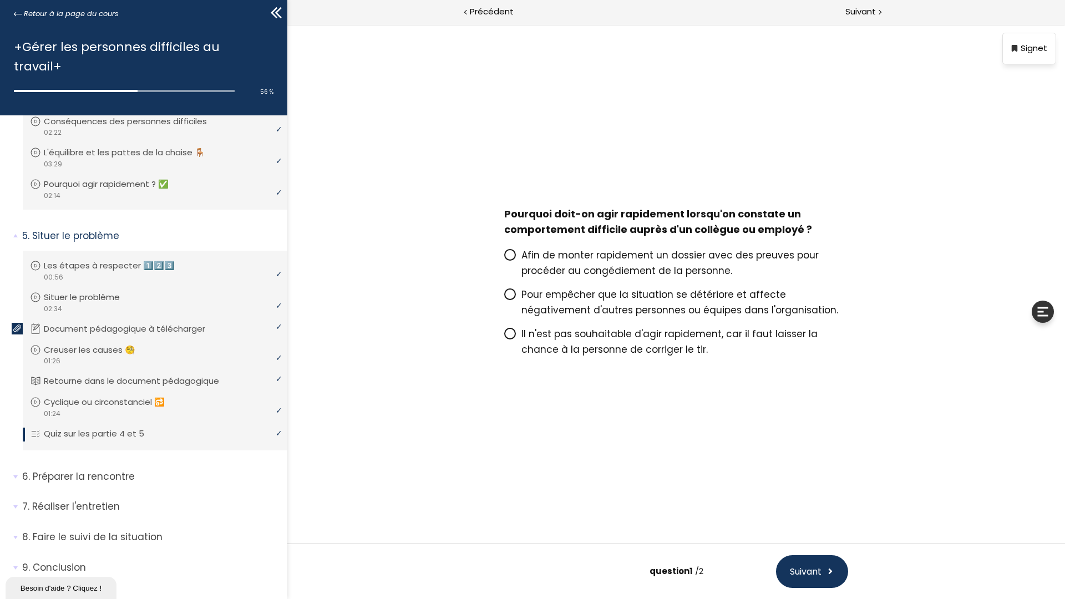
click at [513, 297] on icon at bounding box center [510, 294] width 7 height 7
click at [504, 298] on input "Pour empêcher que la situation se détériore et affecte négativement d'autres pe…" at bounding box center [504, 298] width 0 height 0
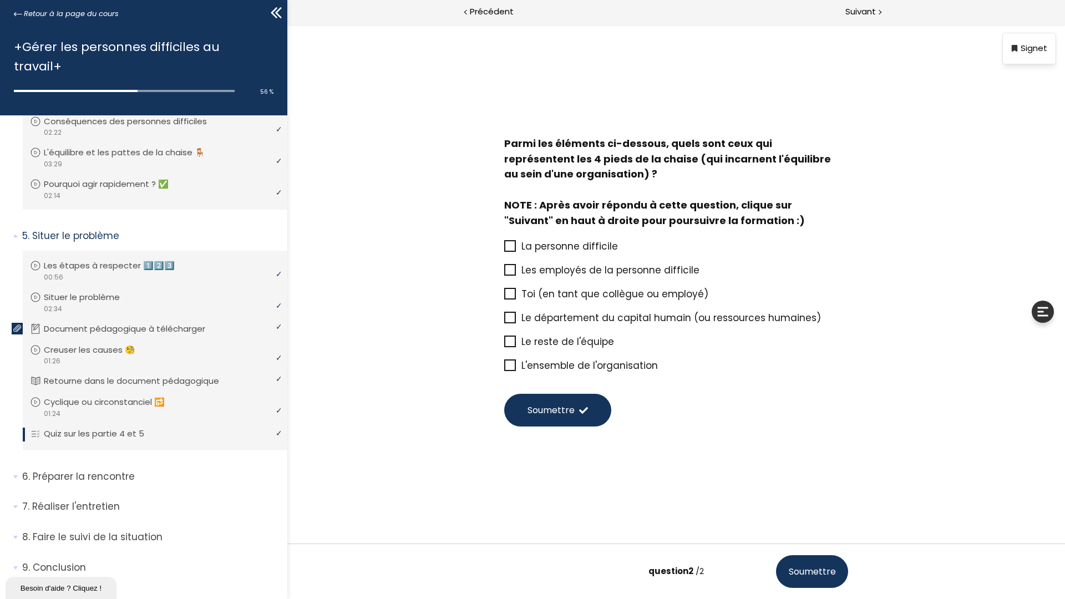
click at [515, 370] on icon at bounding box center [510, 365] width 9 height 9
click at [504, 369] on input "L'ensemble de l'organisation" at bounding box center [504, 369] width 0 height 0
click at [515, 322] on icon at bounding box center [510, 317] width 9 height 9
click at [504, 321] on input "Le département du capital humain (ou ressources humaines)" at bounding box center [504, 321] width 0 height 0
click at [515, 299] on icon at bounding box center [510, 294] width 9 height 9
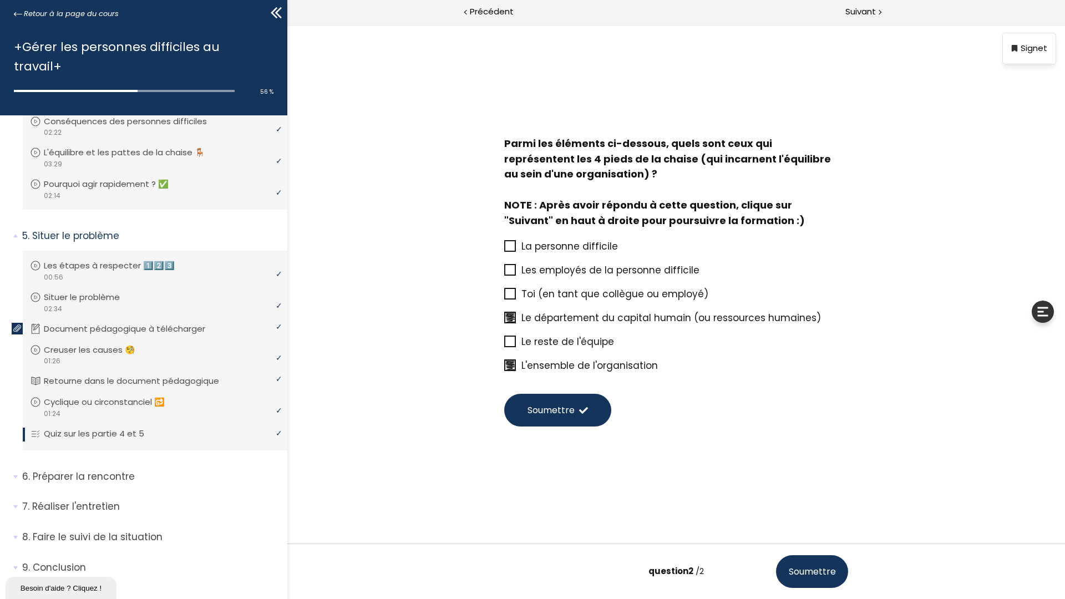
click at [504, 297] on input "Toi (en tant que collègue ou employé)" at bounding box center [504, 297] width 0 height 0
click at [515, 251] on icon at bounding box center [510, 246] width 9 height 9
click at [504, 250] on input "La personne difficile" at bounding box center [504, 250] width 0 height 0
click at [575, 417] on span "Soumettre" at bounding box center [551, 410] width 47 height 14
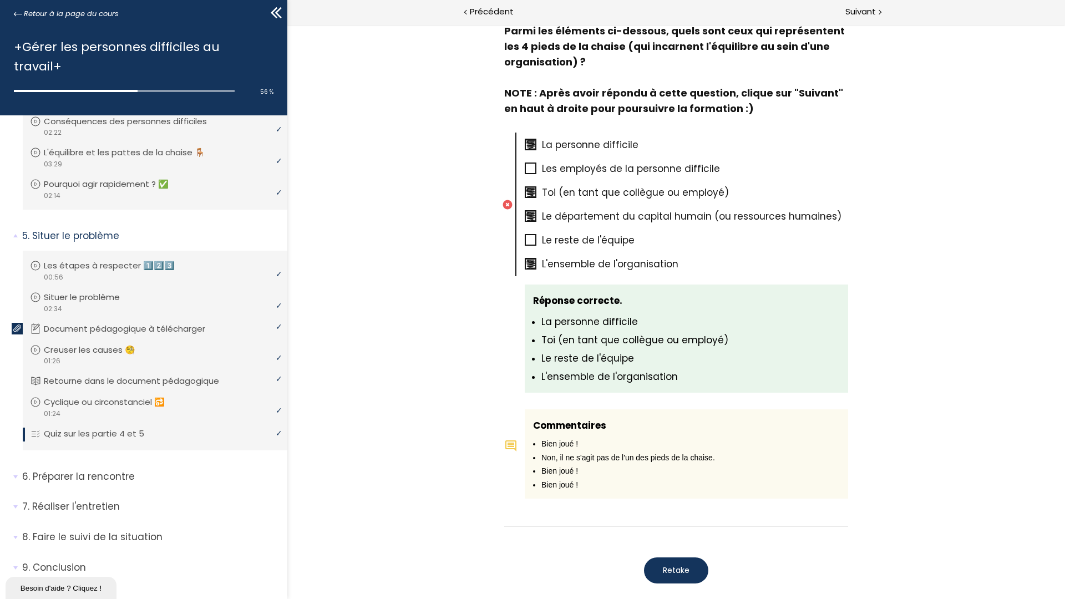
scroll to position [645, 0]
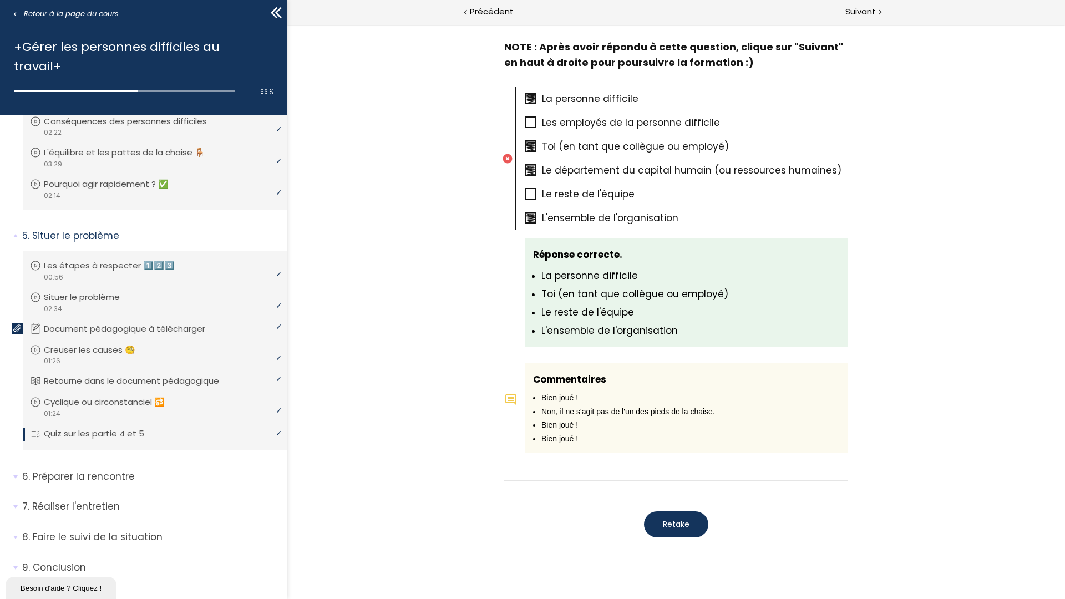
click at [690, 512] on span "Retake" at bounding box center [676, 525] width 27 height 12
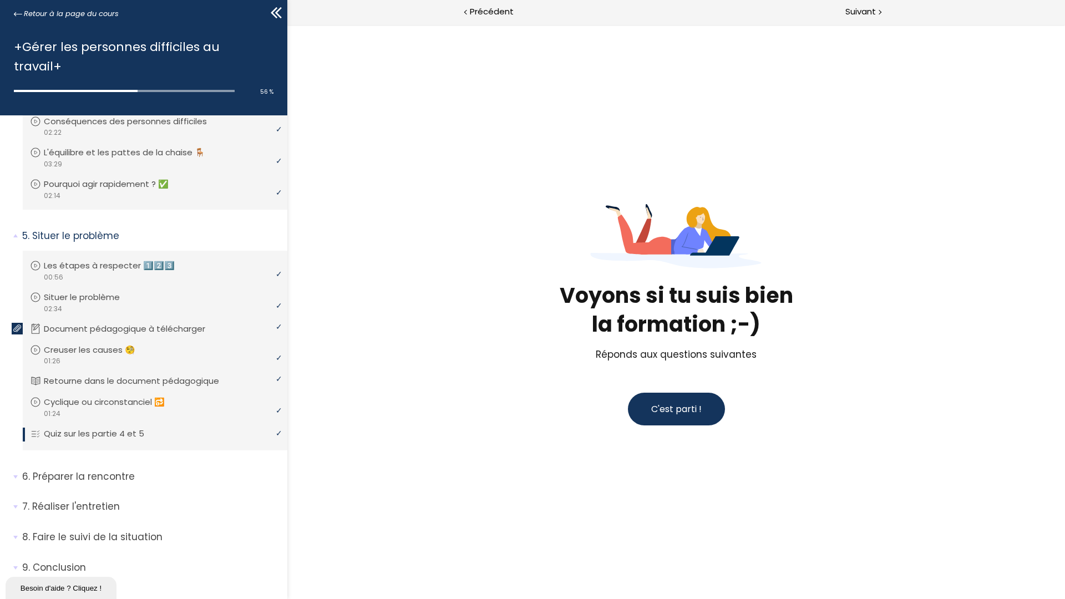
click at [702, 416] on span "C'est parti !" at bounding box center [676, 409] width 50 height 13
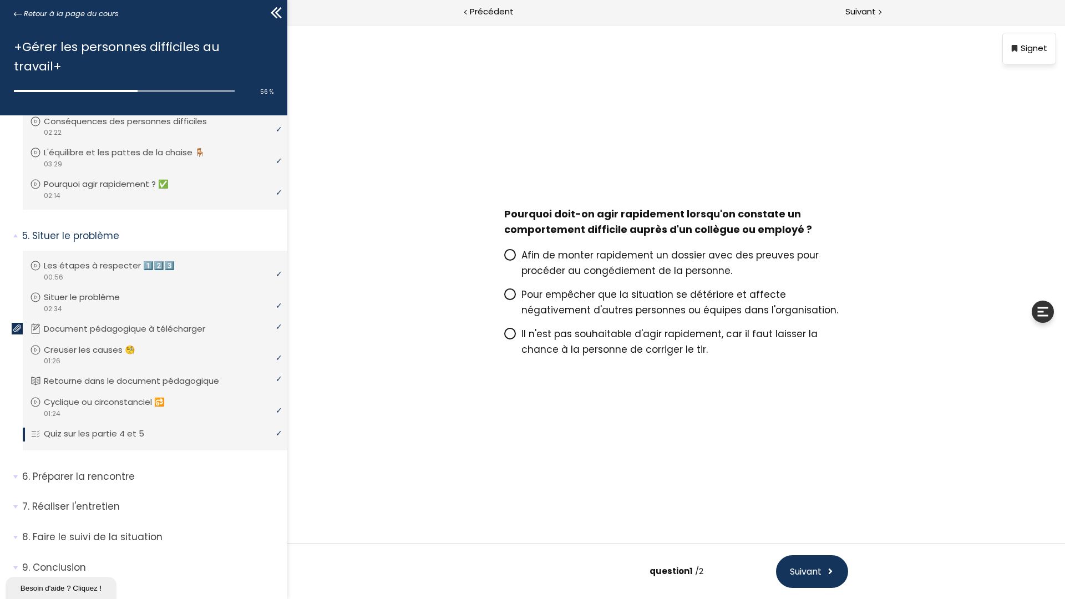
click at [515, 299] on icon at bounding box center [510, 294] width 9 height 9
click at [504, 298] on input "Pour empêcher que la situation se détériore et affecte négativement d'autres pe…" at bounding box center [504, 298] width 0 height 0
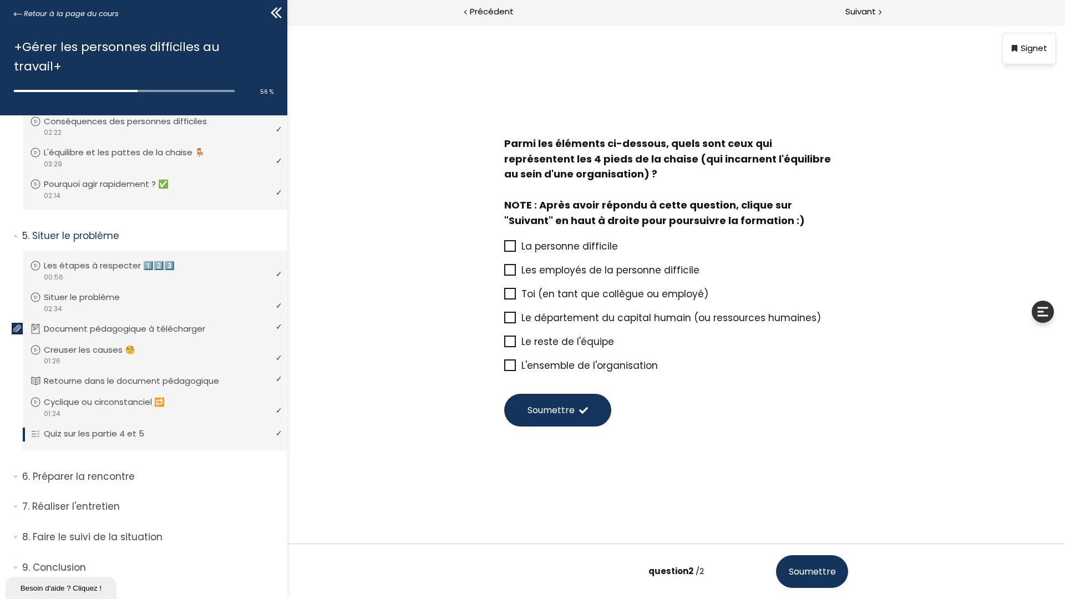
click at [515, 370] on icon at bounding box center [510, 365] width 9 height 9
click at [504, 369] on input "L'ensemble de l'organisation" at bounding box center [504, 369] width 0 height 0
click at [515, 346] on icon at bounding box center [510, 341] width 9 height 9
click at [504, 345] on input "Le reste de l'équipe" at bounding box center [504, 345] width 0 height 0
click at [515, 299] on icon at bounding box center [510, 293] width 9 height 9
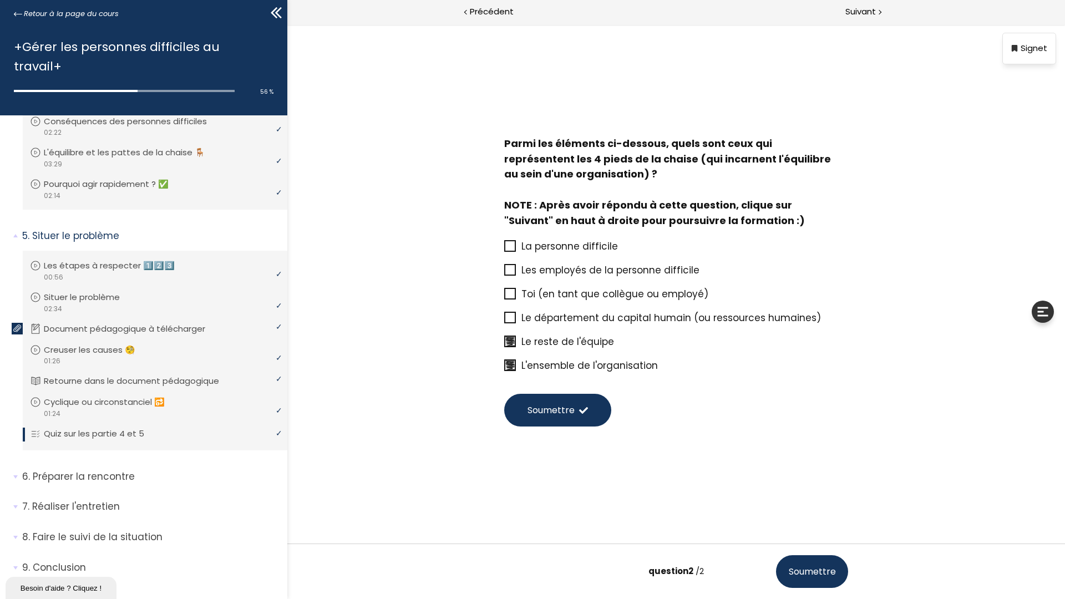
click at [504, 297] on input "Toi (en tant que collègue ou employé)" at bounding box center [504, 297] width 0 height 0
click at [515, 275] on icon at bounding box center [510, 269] width 9 height 9
click at [504, 274] on input "Les employés de la personne difficile" at bounding box center [504, 274] width 0 height 0
click at [515, 275] on icon at bounding box center [510, 270] width 9 height 9
click at [504, 274] on input "Les employés de la personne difficile" at bounding box center [504, 274] width 0 height 0
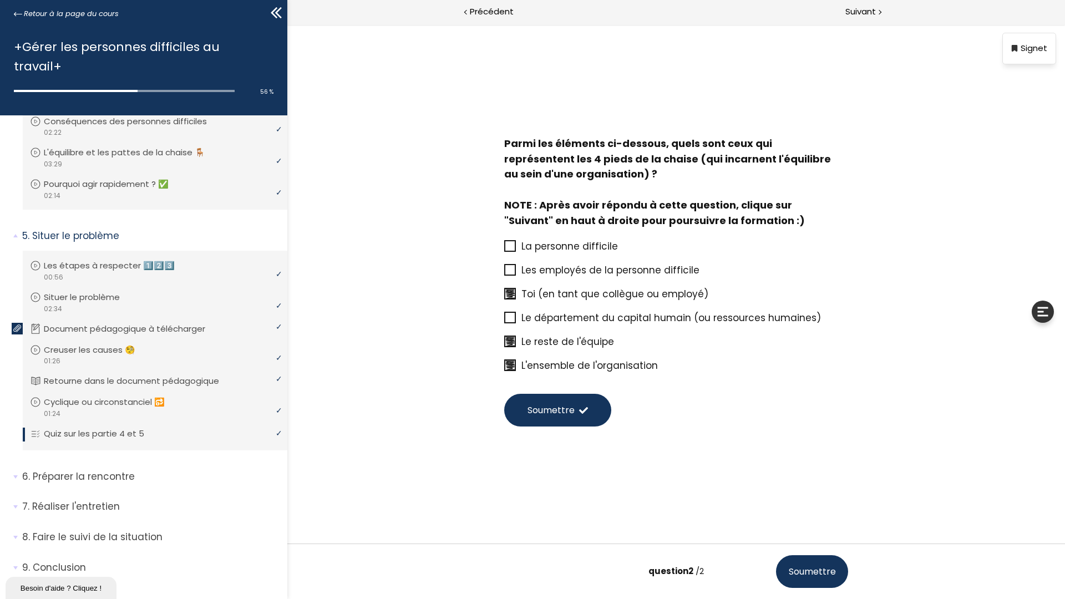
click at [515, 251] on icon at bounding box center [510, 245] width 9 height 9
click at [504, 250] on input "La personne difficile" at bounding box center [504, 250] width 0 height 0
click at [575, 417] on span "Soumettre" at bounding box center [551, 410] width 47 height 14
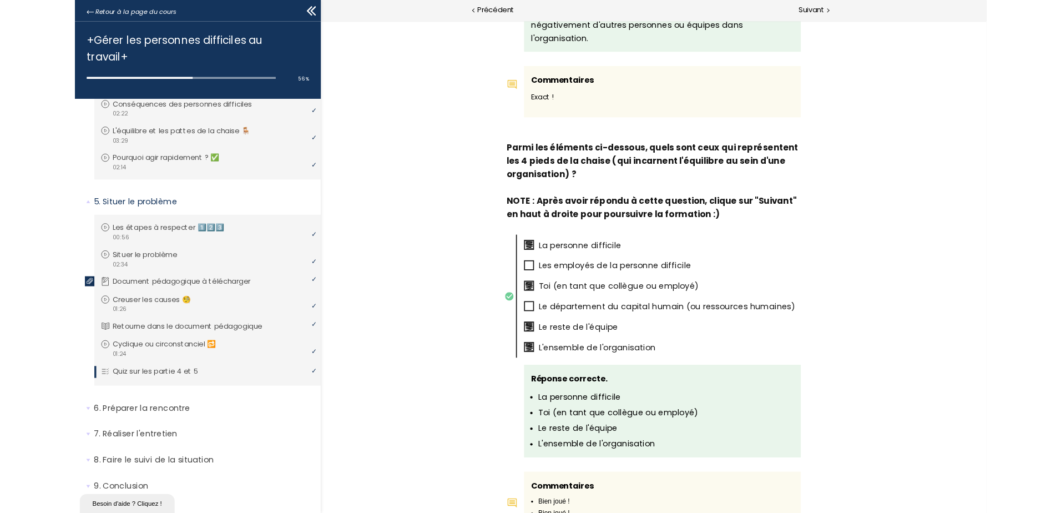
scroll to position [645, 0]
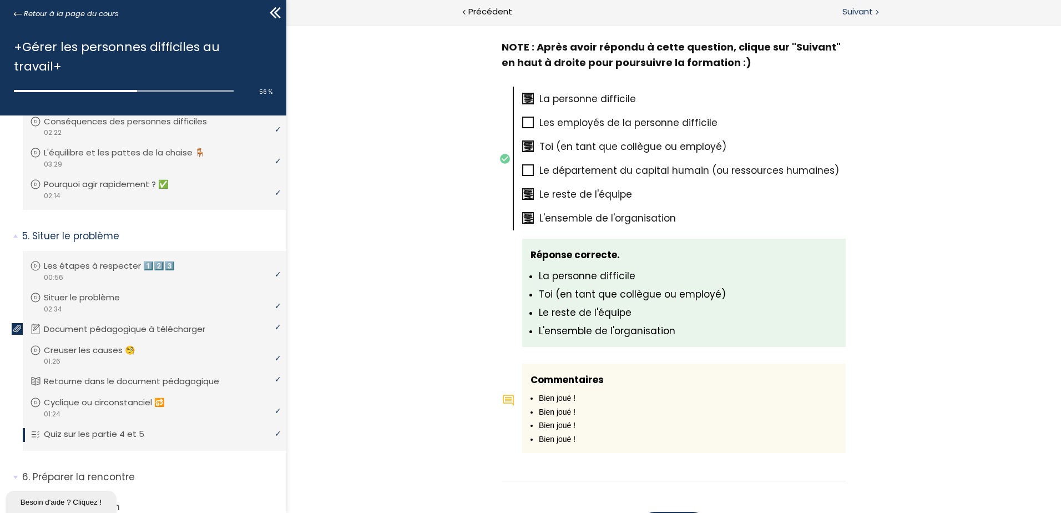
click at [866, 15] on span "Suivant" at bounding box center [857, 12] width 31 height 14
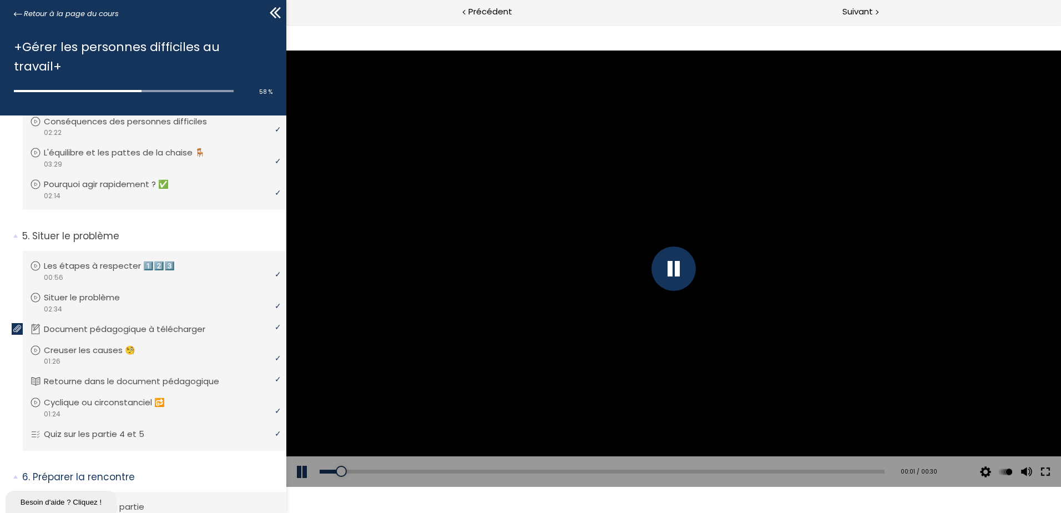
click at [1043, 472] on button at bounding box center [1046, 471] width 20 height 31
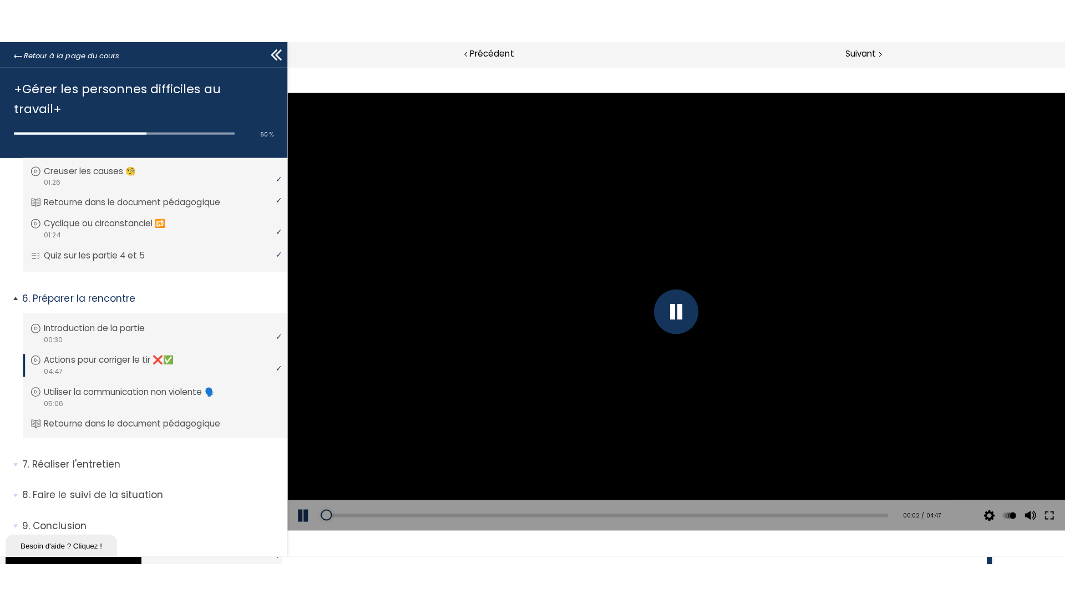
scroll to position [911, 0]
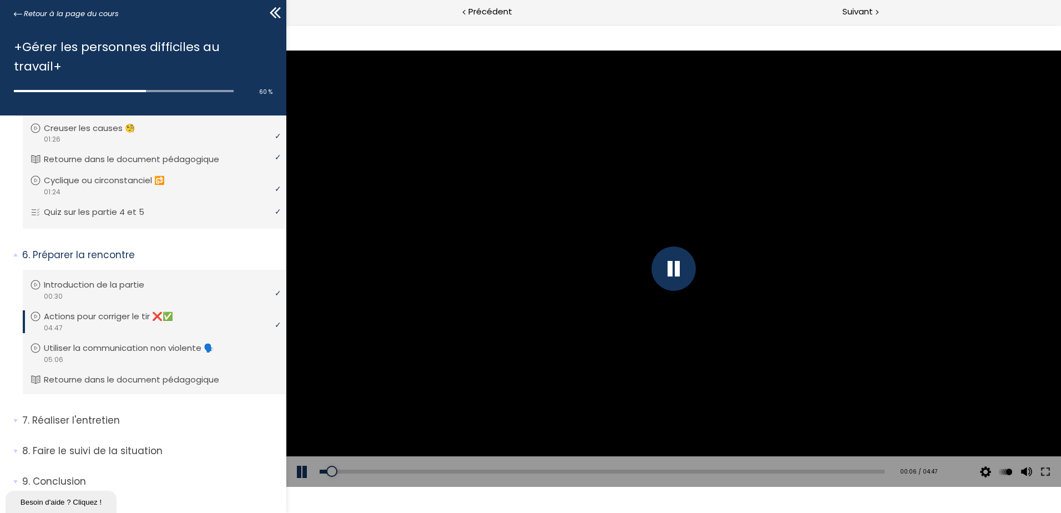
drag, startPoint x: 1046, startPoint y: 469, endPoint x: 1335, endPoint y: 553, distance: 301.6
click at [1046, 471] on button at bounding box center [1046, 471] width 20 height 31
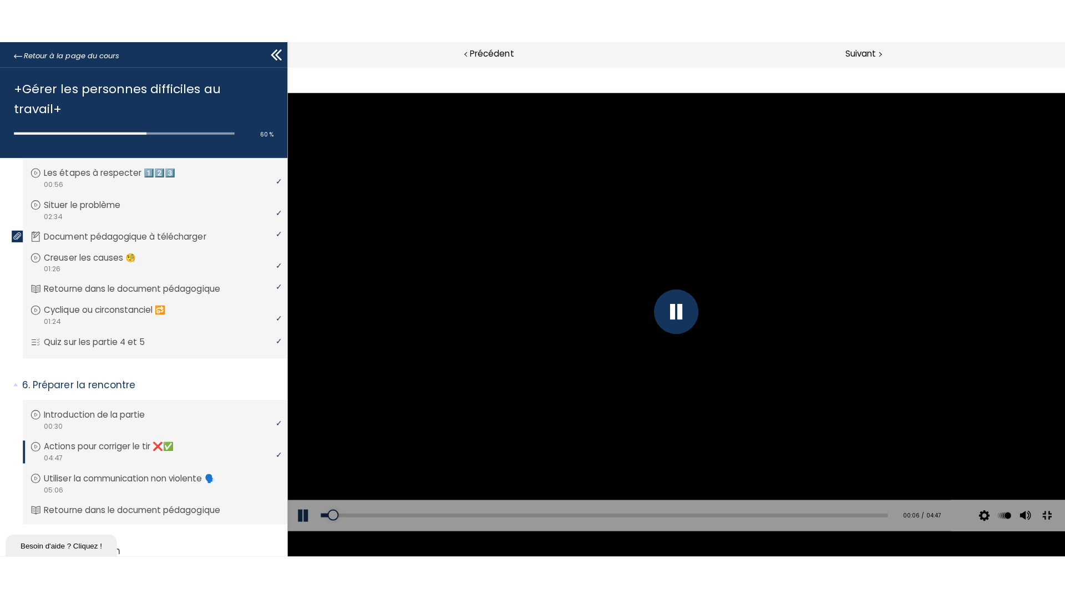
scroll to position [825, 0]
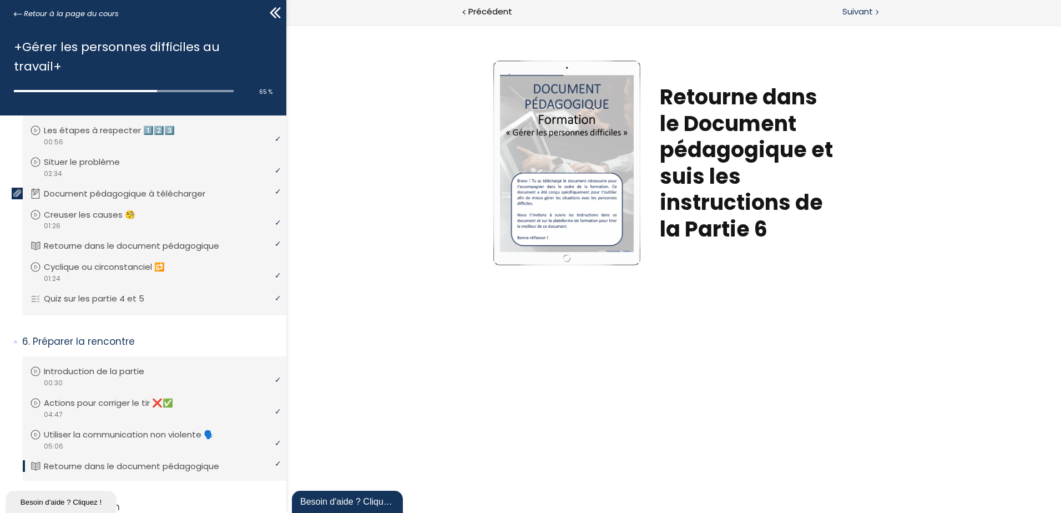
click at [846, 13] on span "Suivant" at bounding box center [857, 12] width 31 height 14
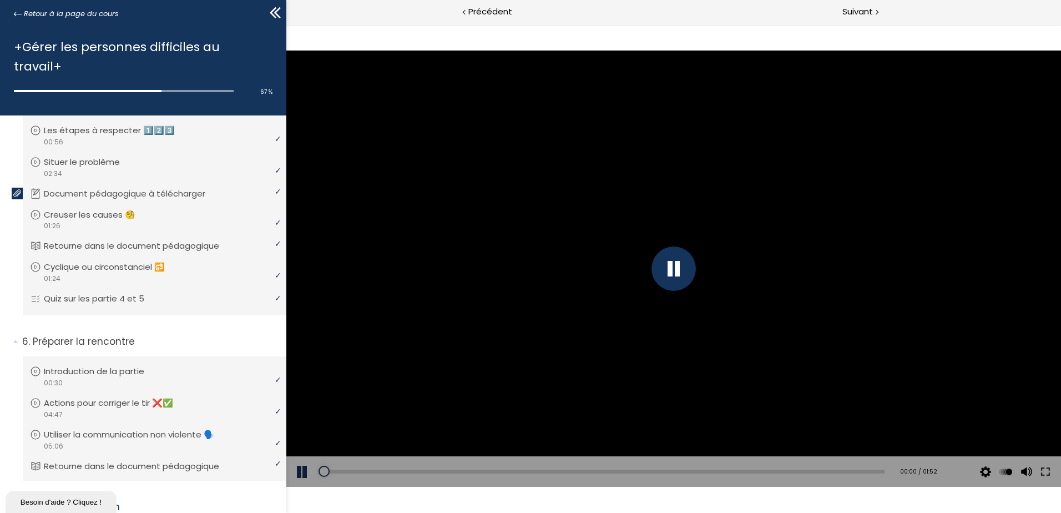
drag, startPoint x: 1040, startPoint y: 466, endPoint x: 1330, endPoint y: 548, distance: 301.1
click at [1041, 466] on button at bounding box center [1046, 471] width 20 height 31
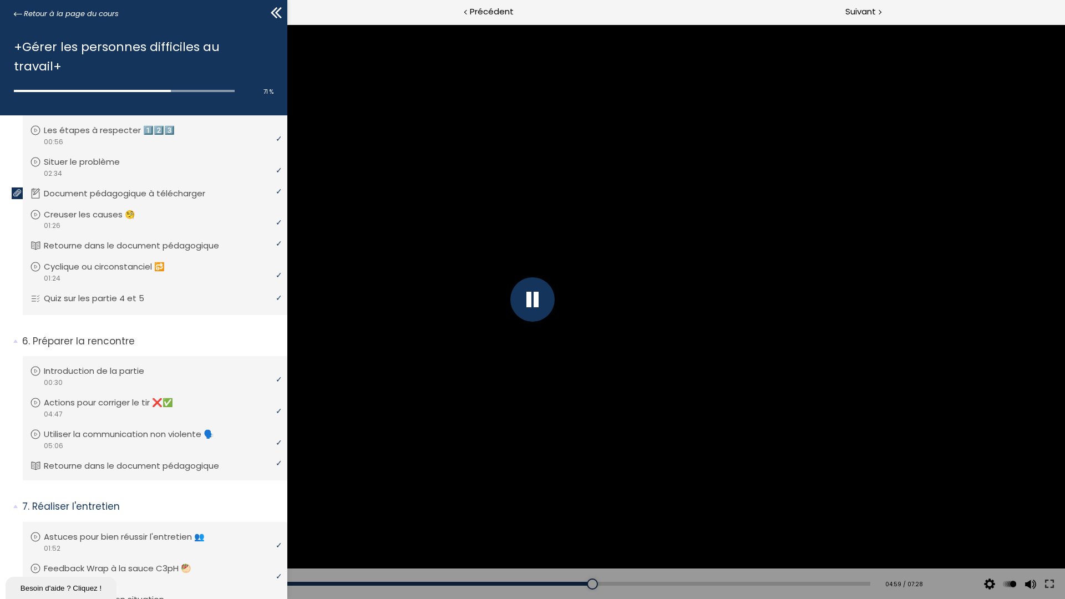
click at [532, 305] on div at bounding box center [533, 299] width 44 height 44
click at [538, 262] on div at bounding box center [532, 299] width 1065 height 599
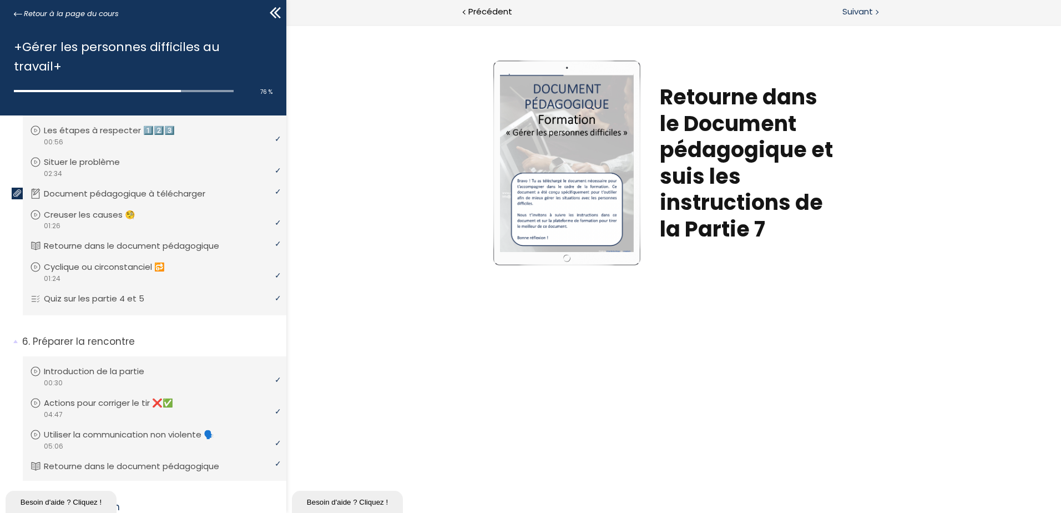
click at [851, 11] on span "Suivant" at bounding box center [857, 12] width 31 height 14
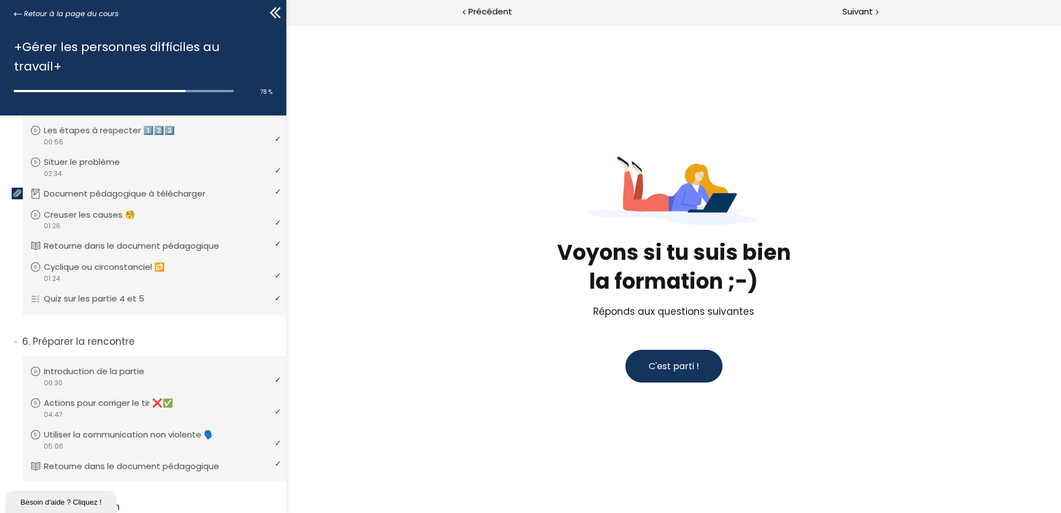
click at [684, 363] on span "C'est parti !" at bounding box center [674, 366] width 50 height 13
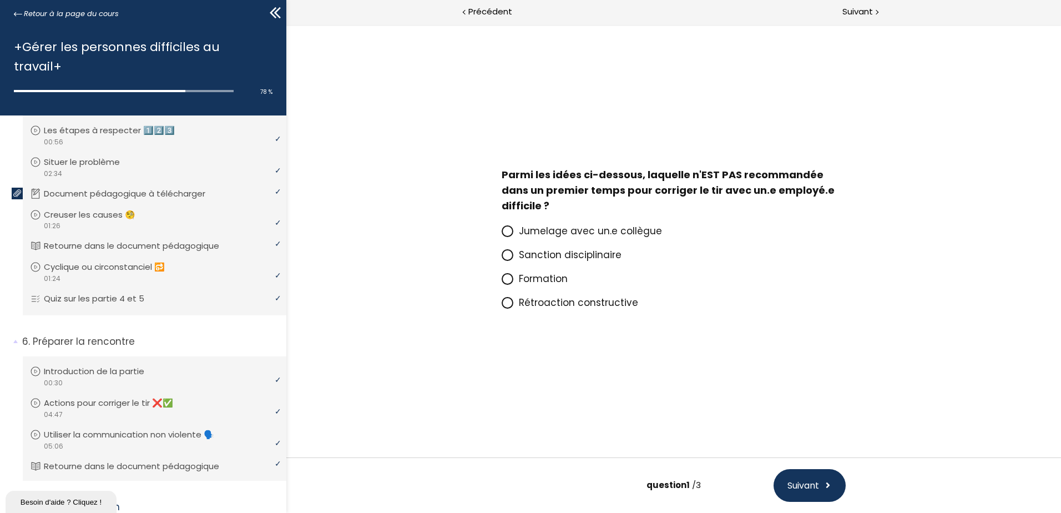
click at [512, 254] on icon at bounding box center [507, 254] width 9 height 9
click at [502, 258] on input "Sanction disciplinaire" at bounding box center [502, 258] width 0 height 0
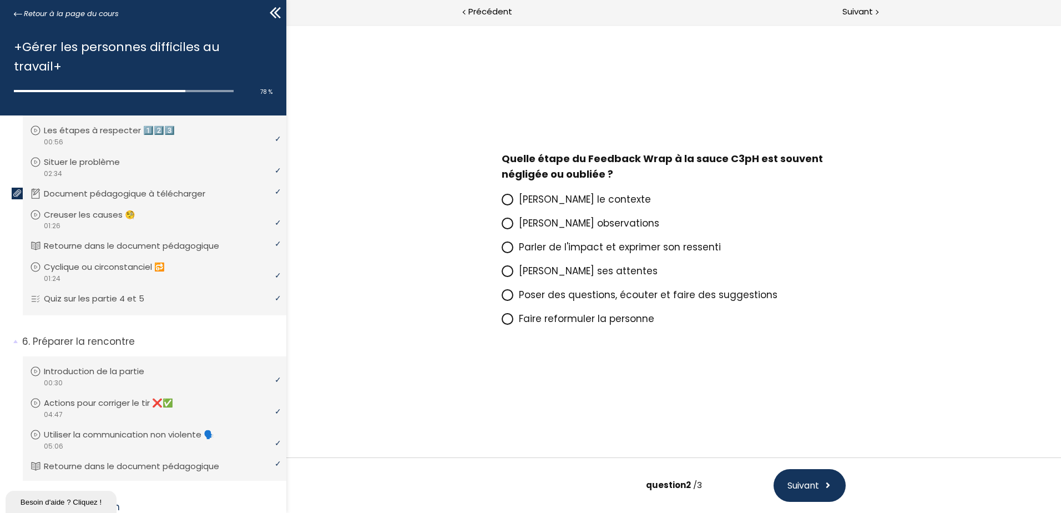
click at [502, 199] on span at bounding box center [508, 200] width 12 height 12
click at [502, 203] on input "[PERSON_NAME] le contexte" at bounding box center [502, 203] width 0 height 0
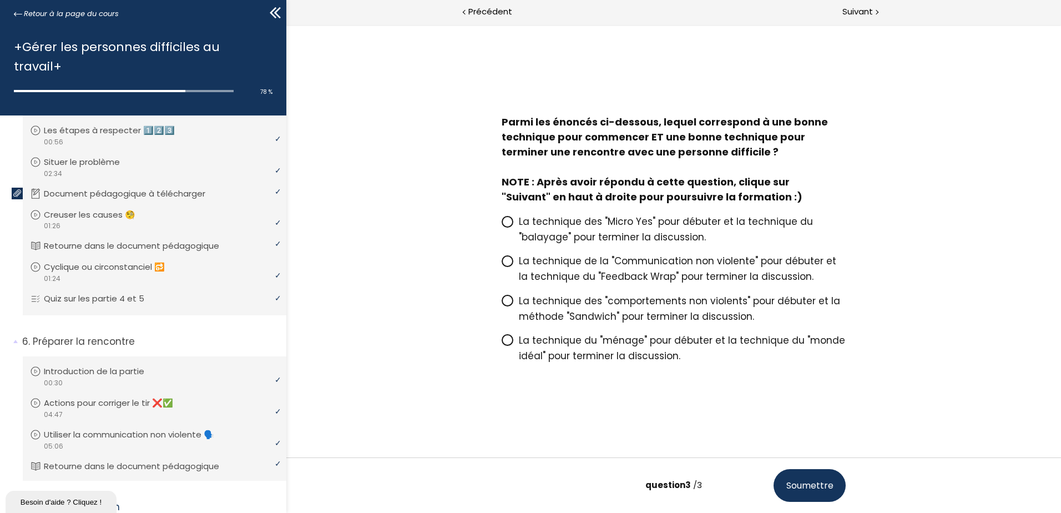
click at [508, 219] on icon at bounding box center [507, 221] width 7 height 7
click at [502, 225] on input "La technique des "Micro Yes" pour débuter et la technique du "balayage" pour te…" at bounding box center [502, 225] width 0 height 0
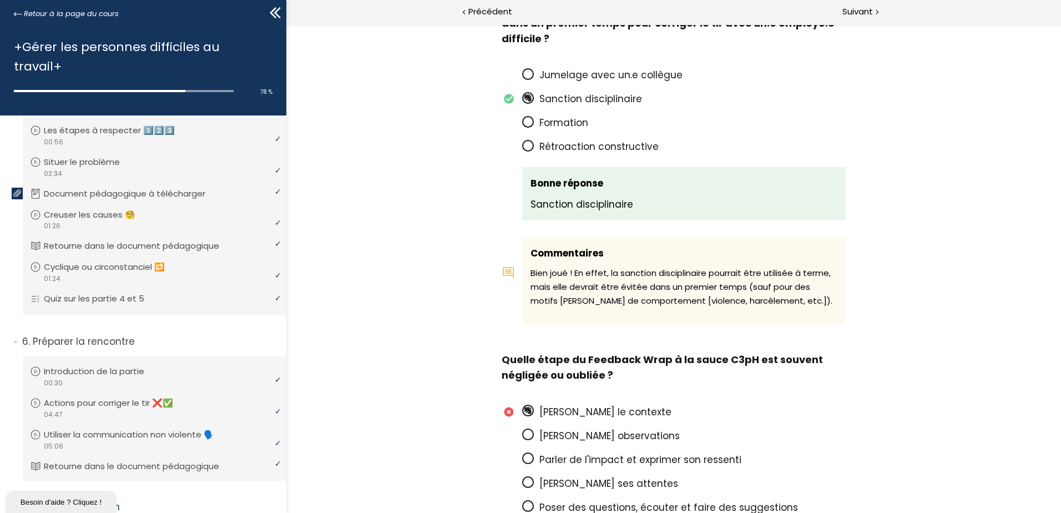
scroll to position [222, 0]
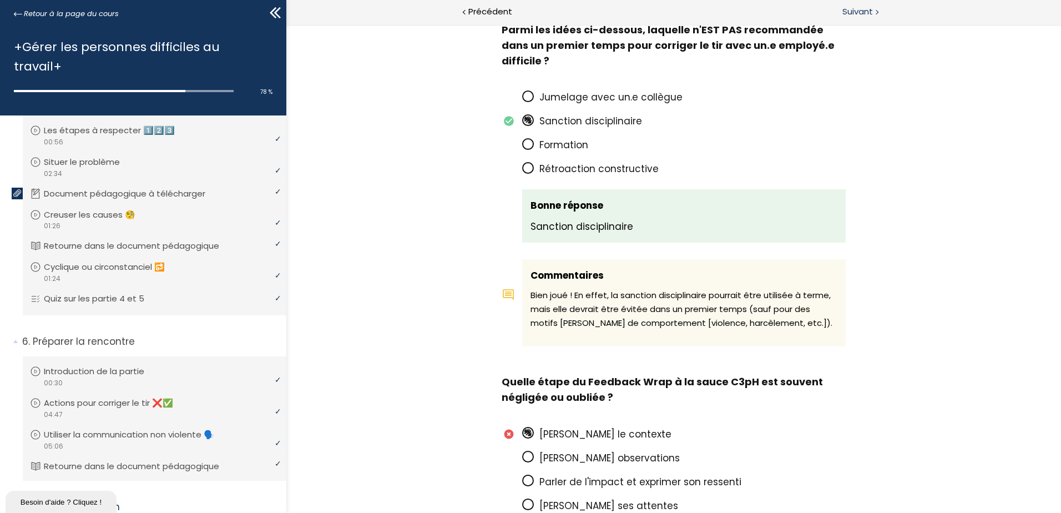
click at [871, 14] on span "Suivant" at bounding box center [857, 12] width 31 height 14
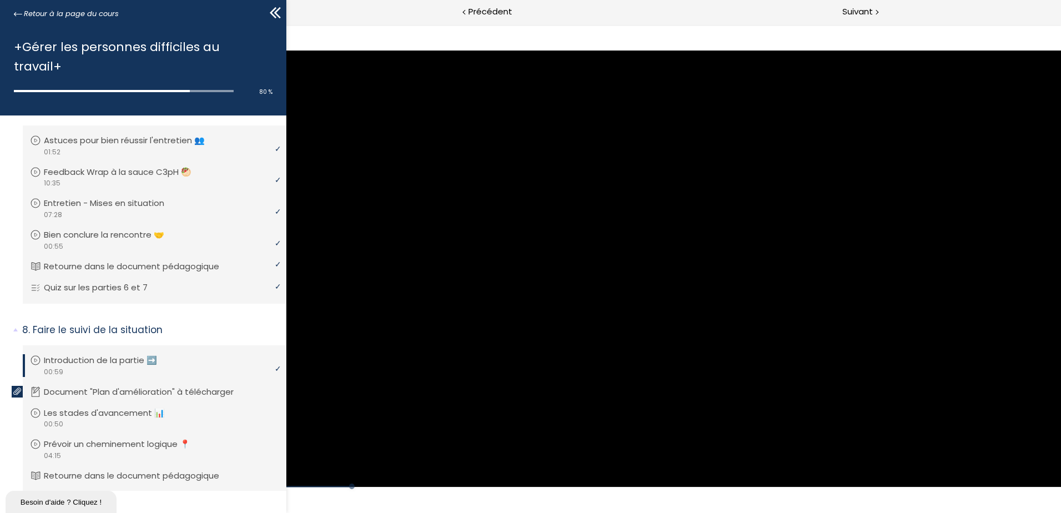
scroll to position [1257, 0]
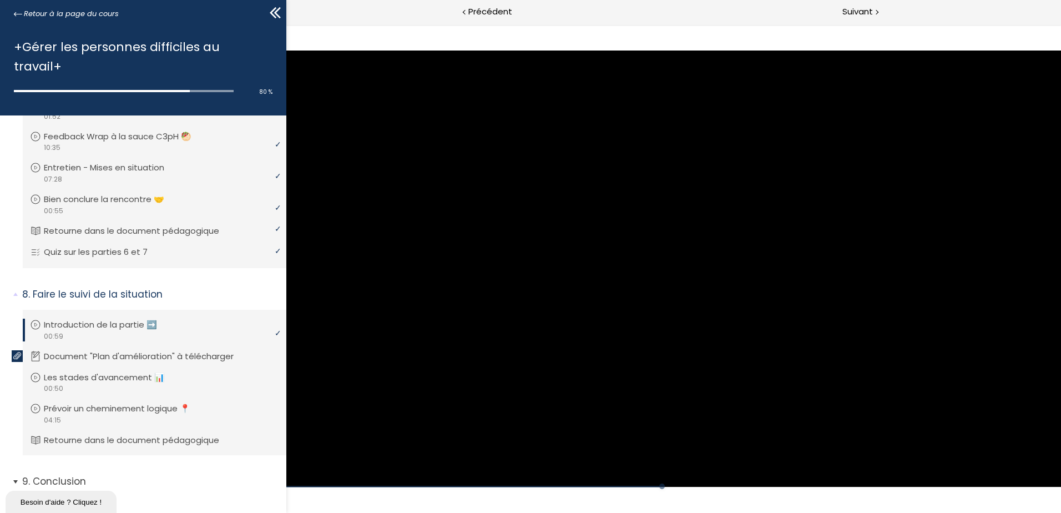
click at [15, 474] on span "9. Conclusion" at bounding box center [150, 485] width 272 height 22
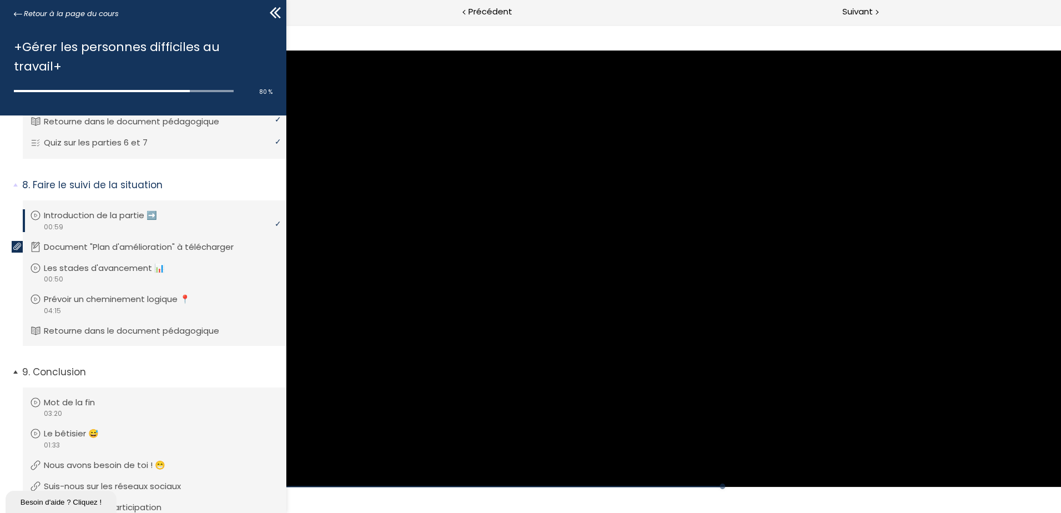
scroll to position [1349, 0]
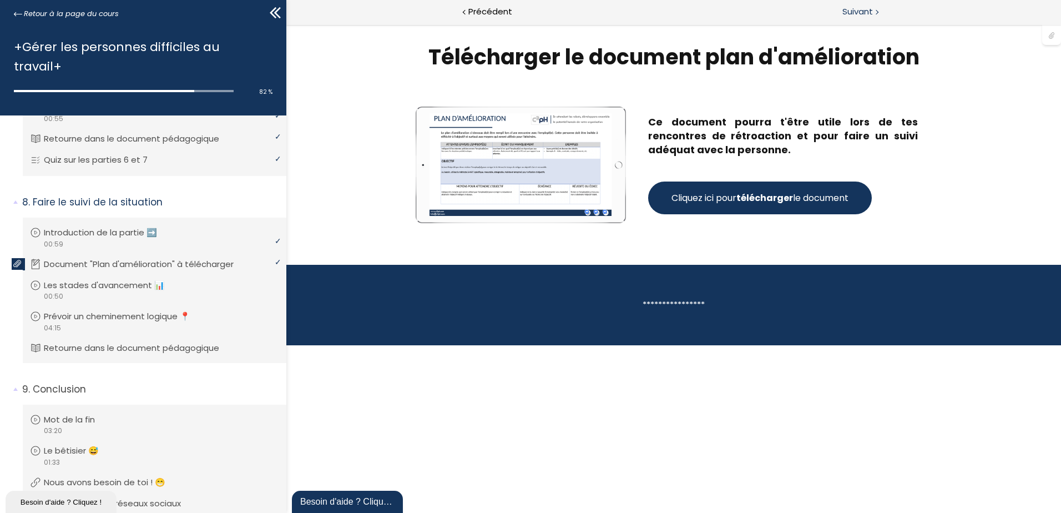
click at [844, 8] on span "Suivant" at bounding box center [857, 12] width 31 height 14
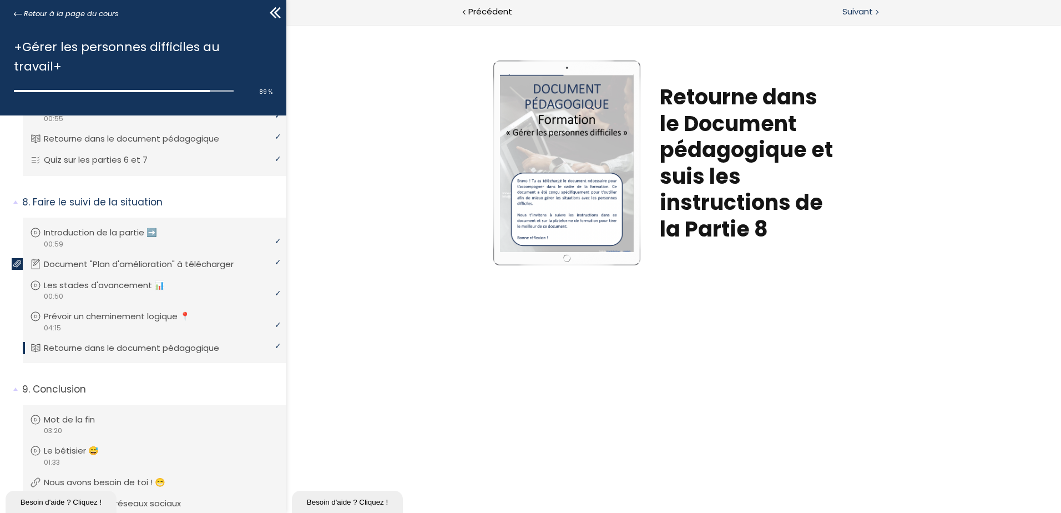
click at [864, 8] on span "Suivant" at bounding box center [857, 12] width 31 height 14
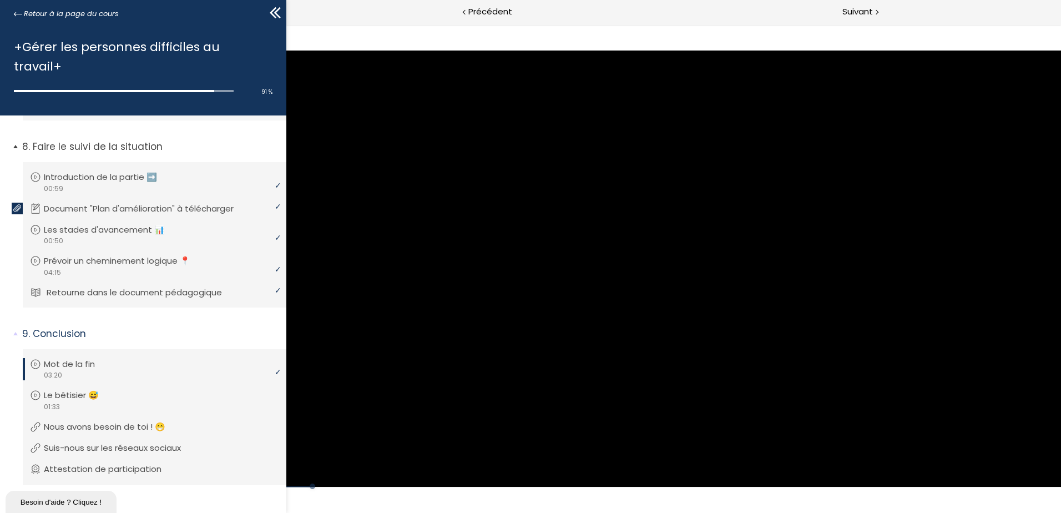
scroll to position [1349, 0]
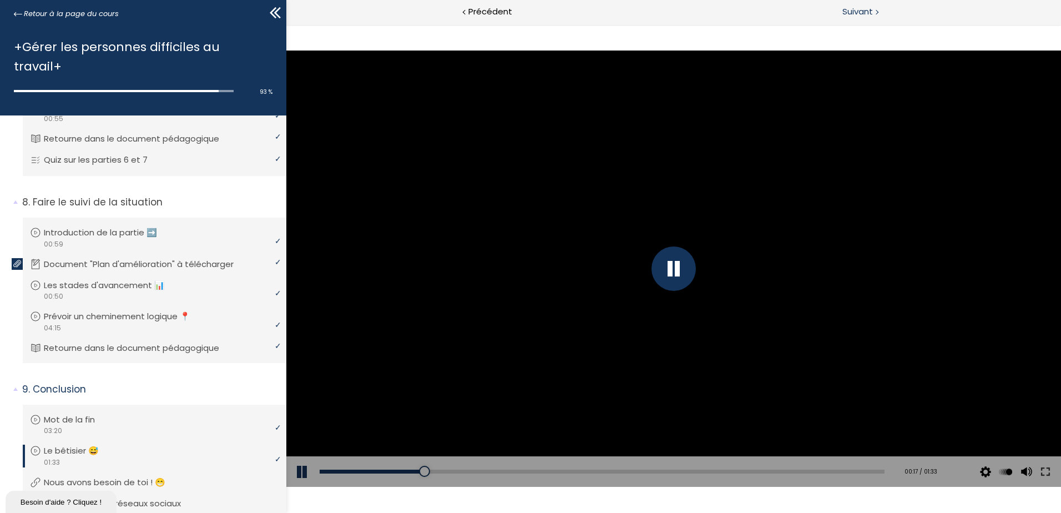
click at [856, 12] on span "Suivant" at bounding box center [857, 12] width 31 height 14
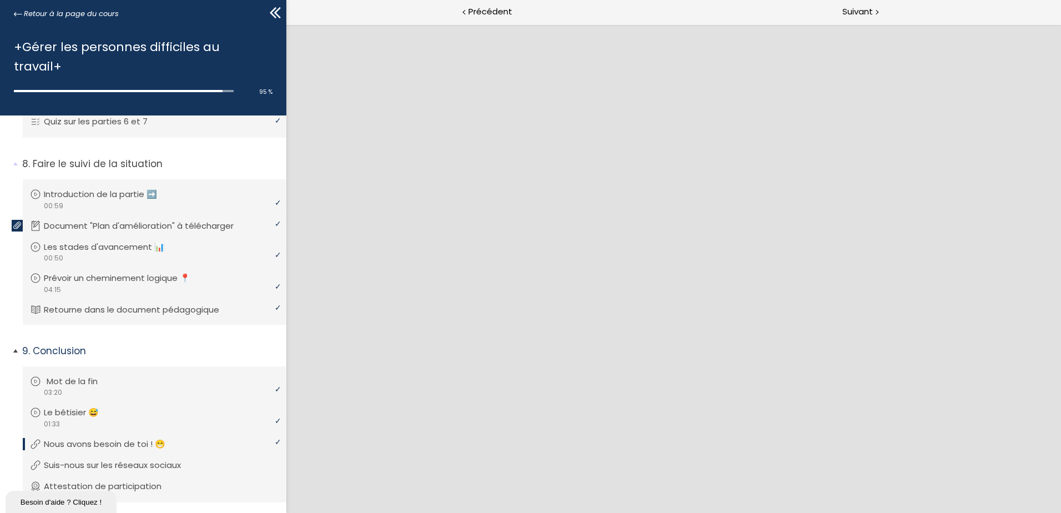
scroll to position [1405, 0]
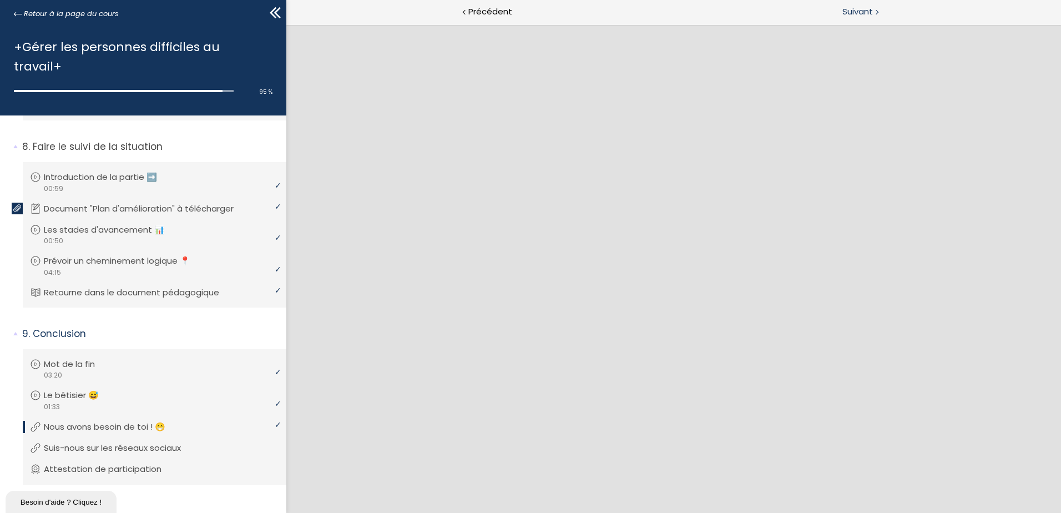
click at [853, 15] on span "Suivant" at bounding box center [857, 12] width 31 height 14
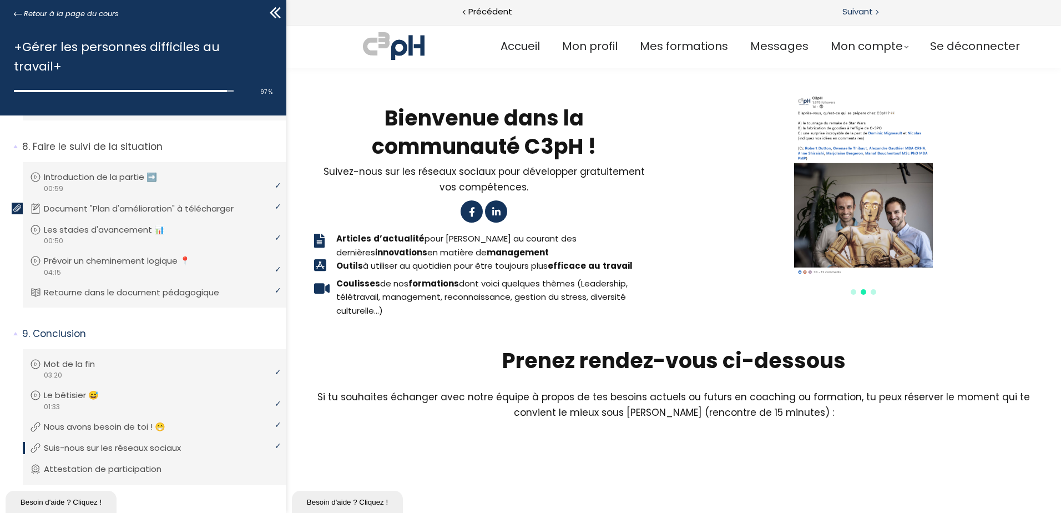
click at [853, 15] on span "Suivant" at bounding box center [857, 12] width 31 height 14
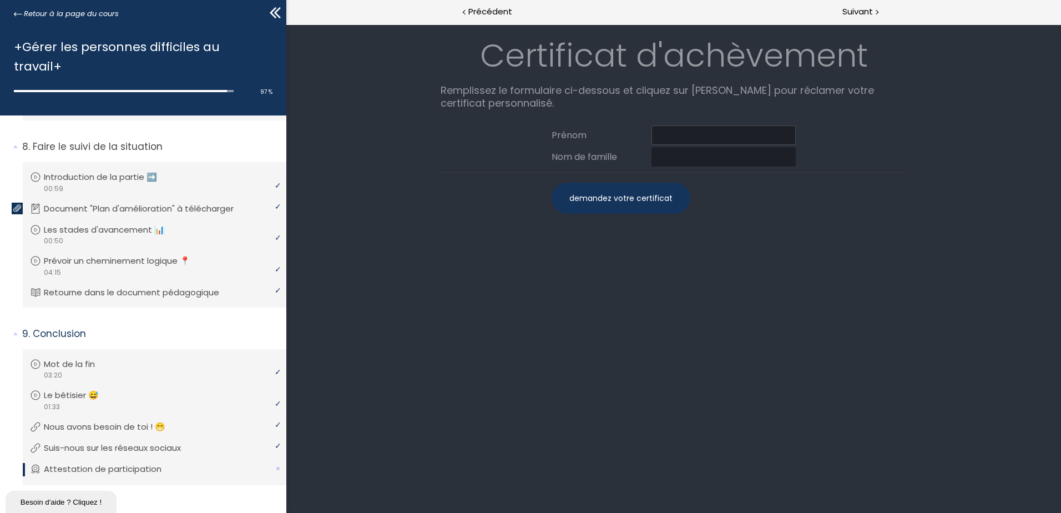
click at [662, 131] on input at bounding box center [723, 134] width 144 height 19
type input "[PERSON_NAME]"
click at [675, 160] on input at bounding box center [723, 156] width 144 height 19
type input "h"
type input "[PERSON_NAME]"
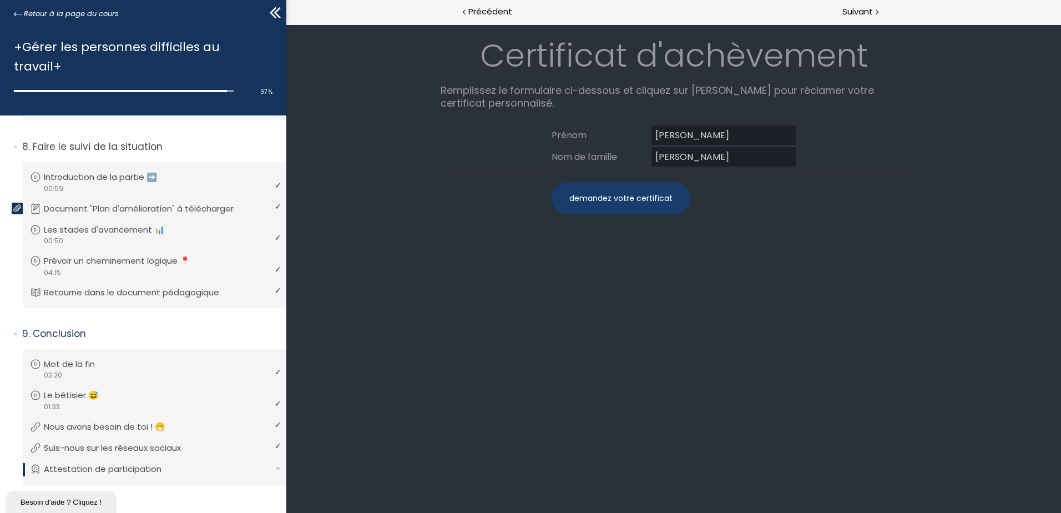
click at [609, 198] on div "demandez votre certificat" at bounding box center [621, 198] width 139 height 31
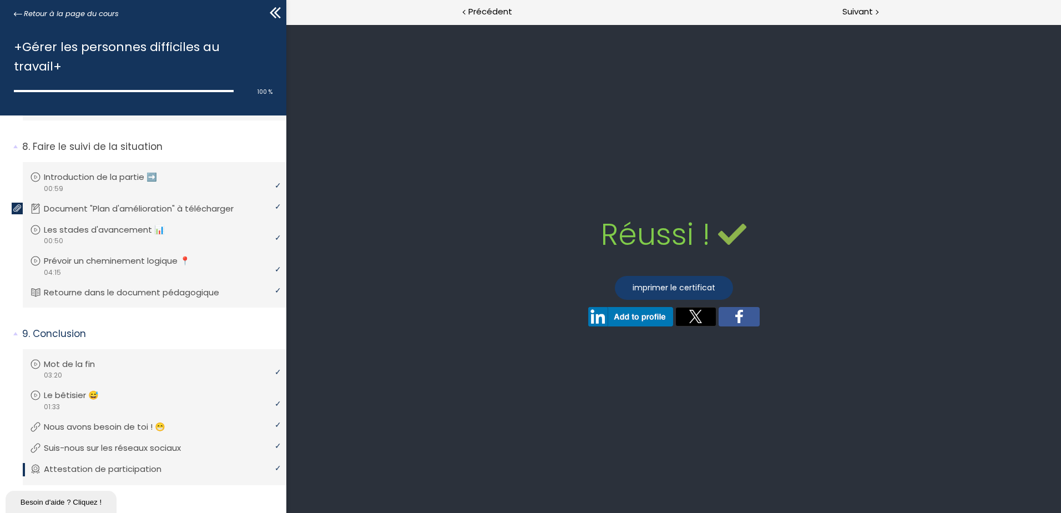
click at [675, 289] on link "imprimer le certificat" at bounding box center [674, 288] width 118 height 24
